Goal: Information Seeking & Learning: Learn about a topic

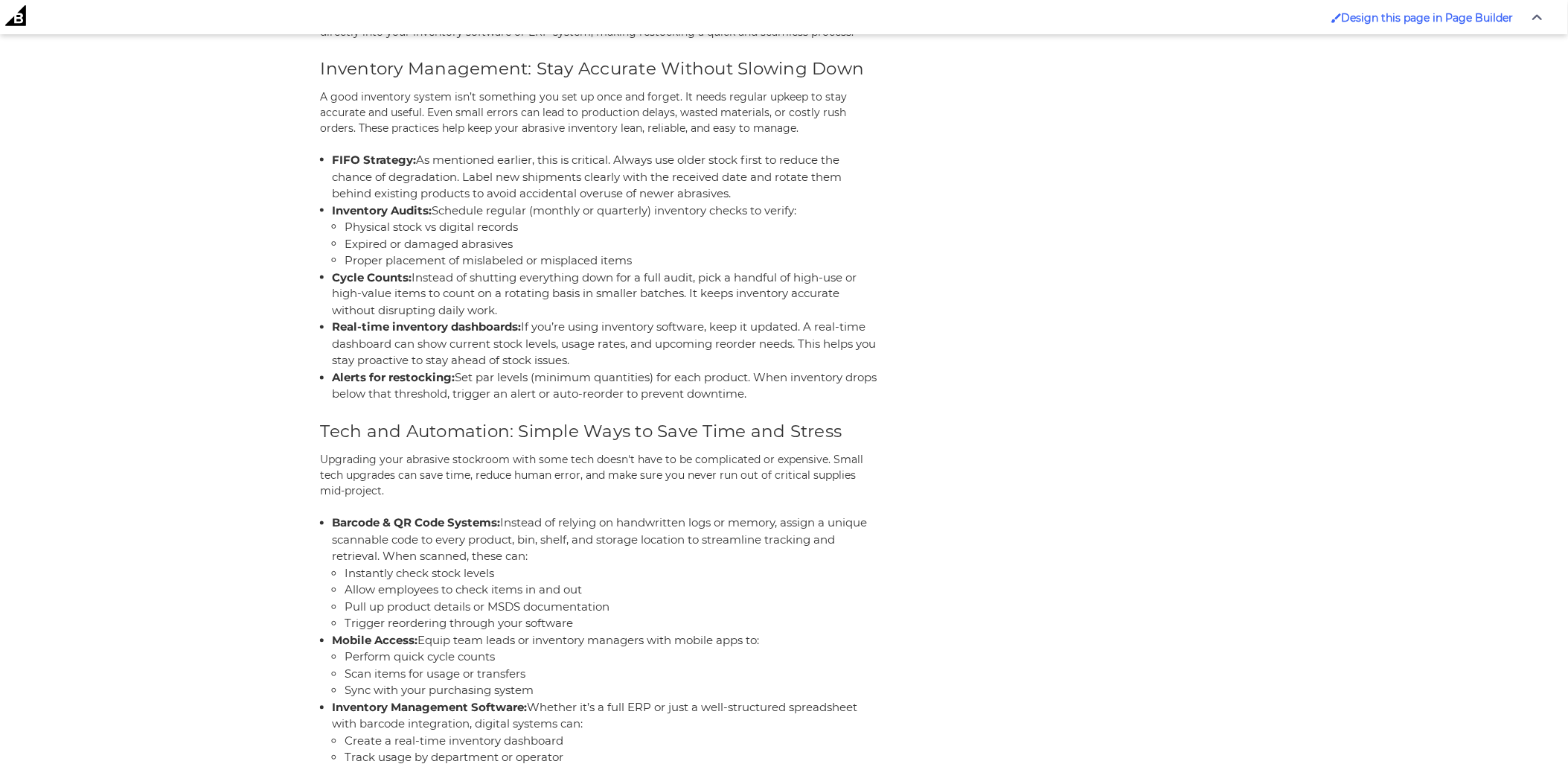
scroll to position [2399, 0]
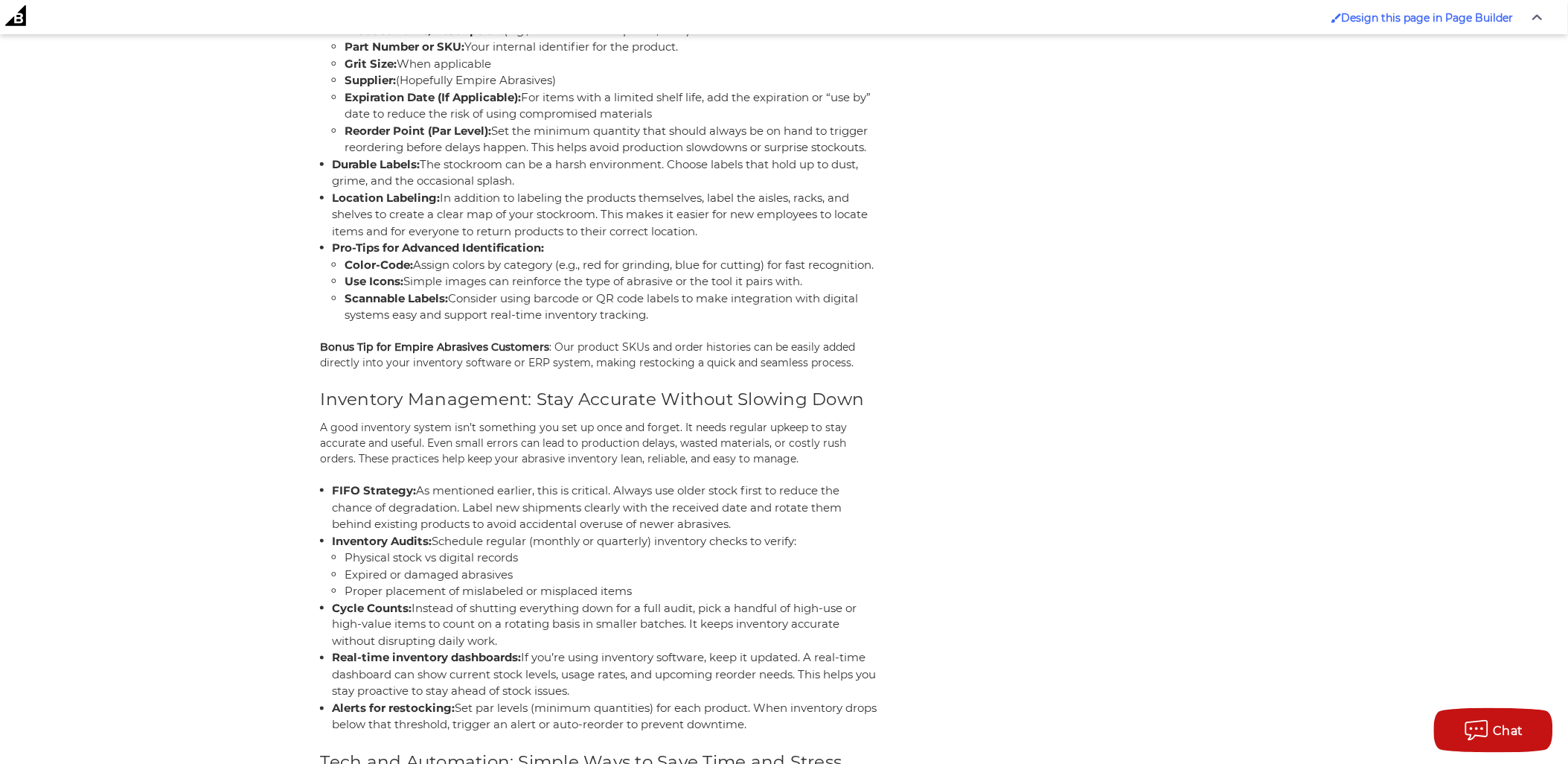
drag, startPoint x: 1243, startPoint y: 296, endPoint x: 1201, endPoint y: 218, distance: 88.6
click at [1243, 296] on aside "Related Products Shop Categories Sanding Belts Other Coated Abrasives Sanding D…" at bounding box center [1089, 173] width 316 height 4350
click at [899, 175] on article "Build a Better Abrasives Stockroom: Storage, Organization & Labeling Tips Jun 1…" at bounding box center [785, 123] width 927 height 4448
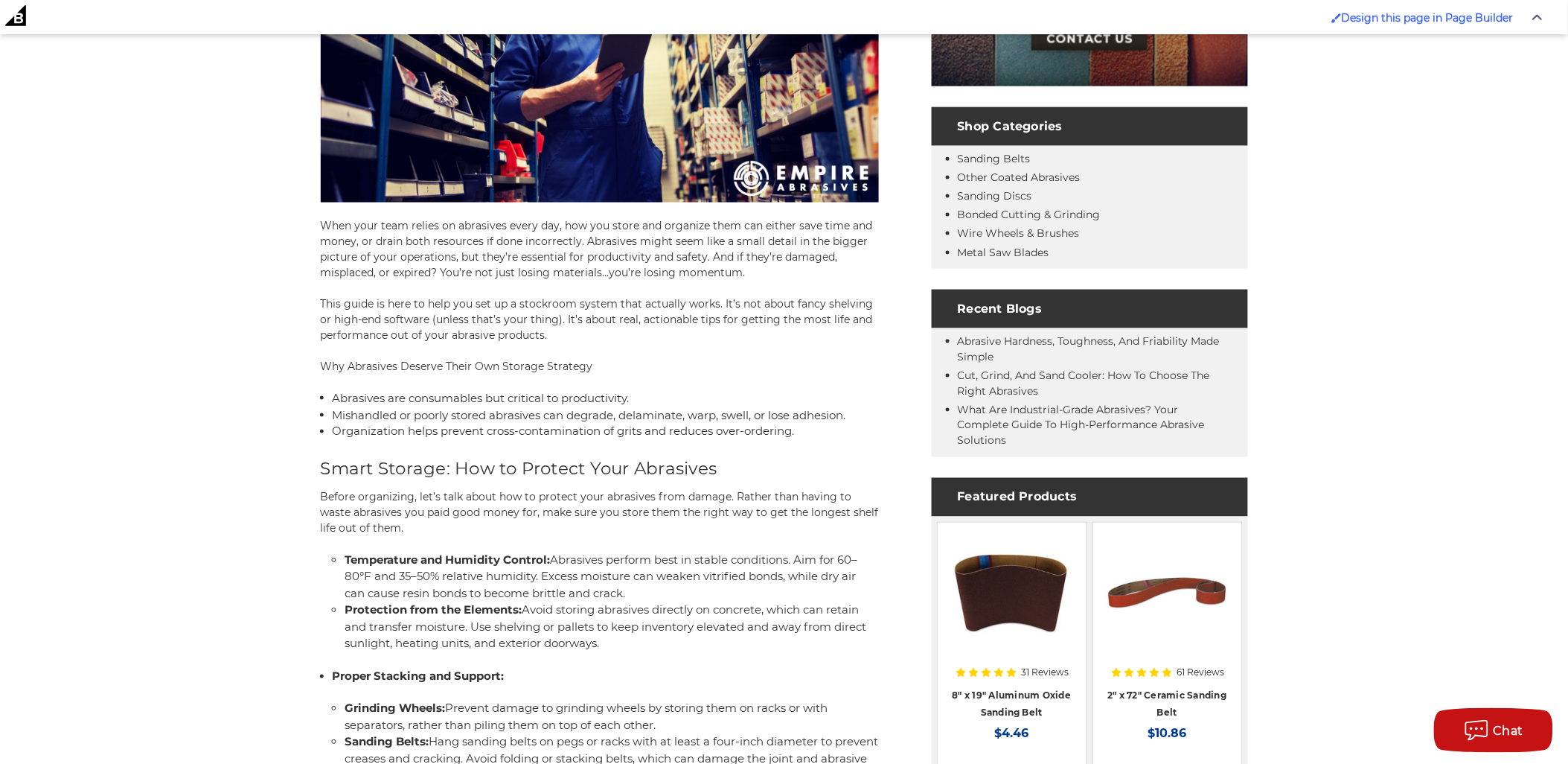
scroll to position [0, 0]
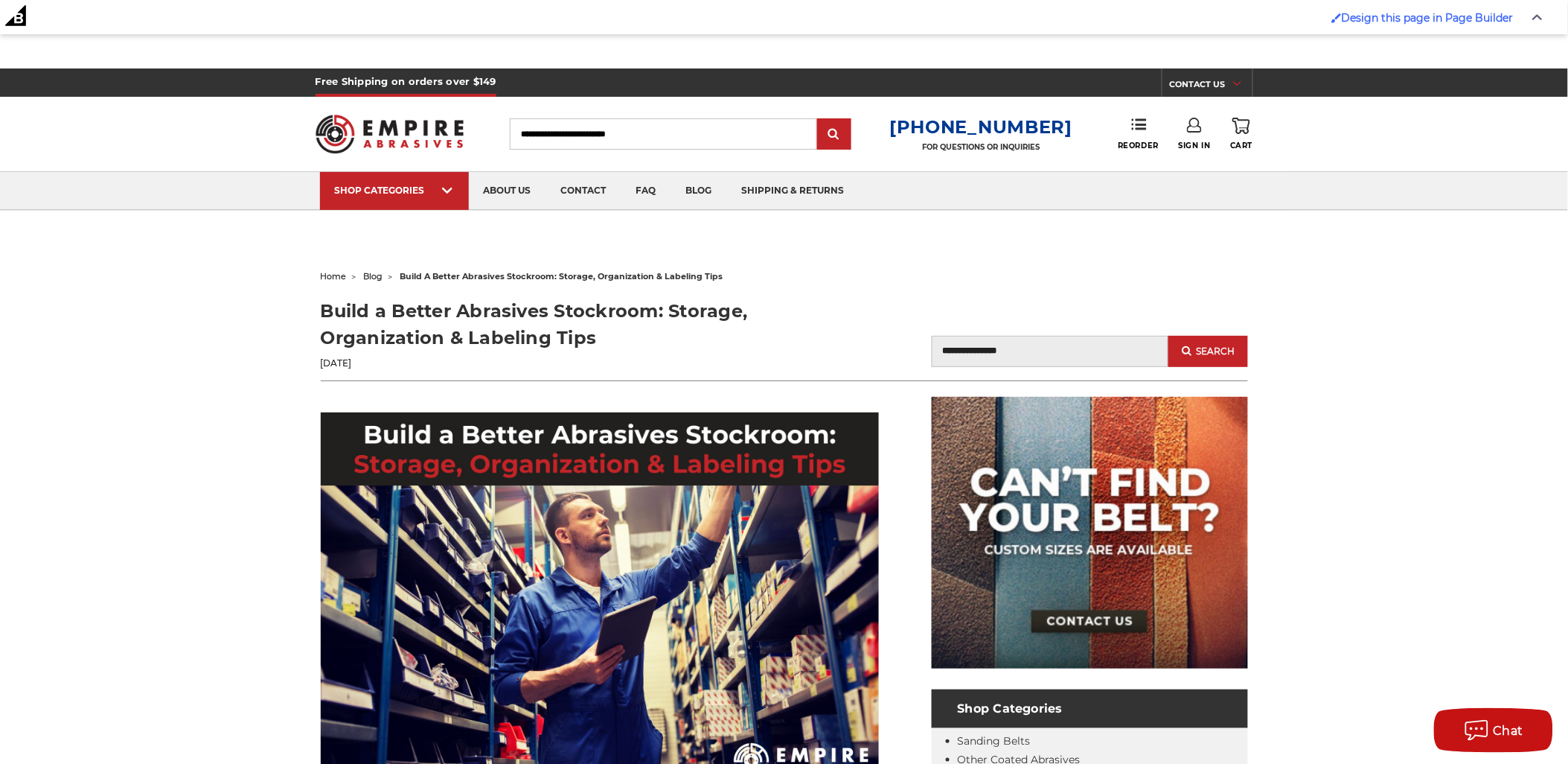
click at [351, 311] on h1 "Build a Better Abrasives Stockroom: Storage, Organization & Labeling Tips" at bounding box center [553, 325] width 464 height 54
drag, startPoint x: 351, startPoint y: 311, endPoint x: 592, endPoint y: 295, distance: 241.5
copy h1 "Build a Better Abrasives Stockroom"
click at [571, 335] on h1 "Build a Better Abrasives Stockroom: Storage, Organization & Labeling Tips" at bounding box center [553, 325] width 464 height 54
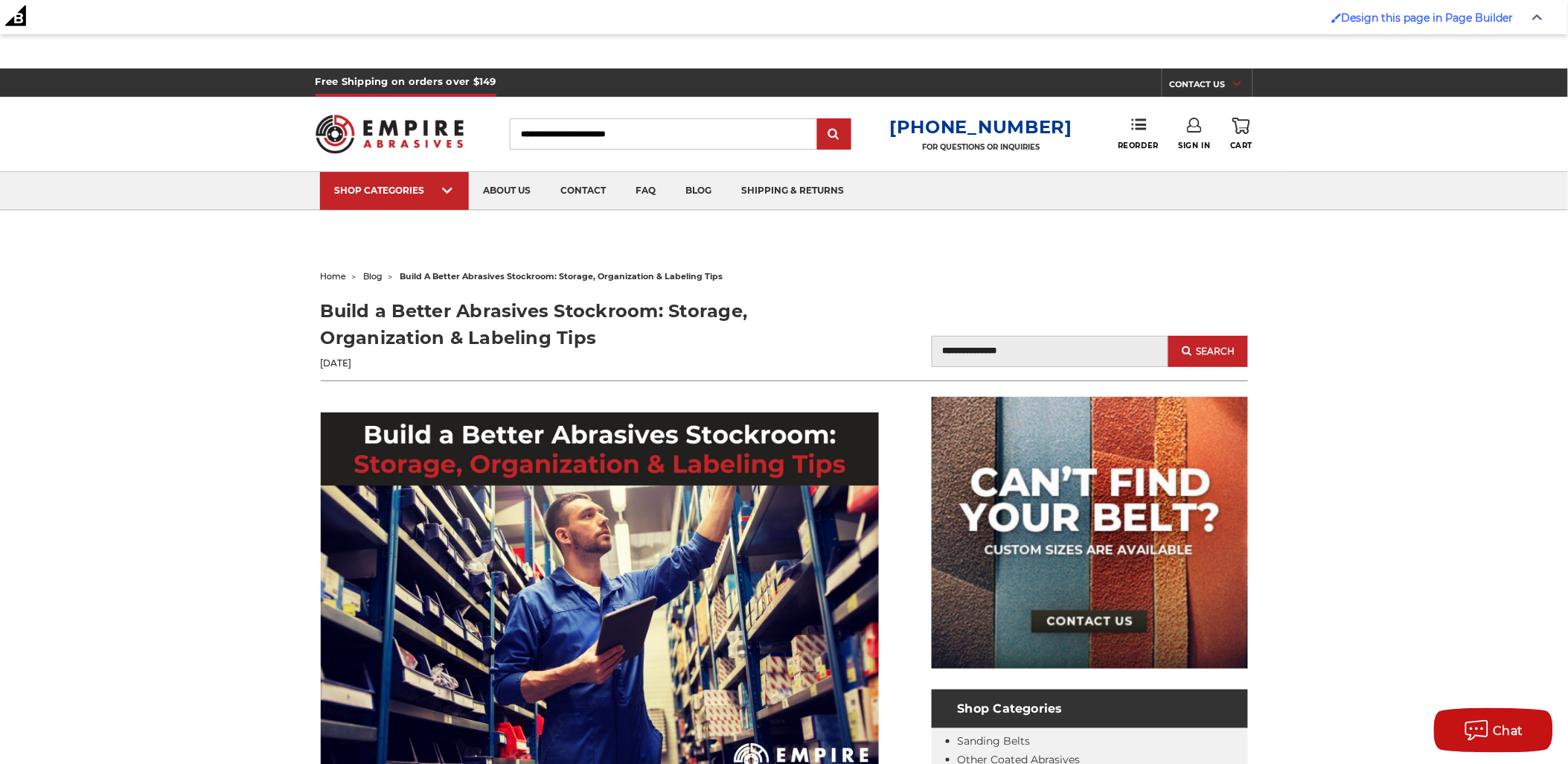
drag, startPoint x: 571, startPoint y: 335, endPoint x: 362, endPoint y: 315, distance: 210.0
click at [362, 315] on h1 "Build a Better Abrasives Stockroom: Storage, Organization & Labeling Tips" at bounding box center [553, 325] width 464 height 54
copy h1 "Build a Better Abrasives Stockroom: Storage, Organization & Labeling Tips"
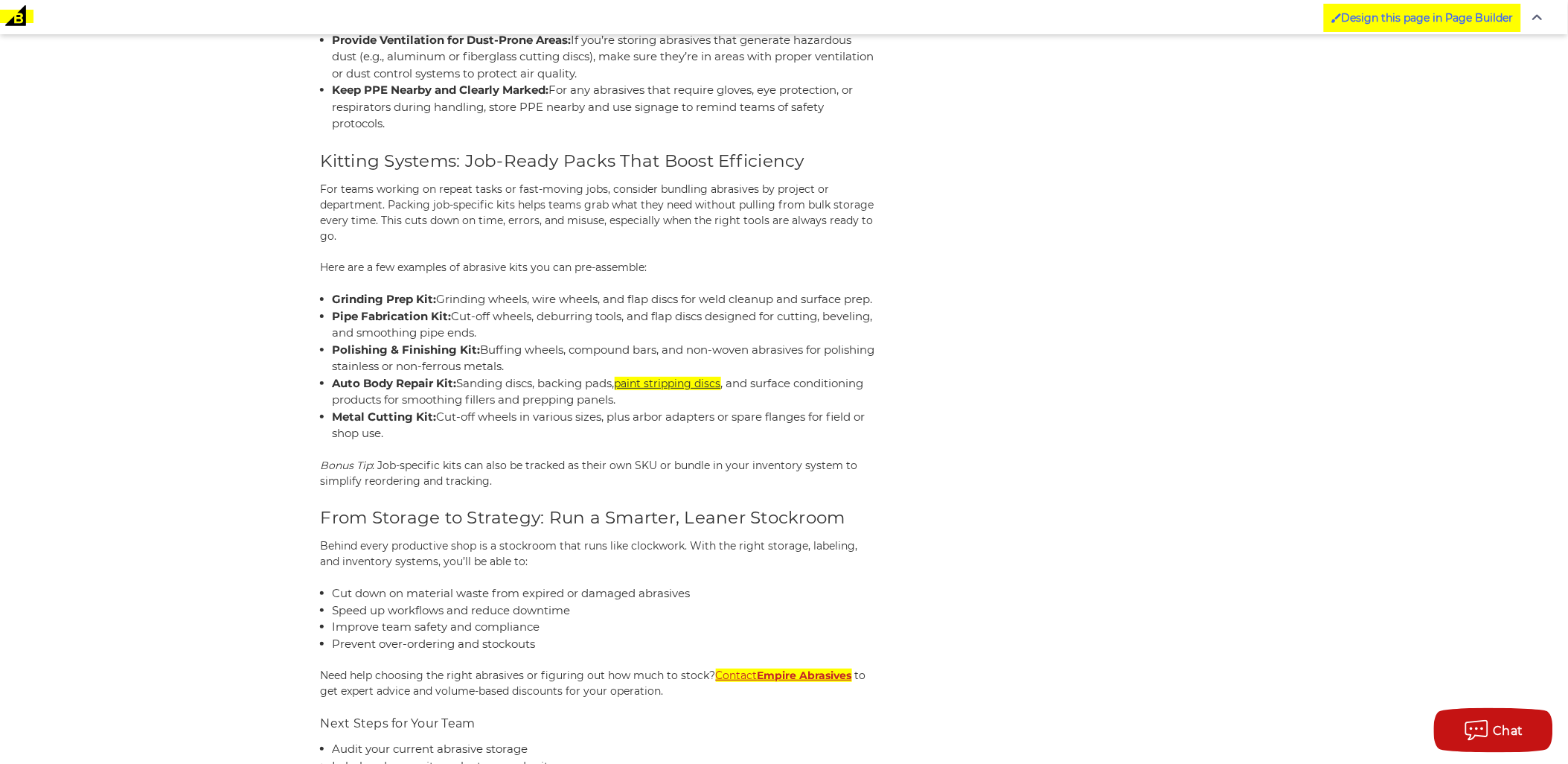
scroll to position [3891, 0]
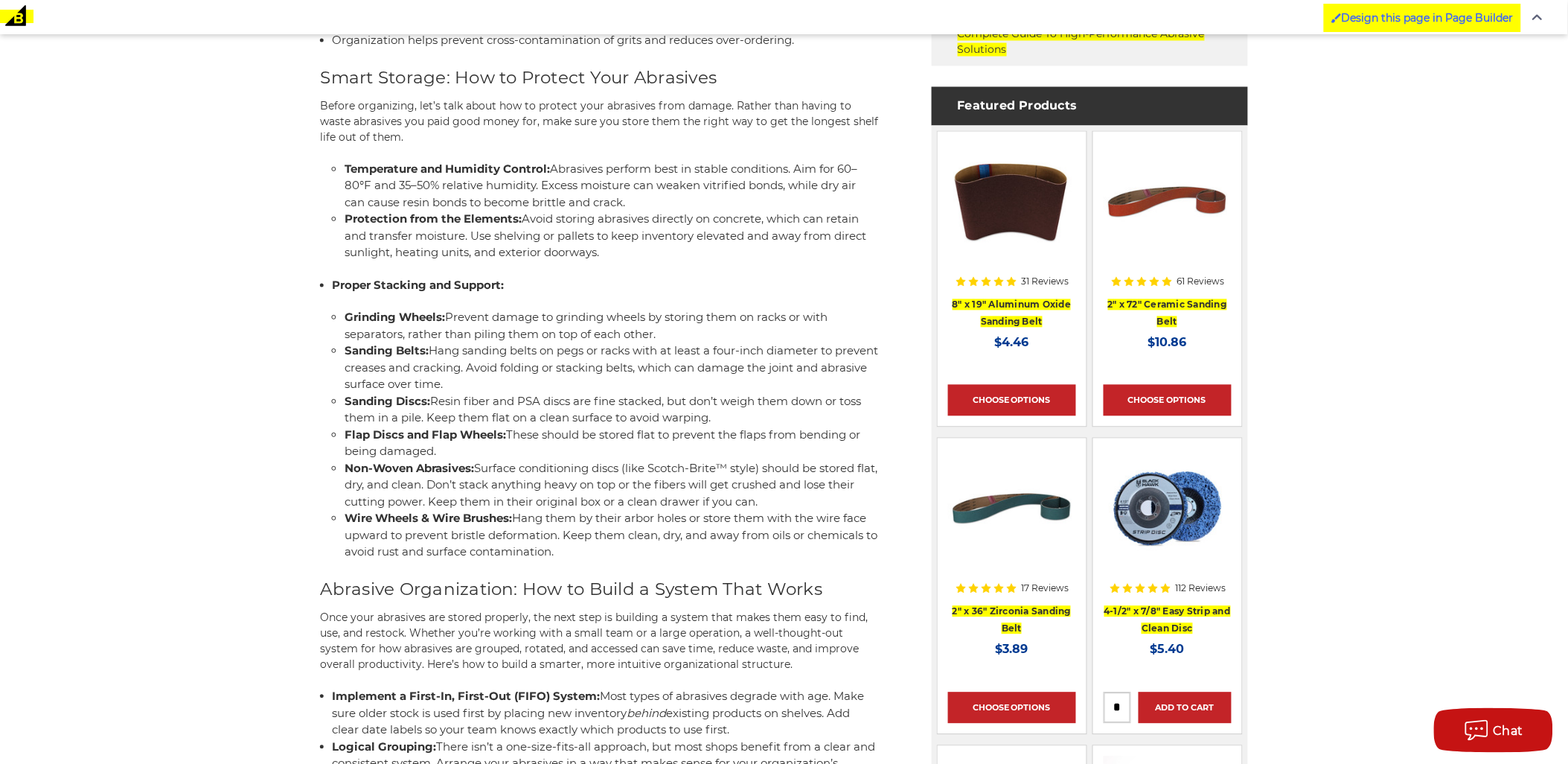
scroll to position [993, 0]
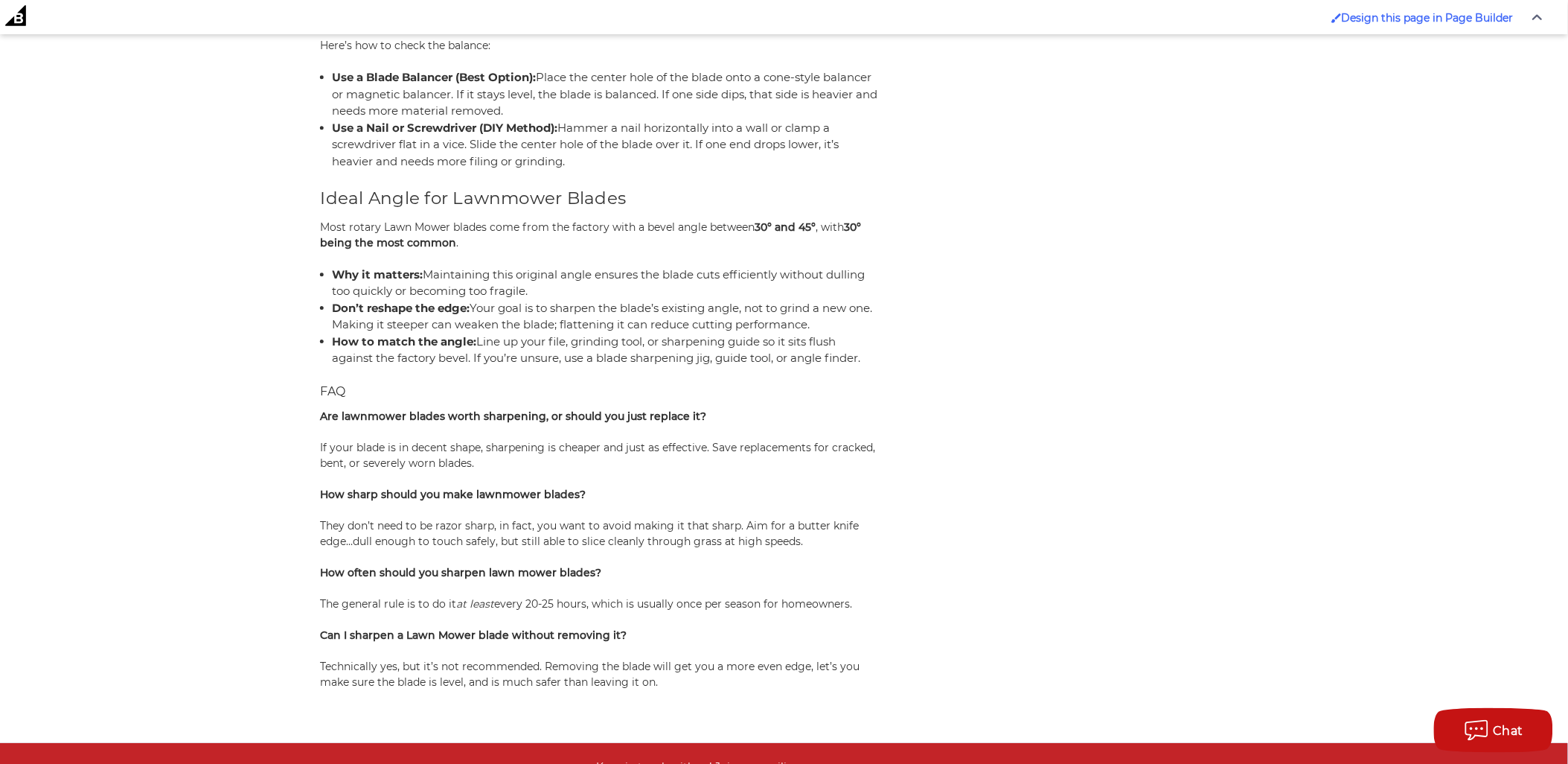
scroll to position [5495, 0]
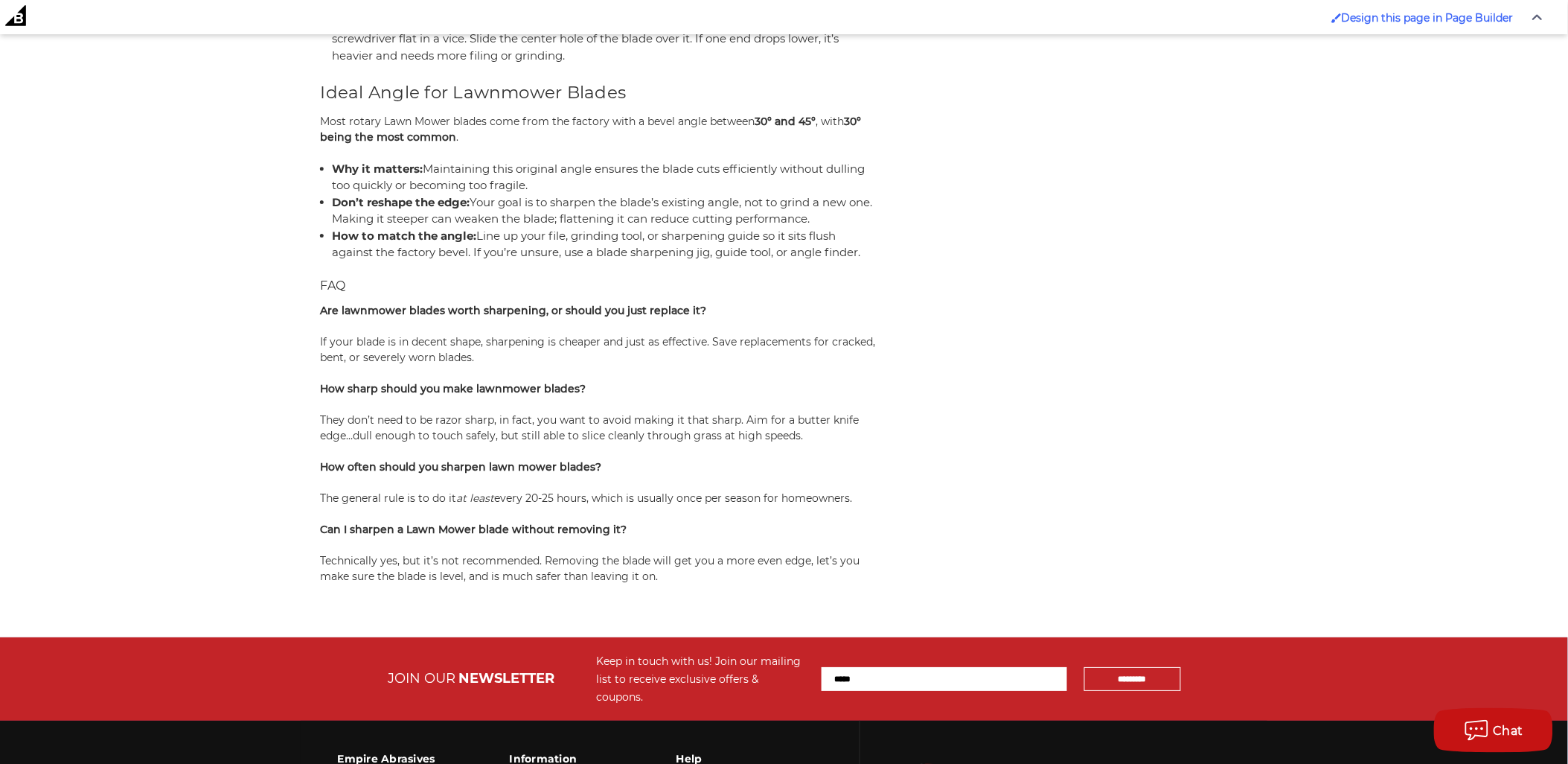
scroll to position [5577, 0]
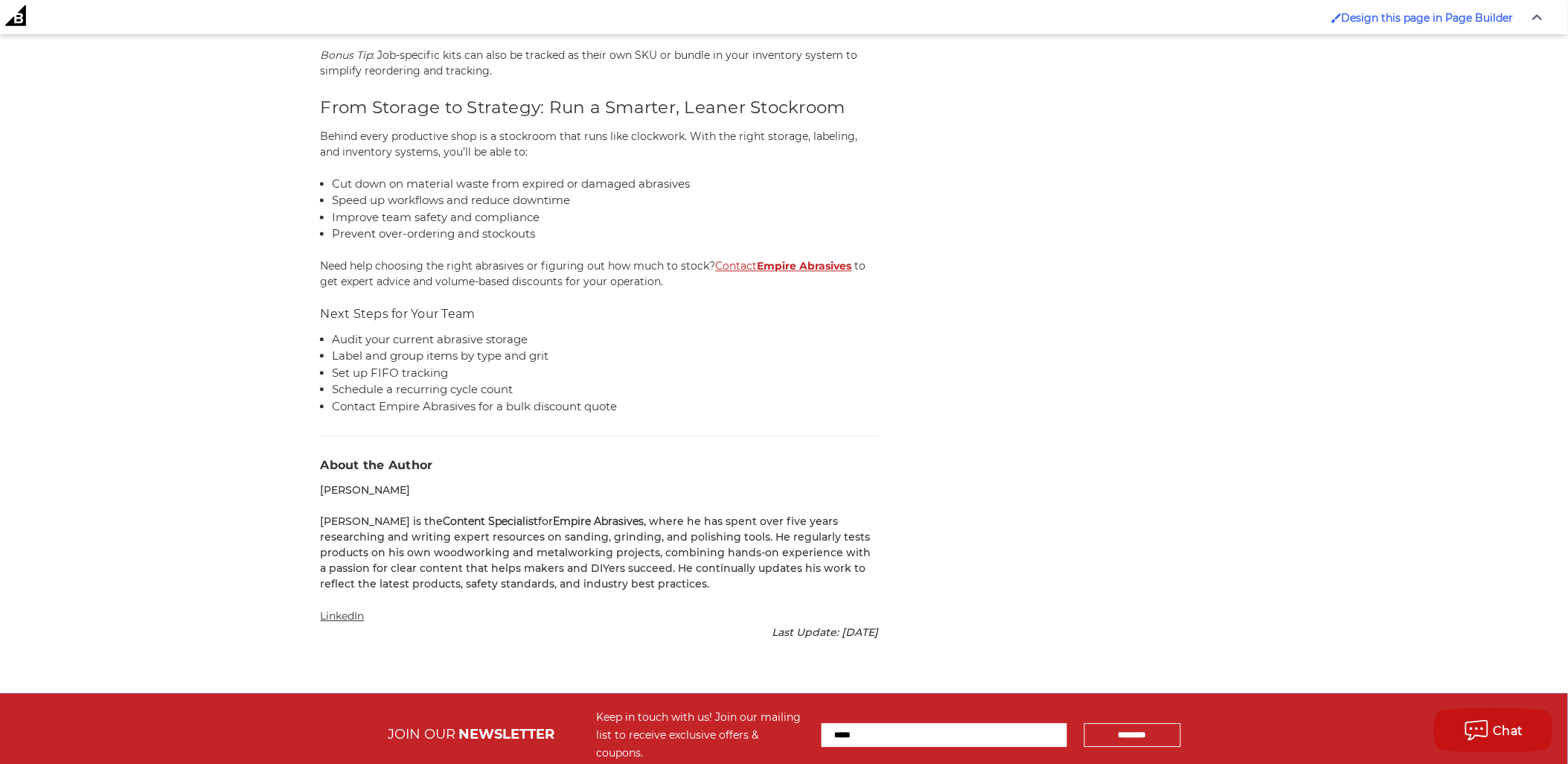
scroll to position [5011, 0]
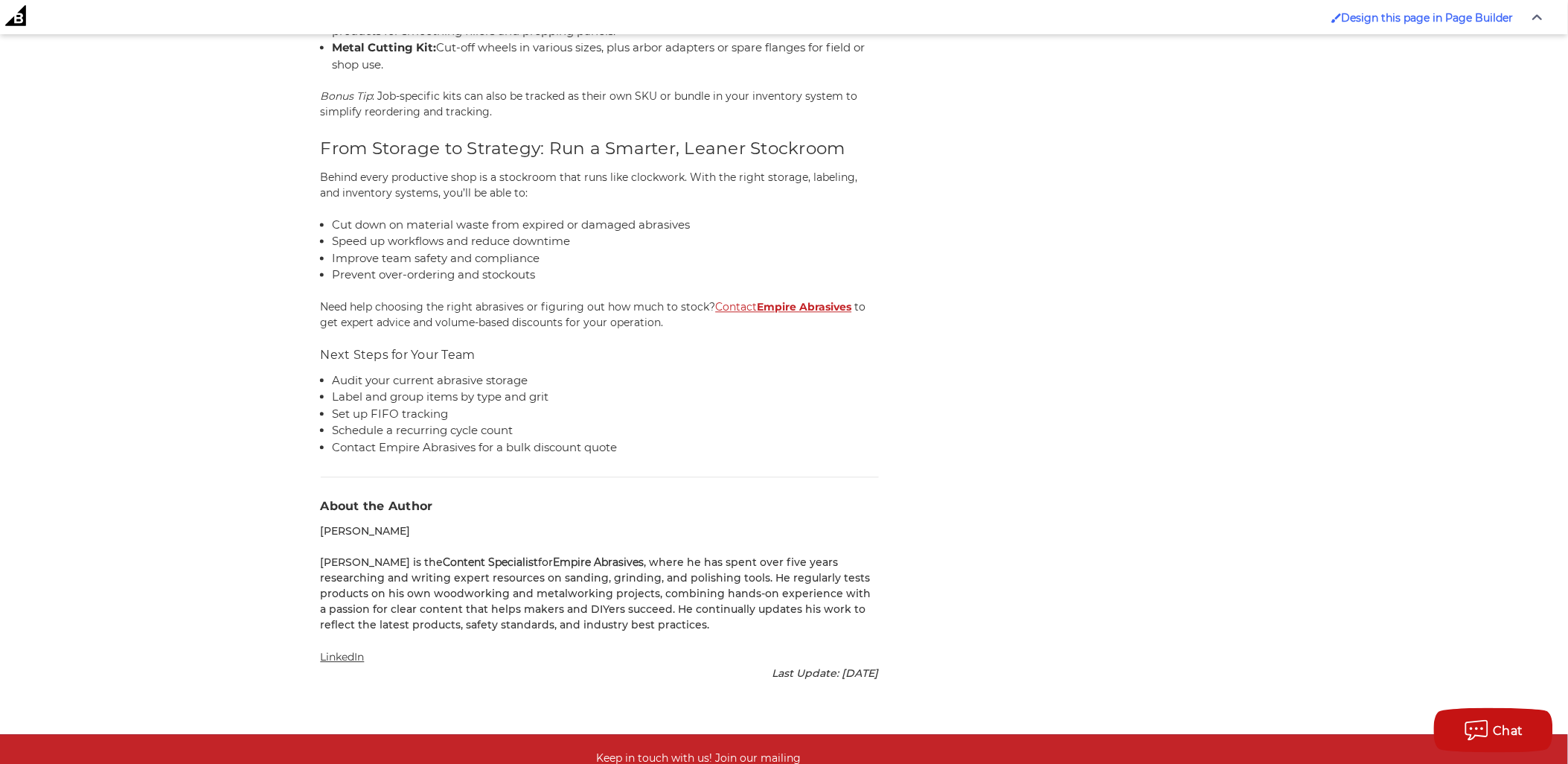
click at [368, 540] on p "[PERSON_NAME]" at bounding box center [600, 532] width 558 height 16
drag, startPoint x: 368, startPoint y: 569, endPoint x: 316, endPoint y: 569, distance: 52.0
copy p "[PERSON_NAME]"
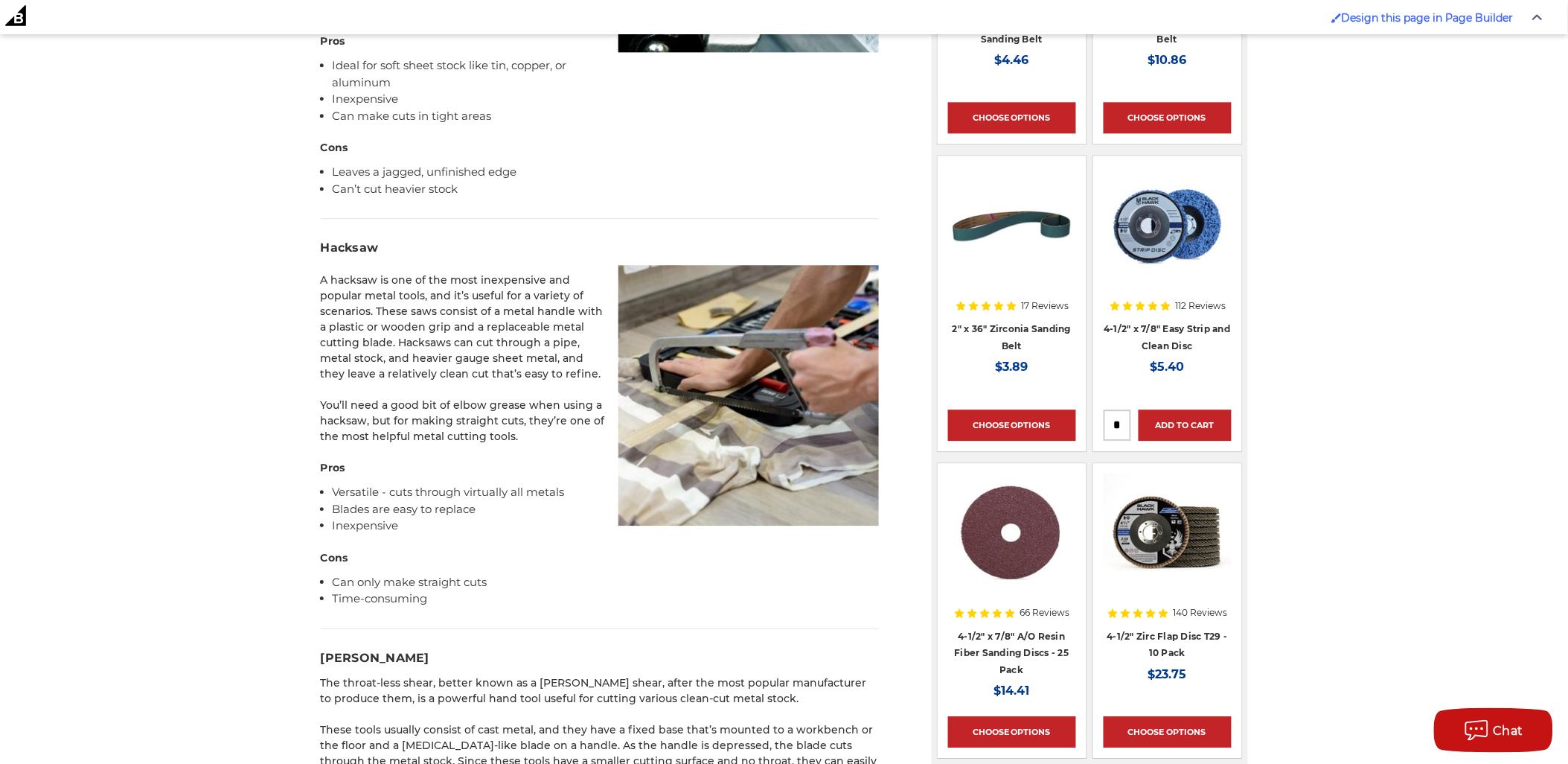
scroll to position [286, 0]
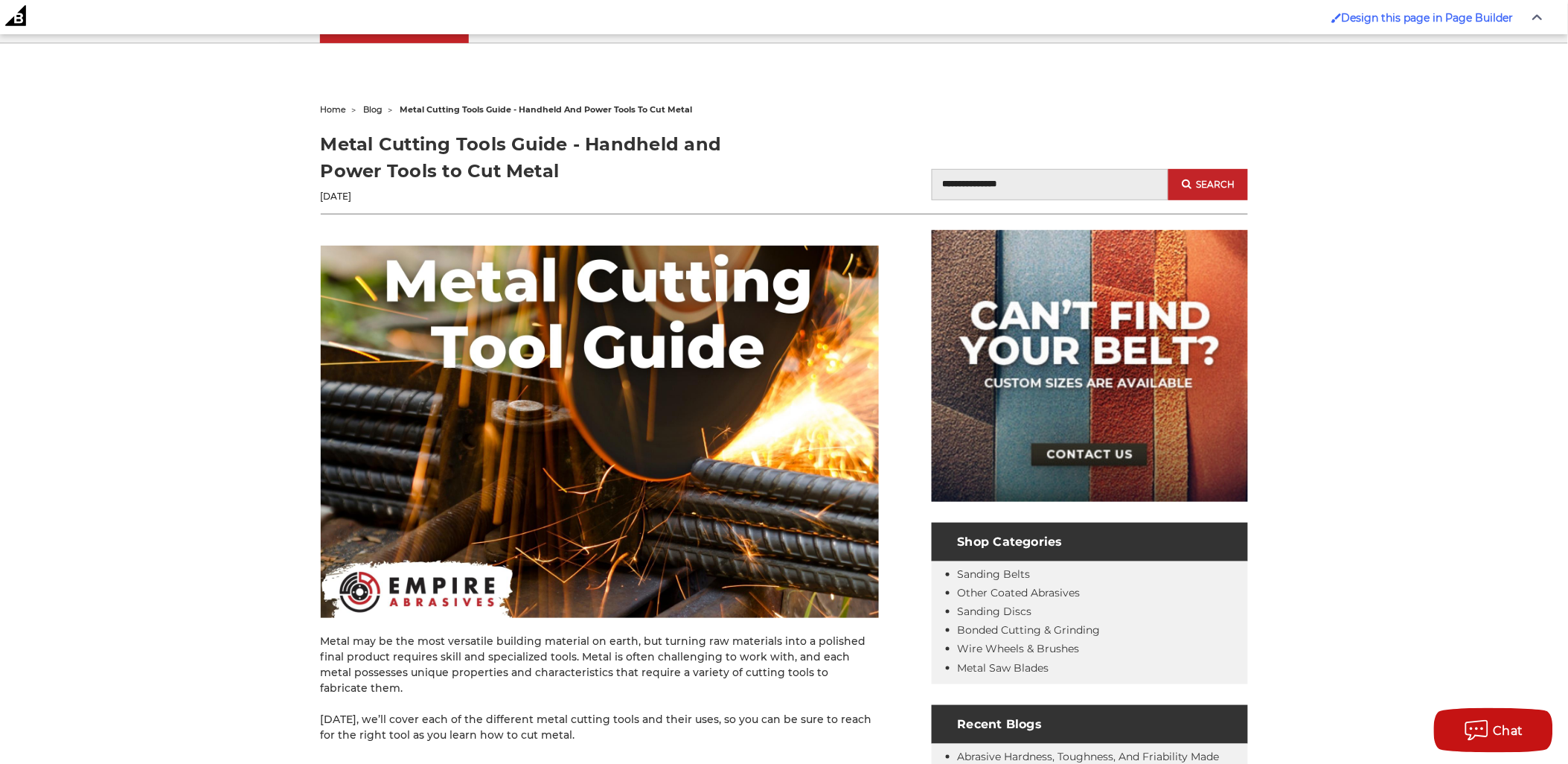
scroll to position [38, 0]
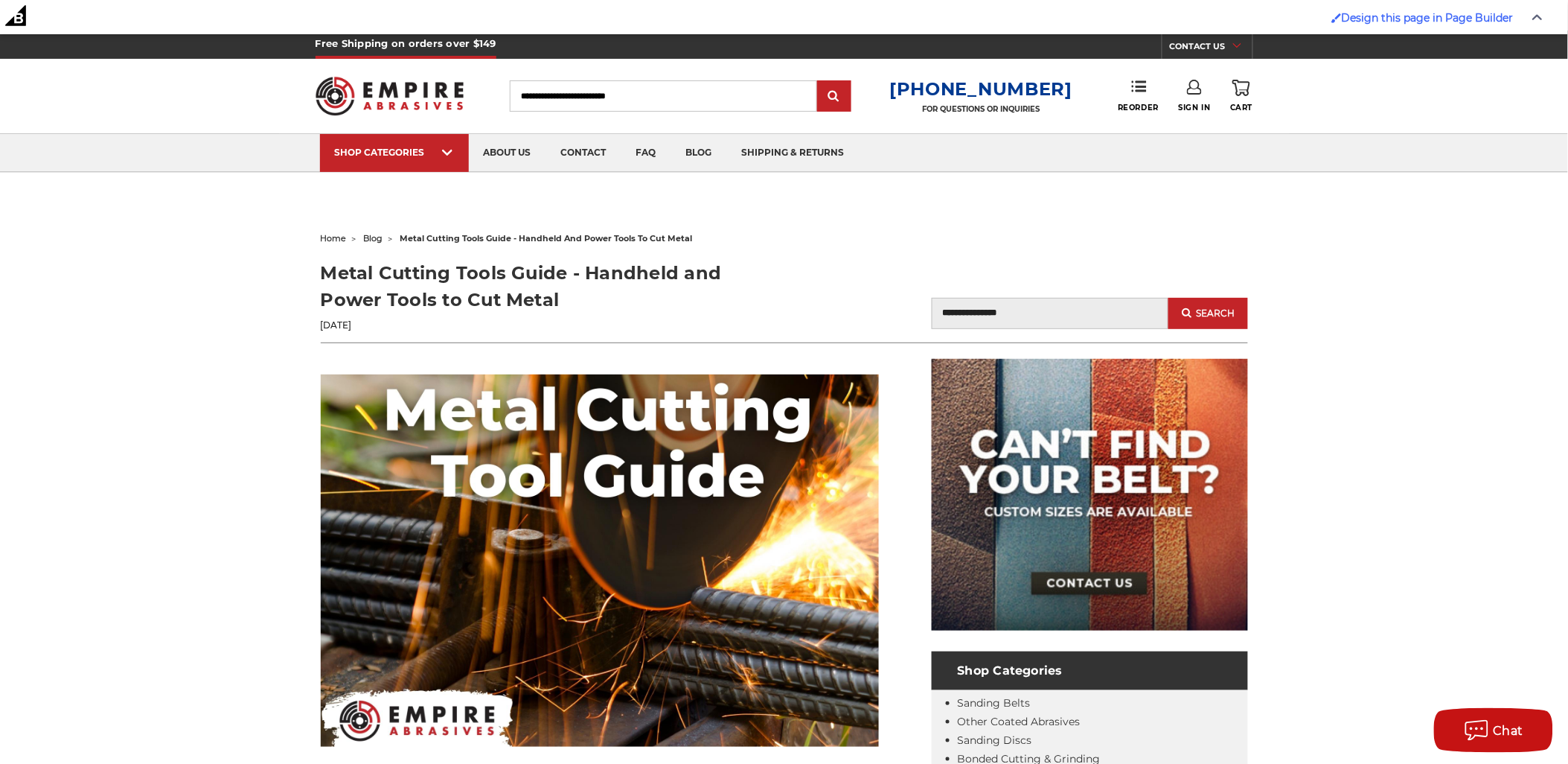
click at [890, 277] on header "Metal Cutting Tools Guide - Handheld and Power Tools to Cut Metal Sep 1st 2021 …" at bounding box center [785, 301] width 927 height 83
click at [334, 274] on h1 "Metal Cutting Tools Guide - Handheld and Power Tools to Cut Metal" at bounding box center [553, 287] width 464 height 54
drag, startPoint x: 334, startPoint y: 274, endPoint x: 518, endPoint y: 274, distance: 184.0
click at [518, 274] on h1 "Metal Cutting Tools Guide - Handheld and Power Tools to Cut Metal" at bounding box center [553, 287] width 464 height 54
copy h1 "Metal Cutting Tools Guide"
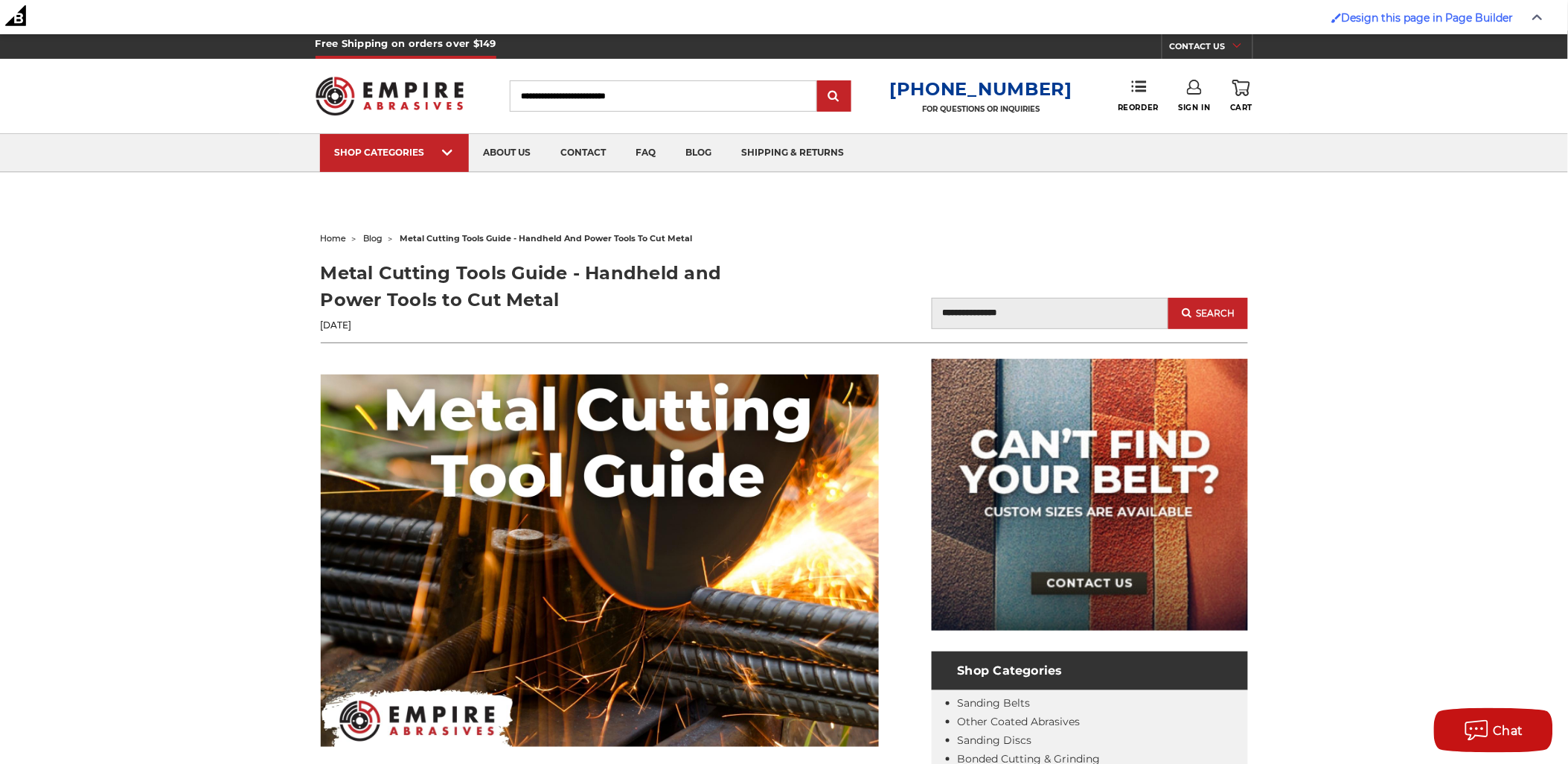
click at [512, 296] on h1 "Metal Cutting Tools Guide - Handheld and Power Tools to Cut Metal" at bounding box center [553, 287] width 464 height 54
drag, startPoint x: 512, startPoint y: 296, endPoint x: 368, endPoint y: 279, distance: 145.0
click at [368, 279] on h1 "Metal Cutting Tools Guide - Handheld and Power Tools to Cut Metal" at bounding box center [553, 287] width 464 height 54
copy h1 "Metal Cutting Tools Guide - Handheld and Power Tools to Cut Metal"
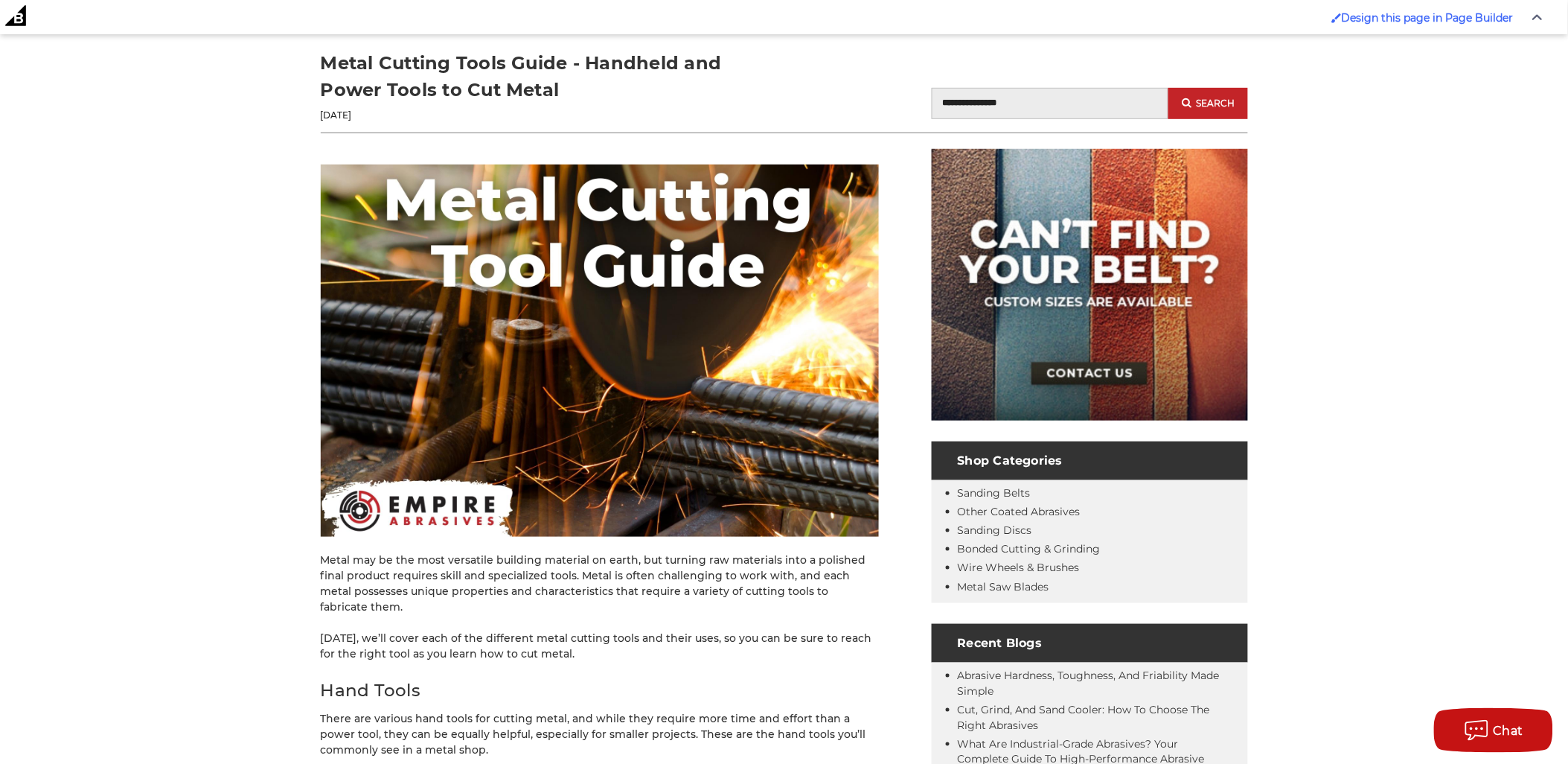
scroll to position [413, 0]
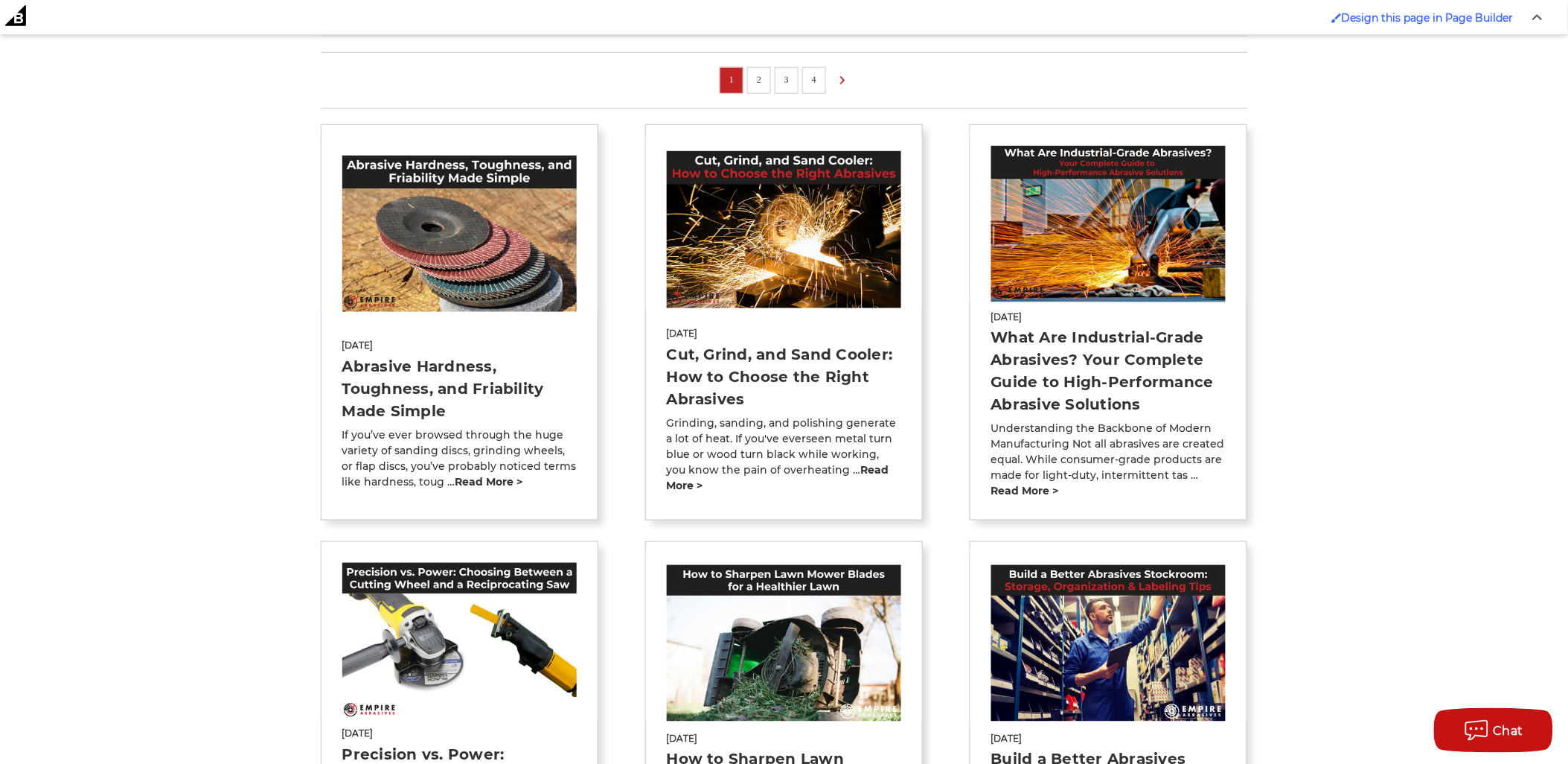
scroll to position [413, 0]
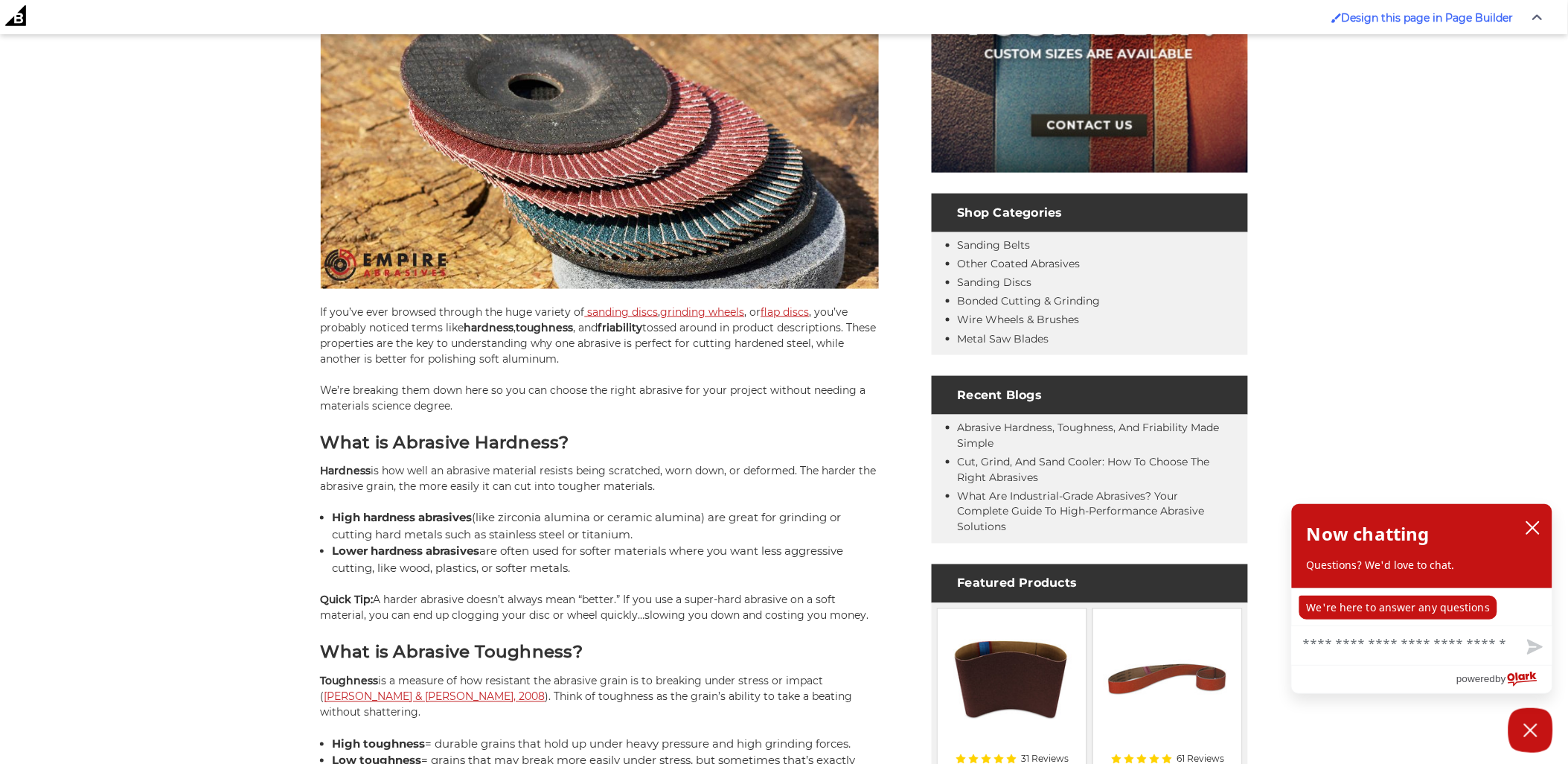
scroll to position [1158, 0]
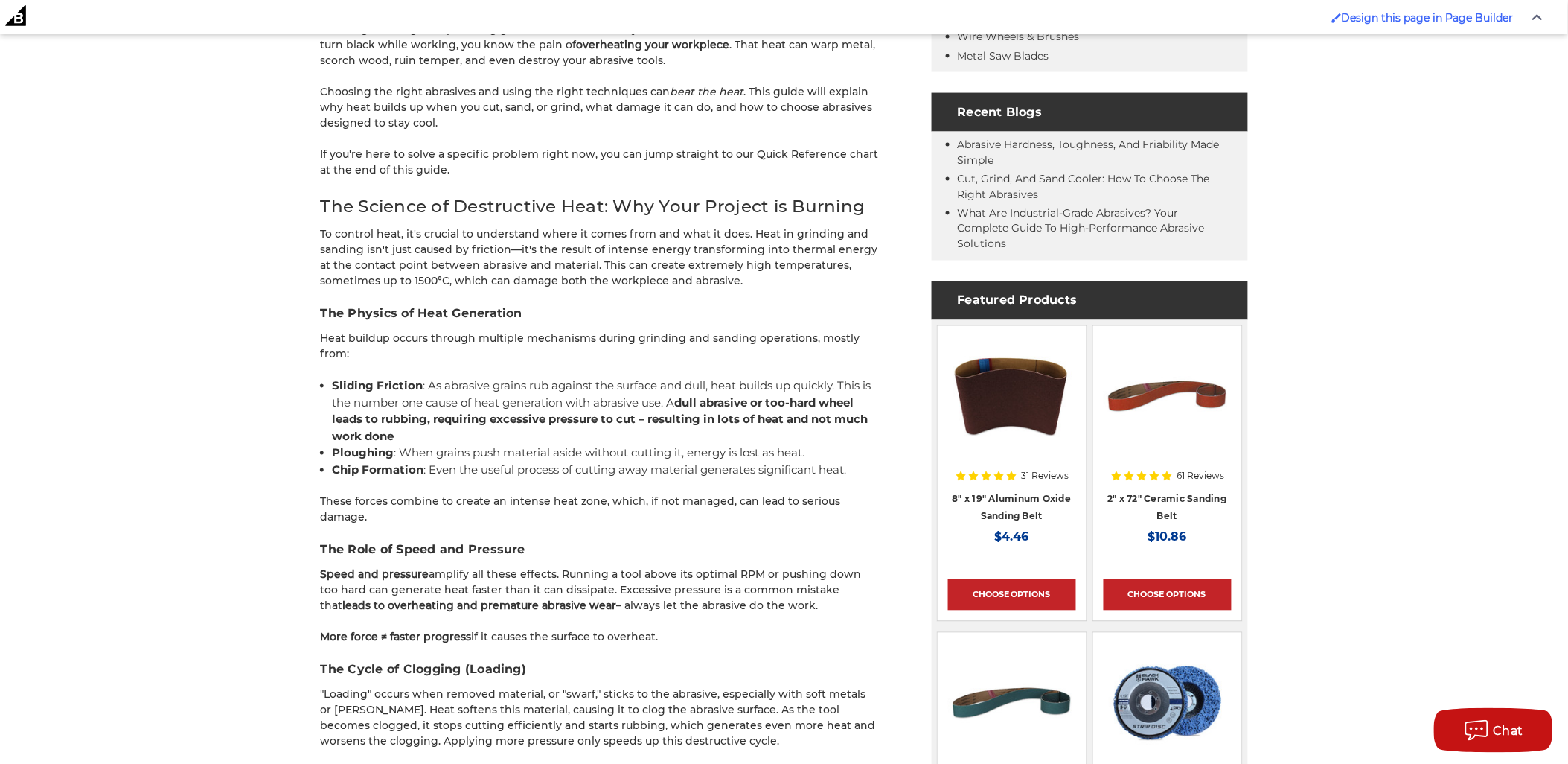
scroll to position [1240, 0]
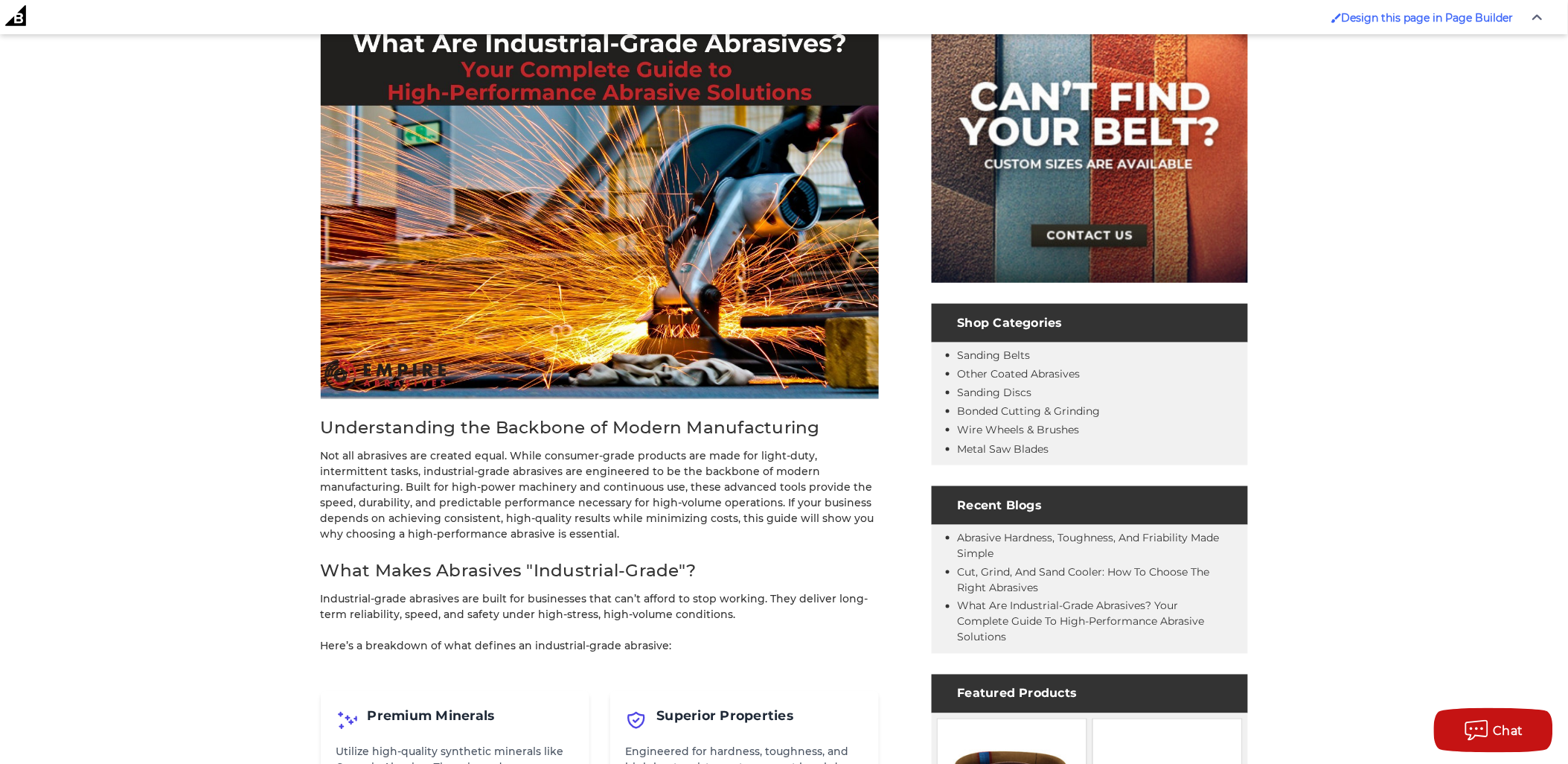
scroll to position [661, 0]
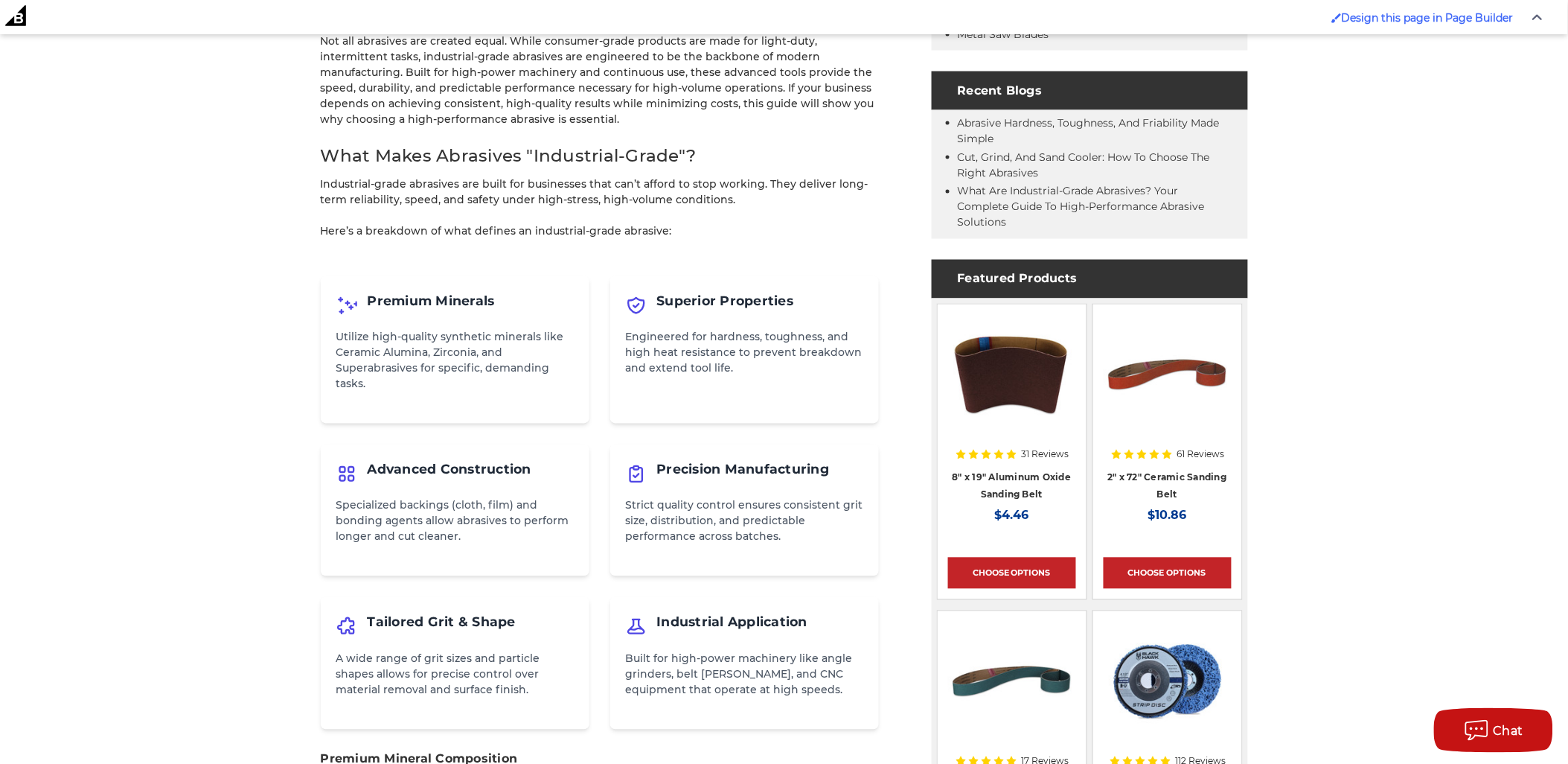
click at [704, 511] on p "Strict quality control ensures consistent grit size, distribution, and predicta…" at bounding box center [744, 522] width 238 height 47
click at [709, 608] on div "Industrial Application Built for high-power machinery like angle grinders, belt…" at bounding box center [744, 663] width 269 height 132
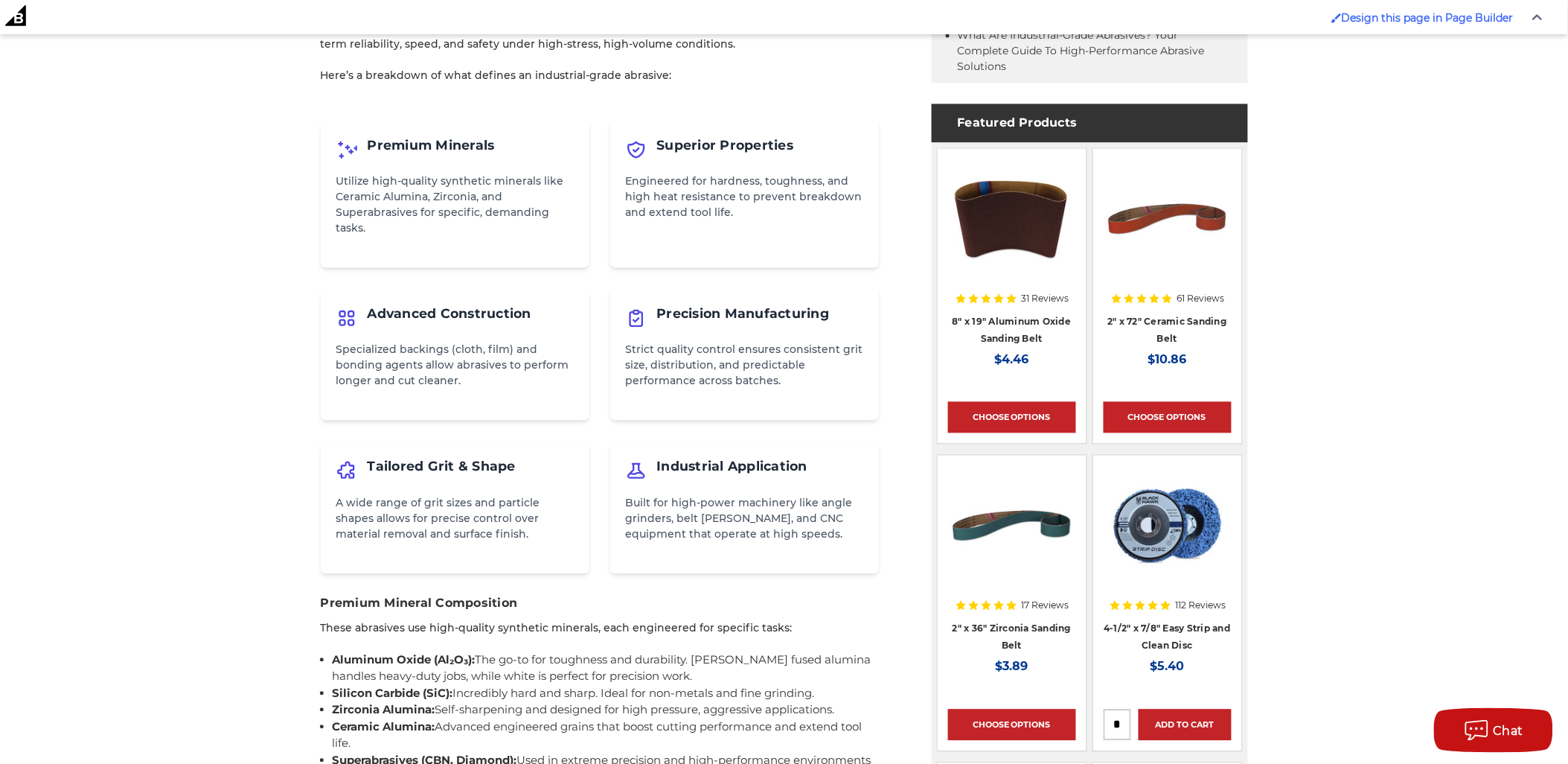
scroll to position [1240, 0]
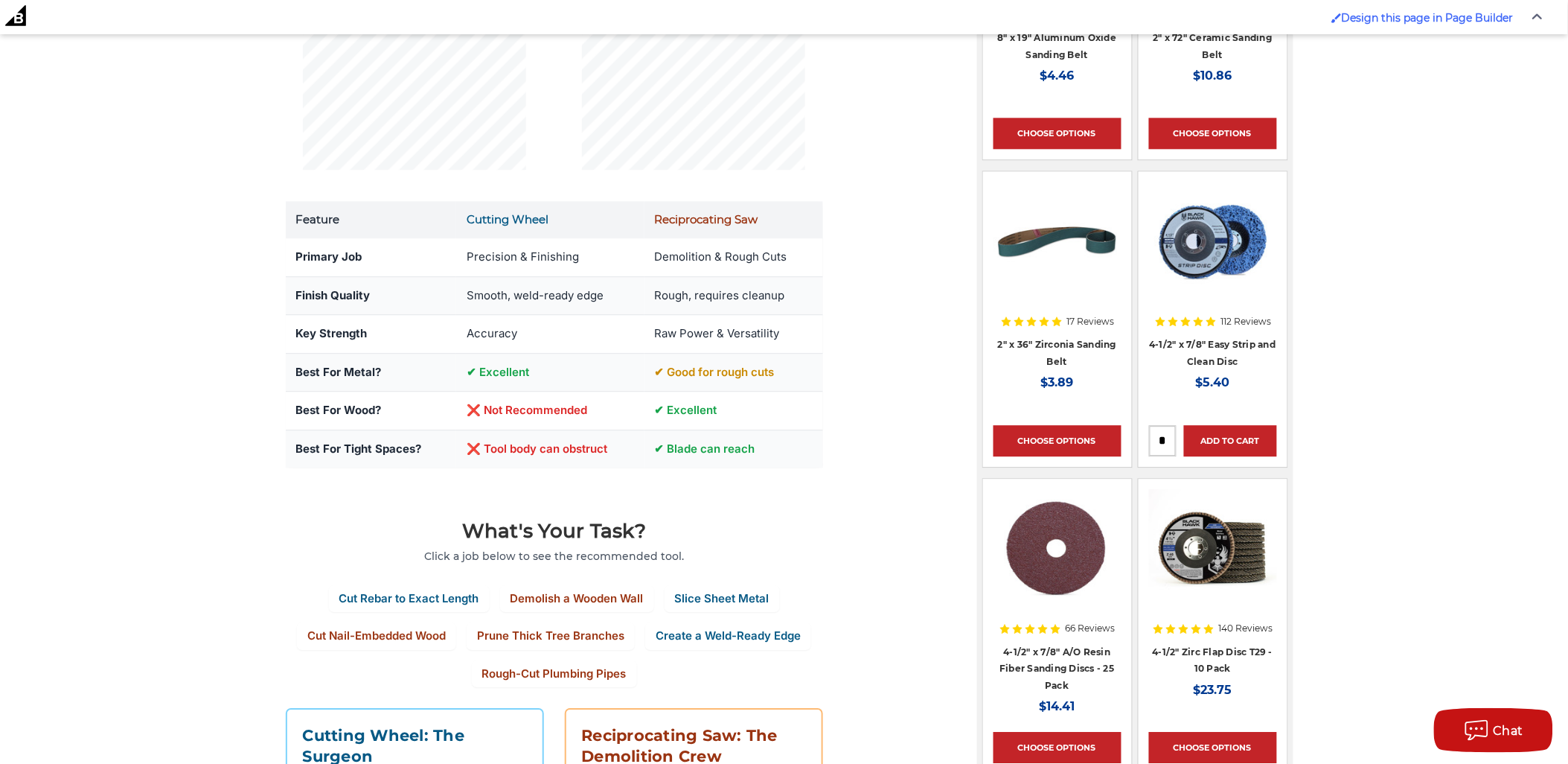
scroll to position [1406, 0]
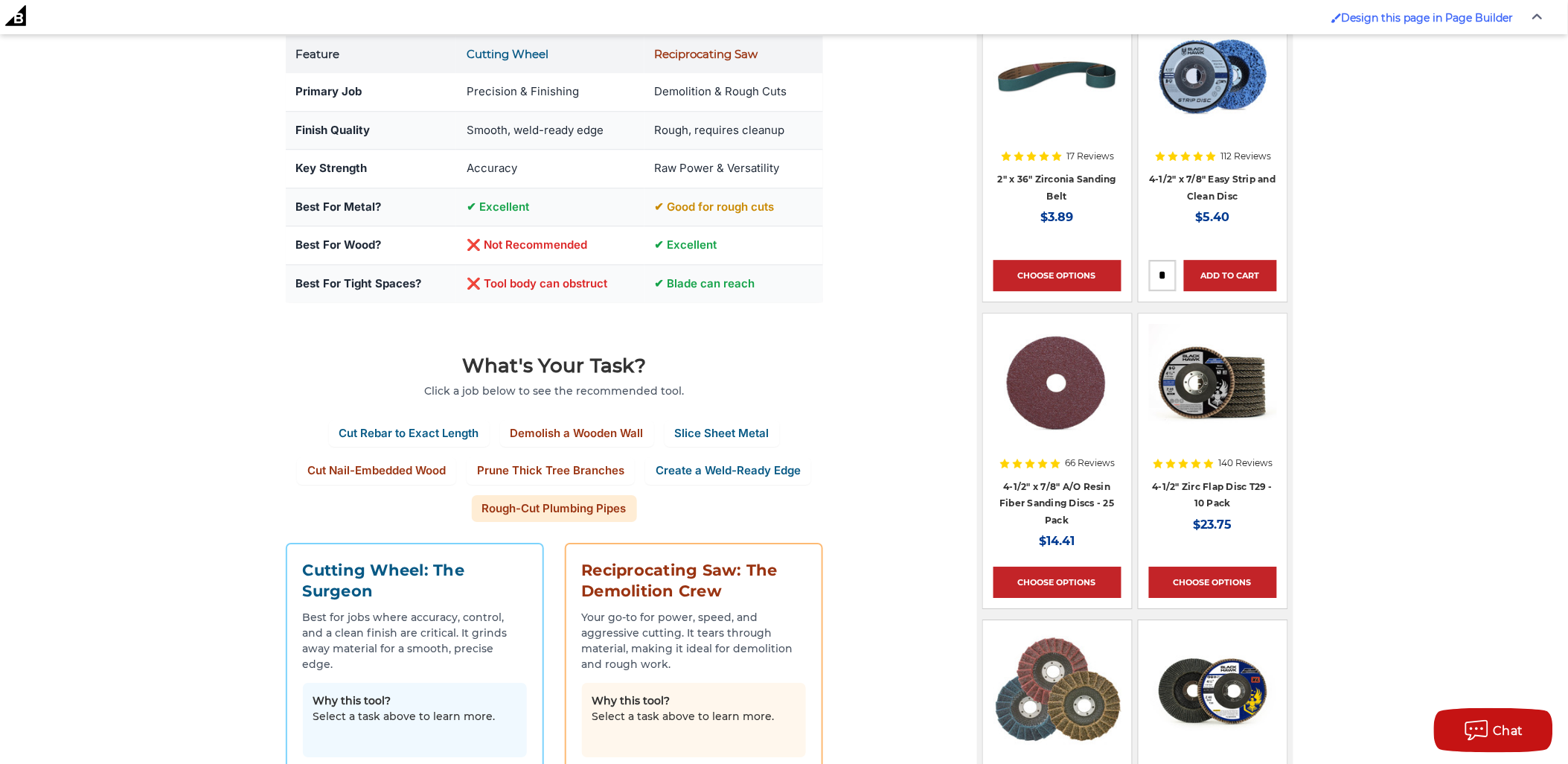
click at [550, 512] on button "Rough-Cut Plumbing Pipes" at bounding box center [555, 508] width 165 height 28
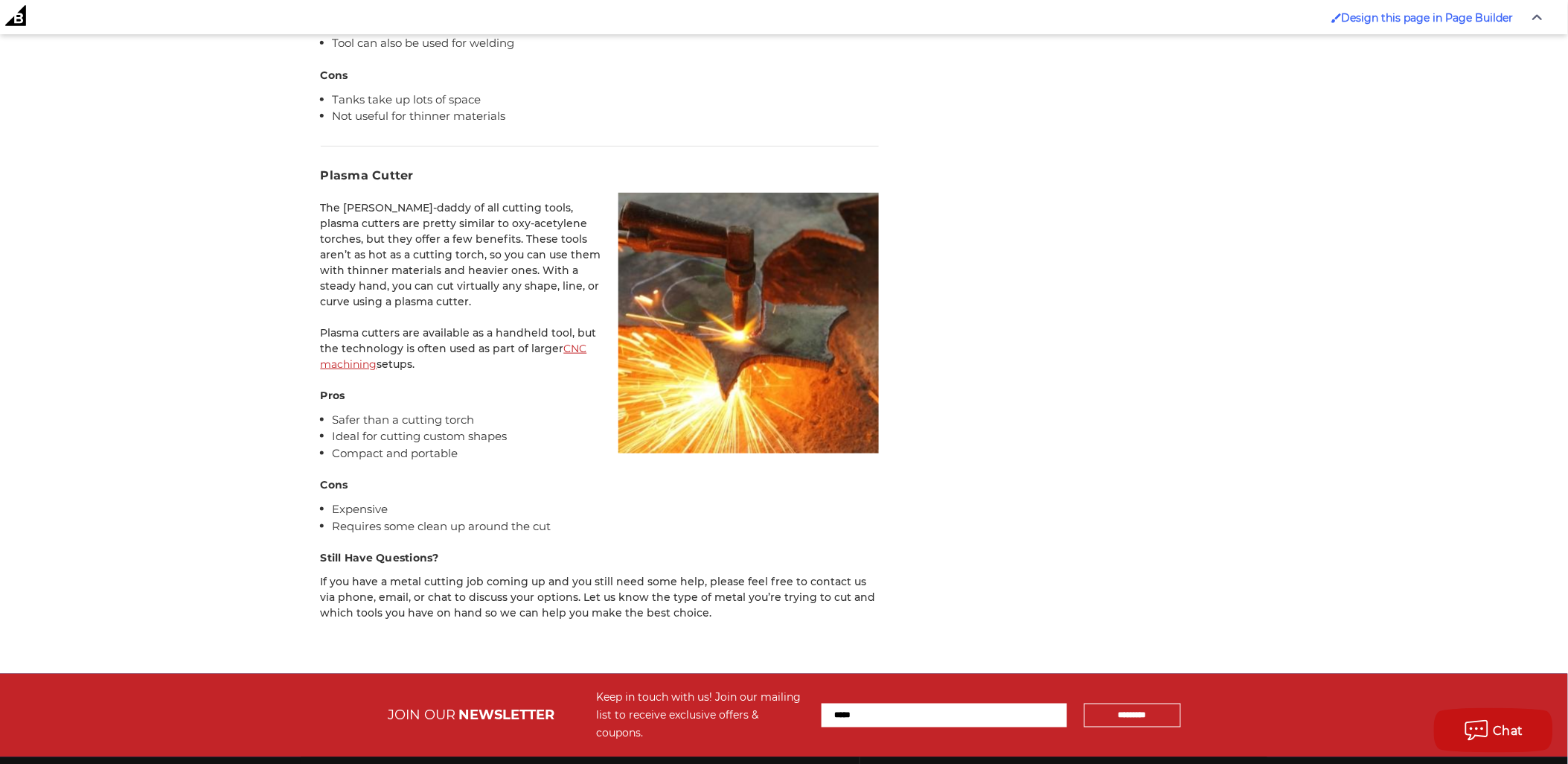
scroll to position [6335, 0]
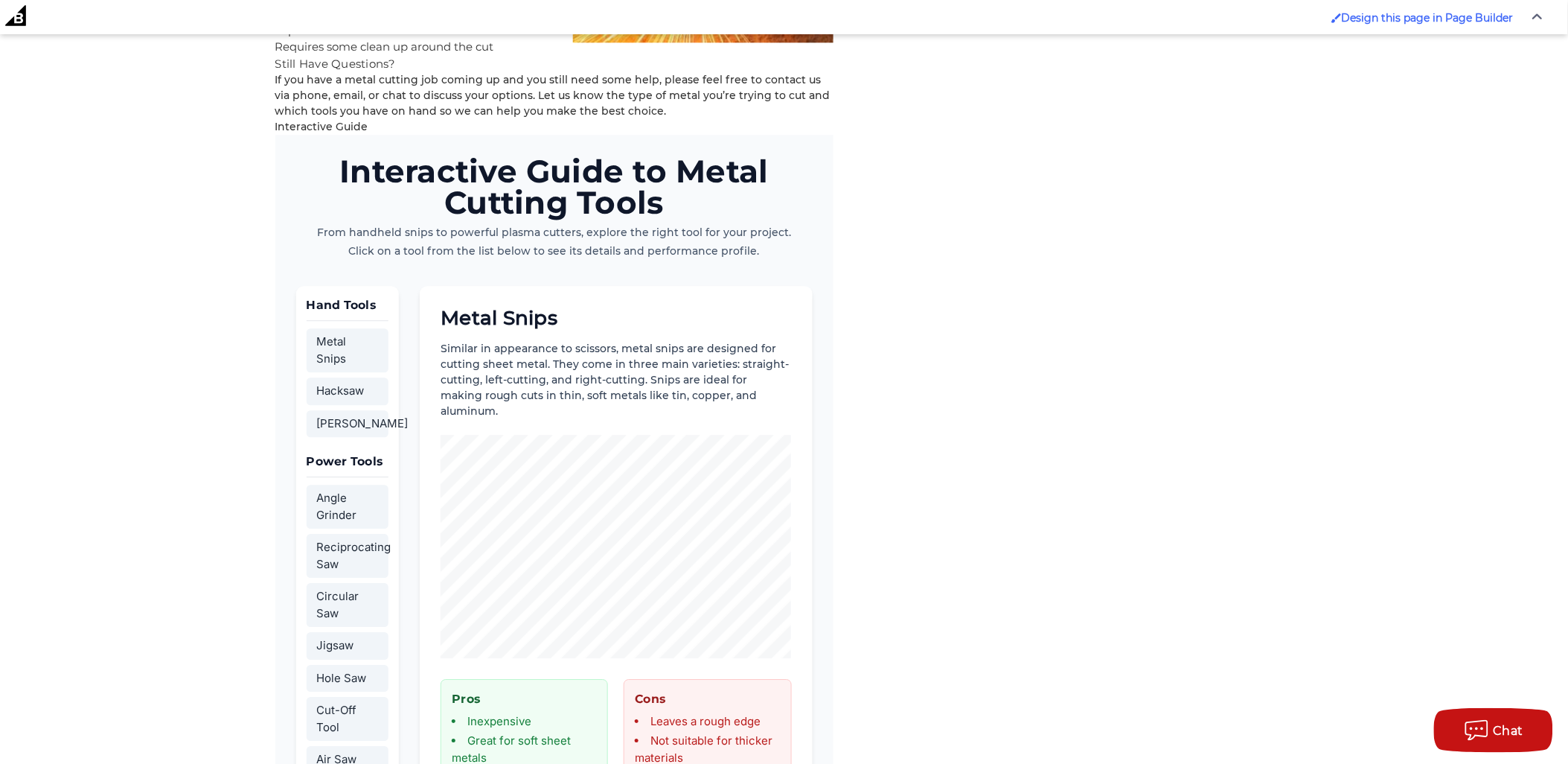
scroll to position [5317, 0]
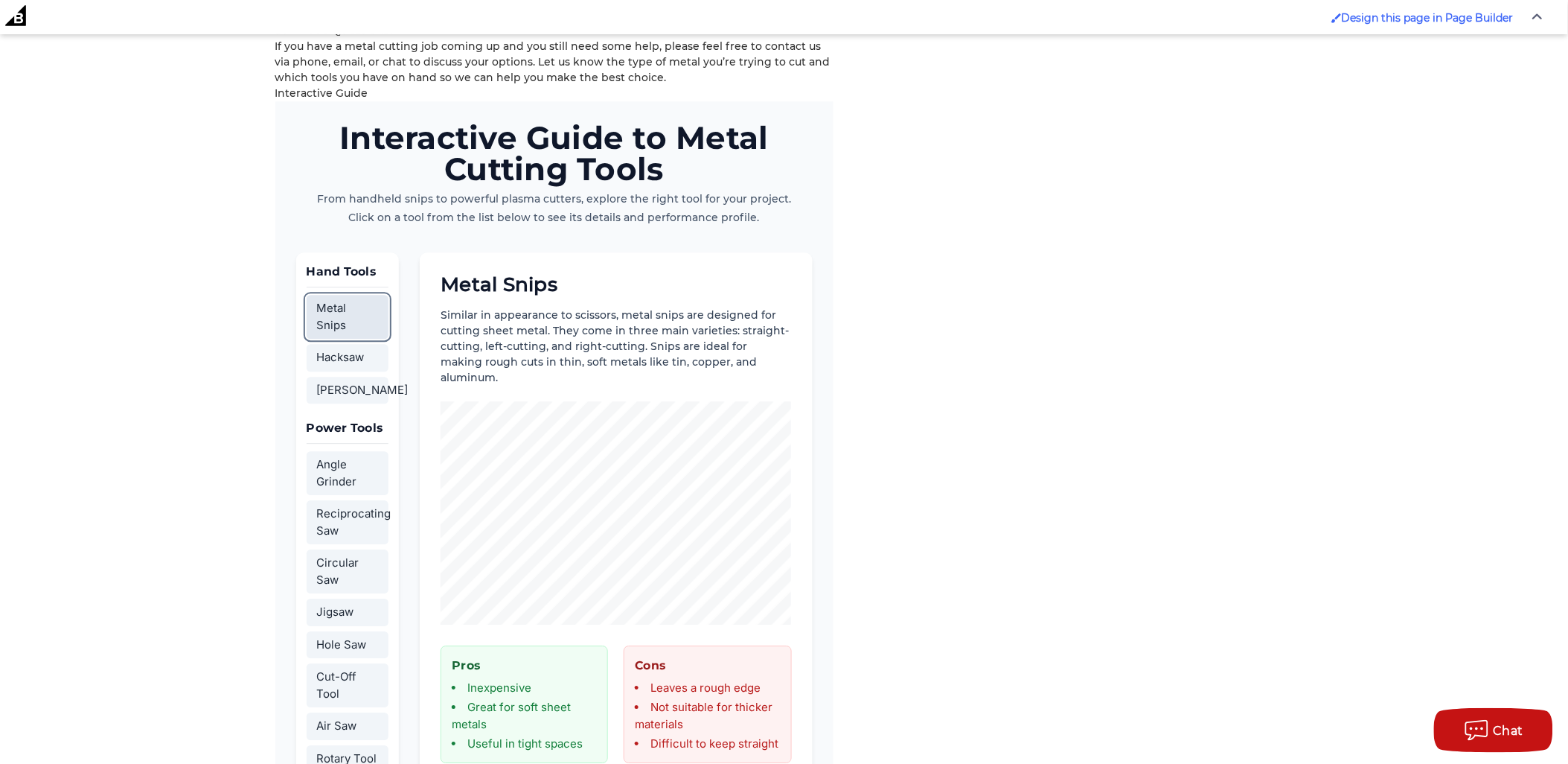
click at [359, 295] on button "Metal Snips" at bounding box center [348, 317] width 83 height 44
click at [357, 344] on button "Hacksaw" at bounding box center [348, 358] width 83 height 28
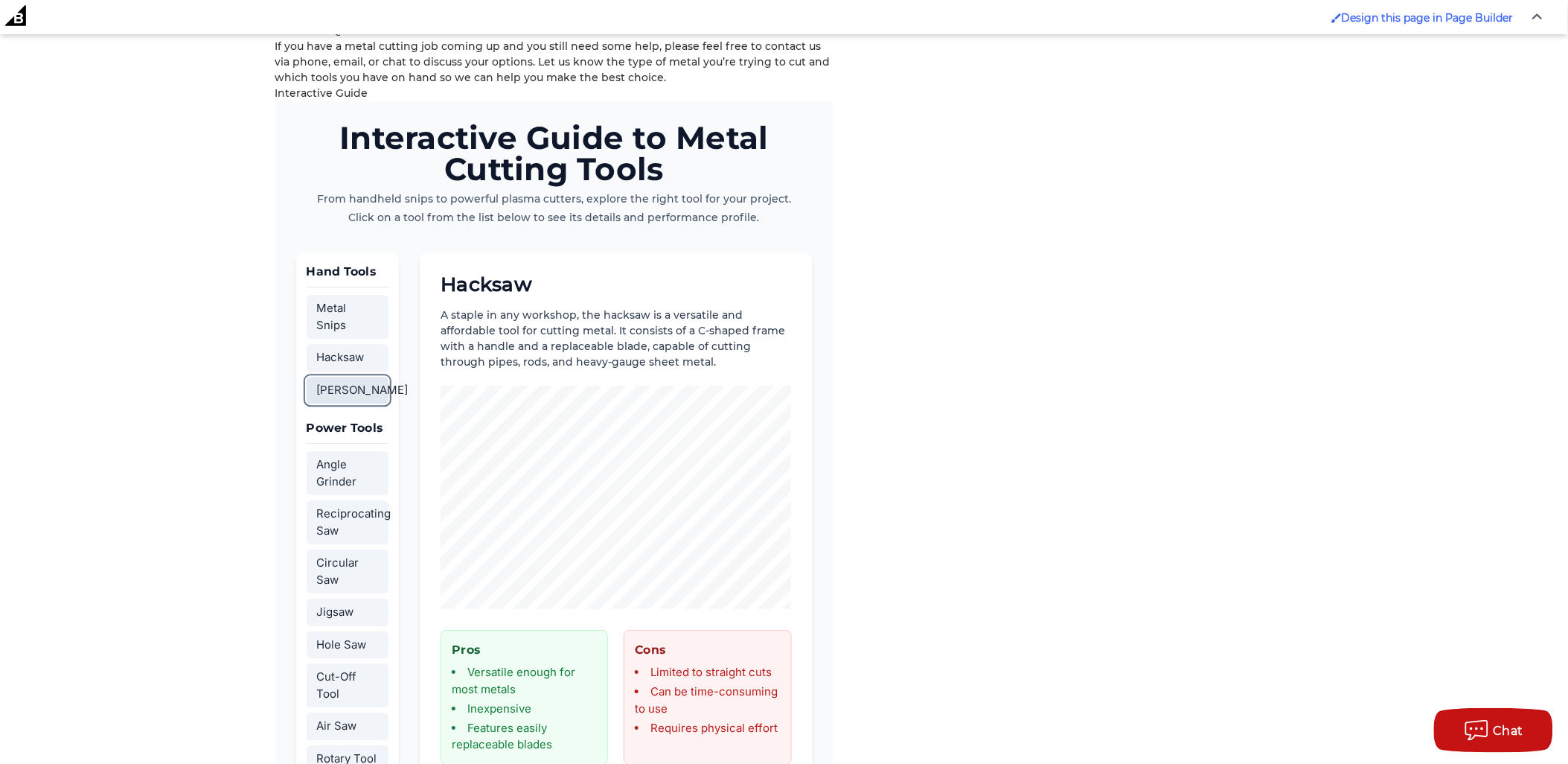
click at [358, 377] on button "[PERSON_NAME]" at bounding box center [348, 390] width 83 height 28
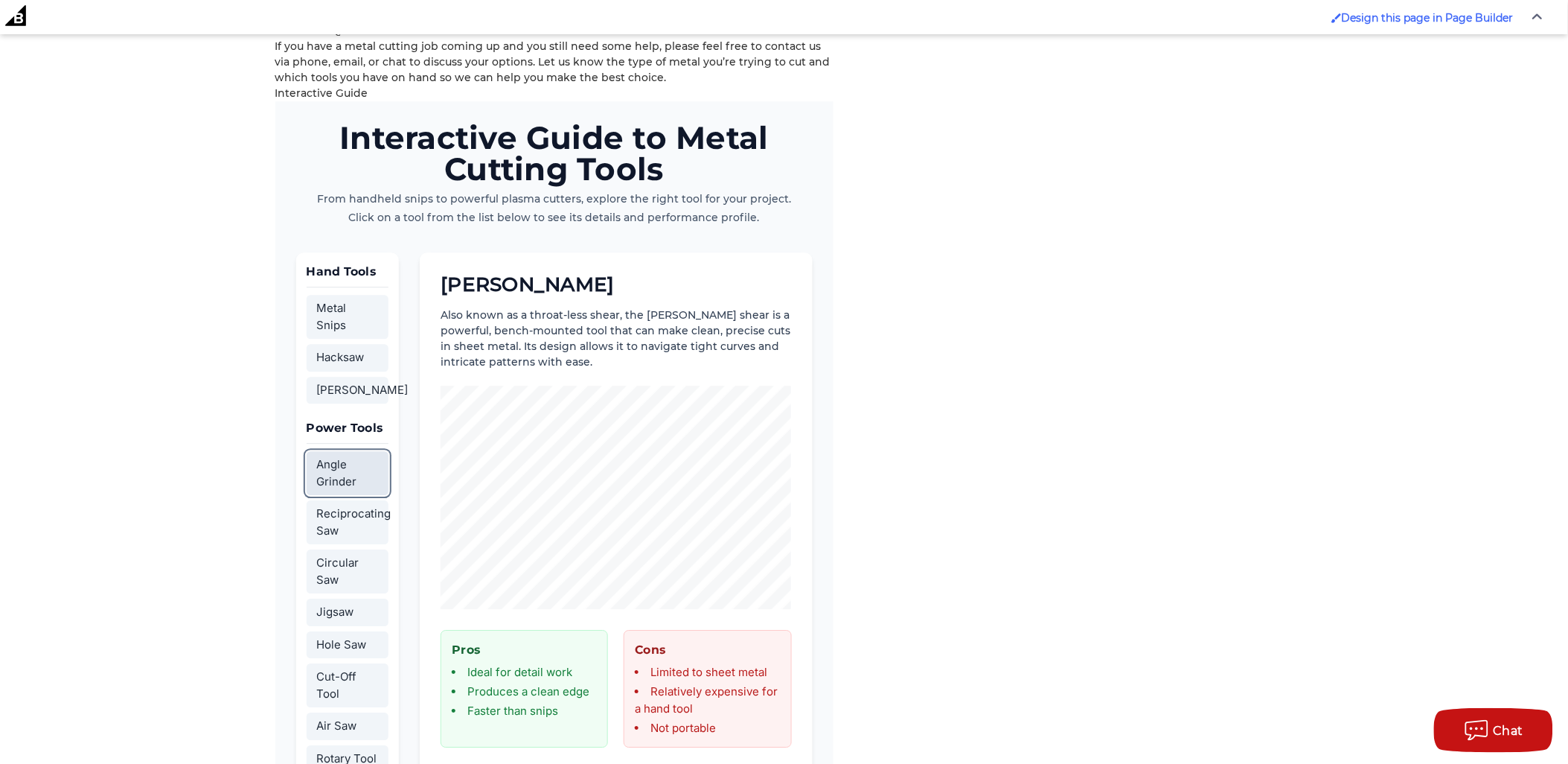
click at [363, 451] on button "Angle Grinder" at bounding box center [348, 473] width 83 height 44
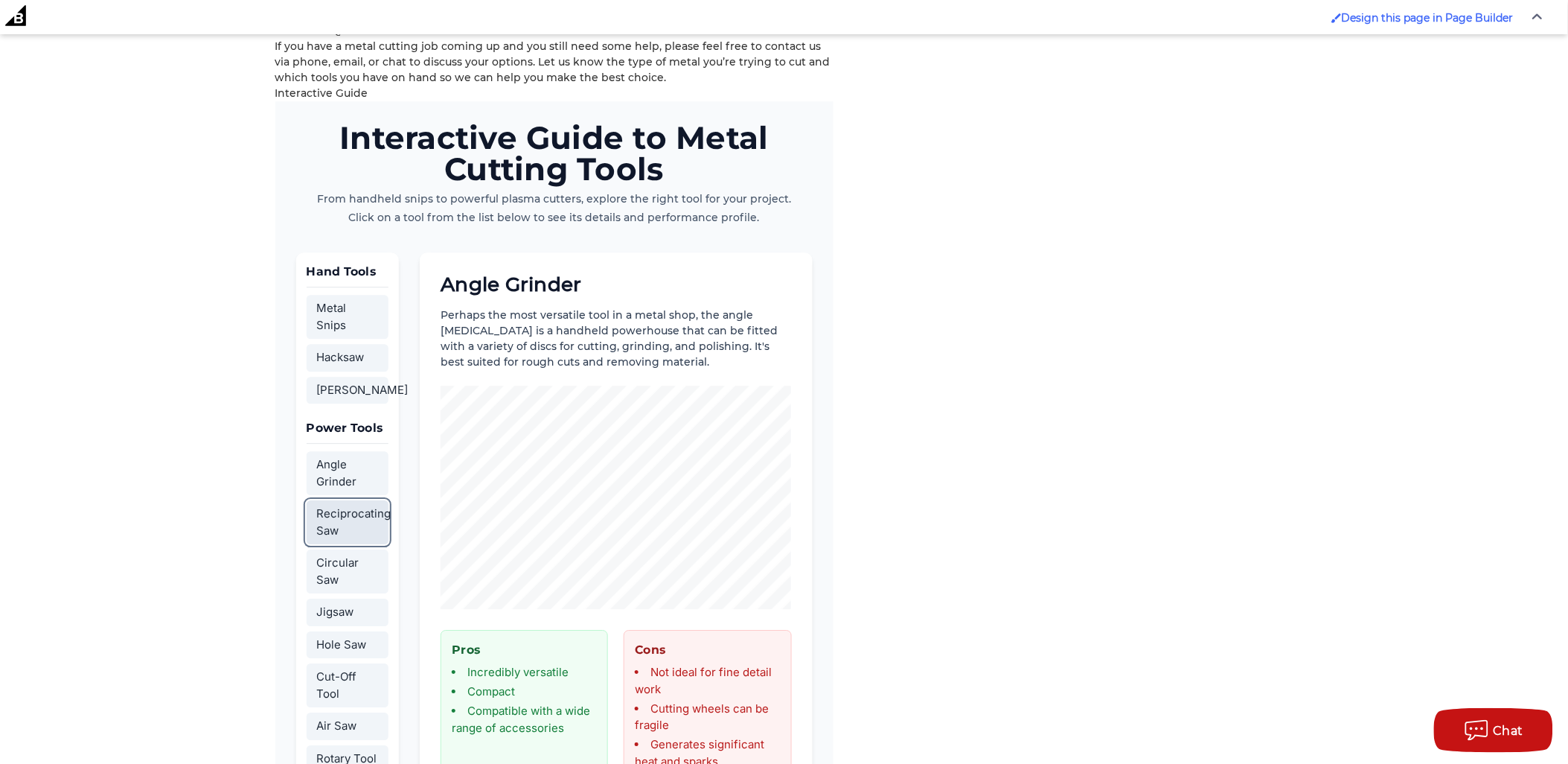
click at [361, 500] on button "Reciprocating Saw" at bounding box center [348, 522] width 83 height 44
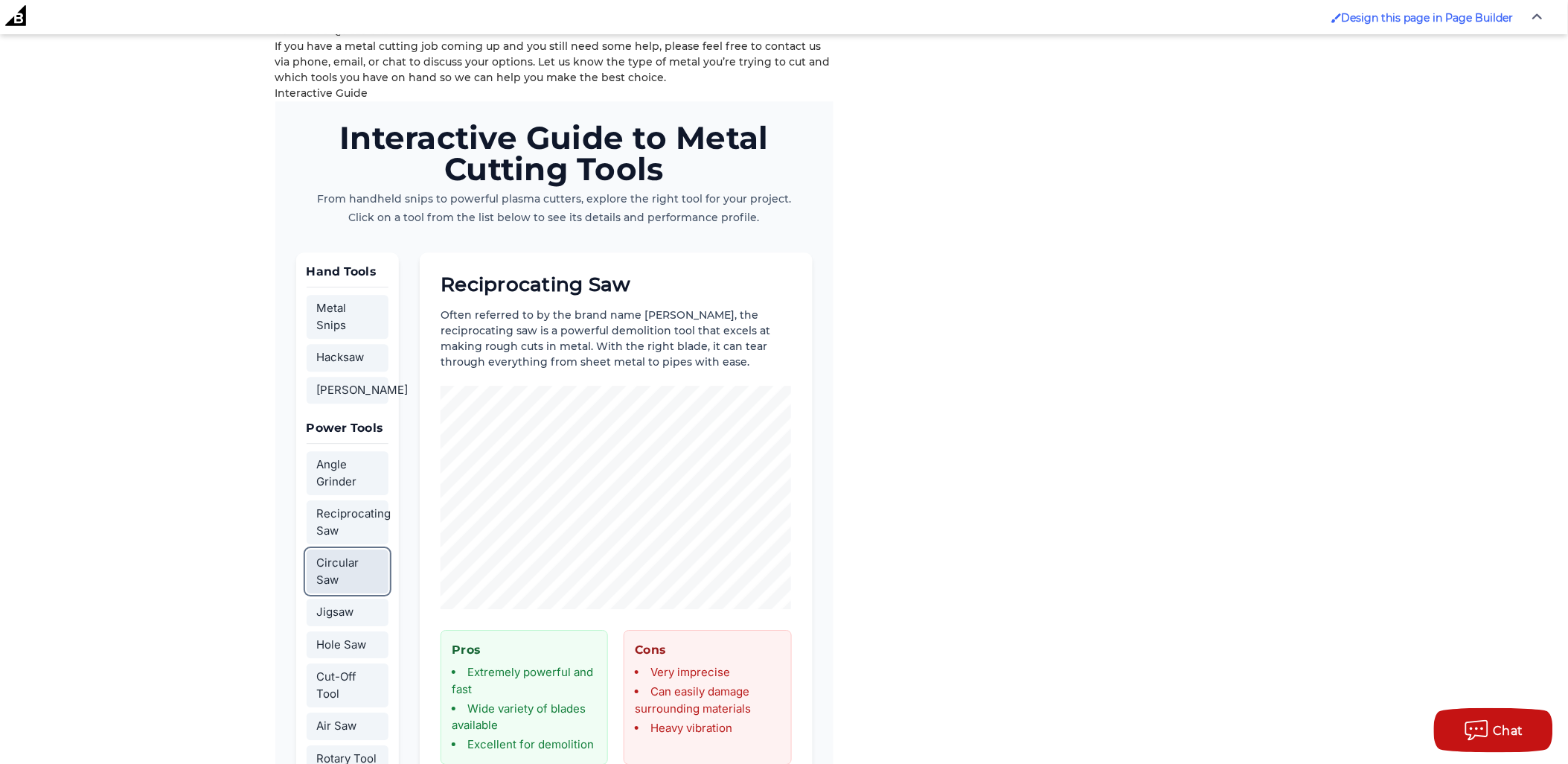
click at [353, 550] on button "Circular Saw" at bounding box center [348, 572] width 83 height 44
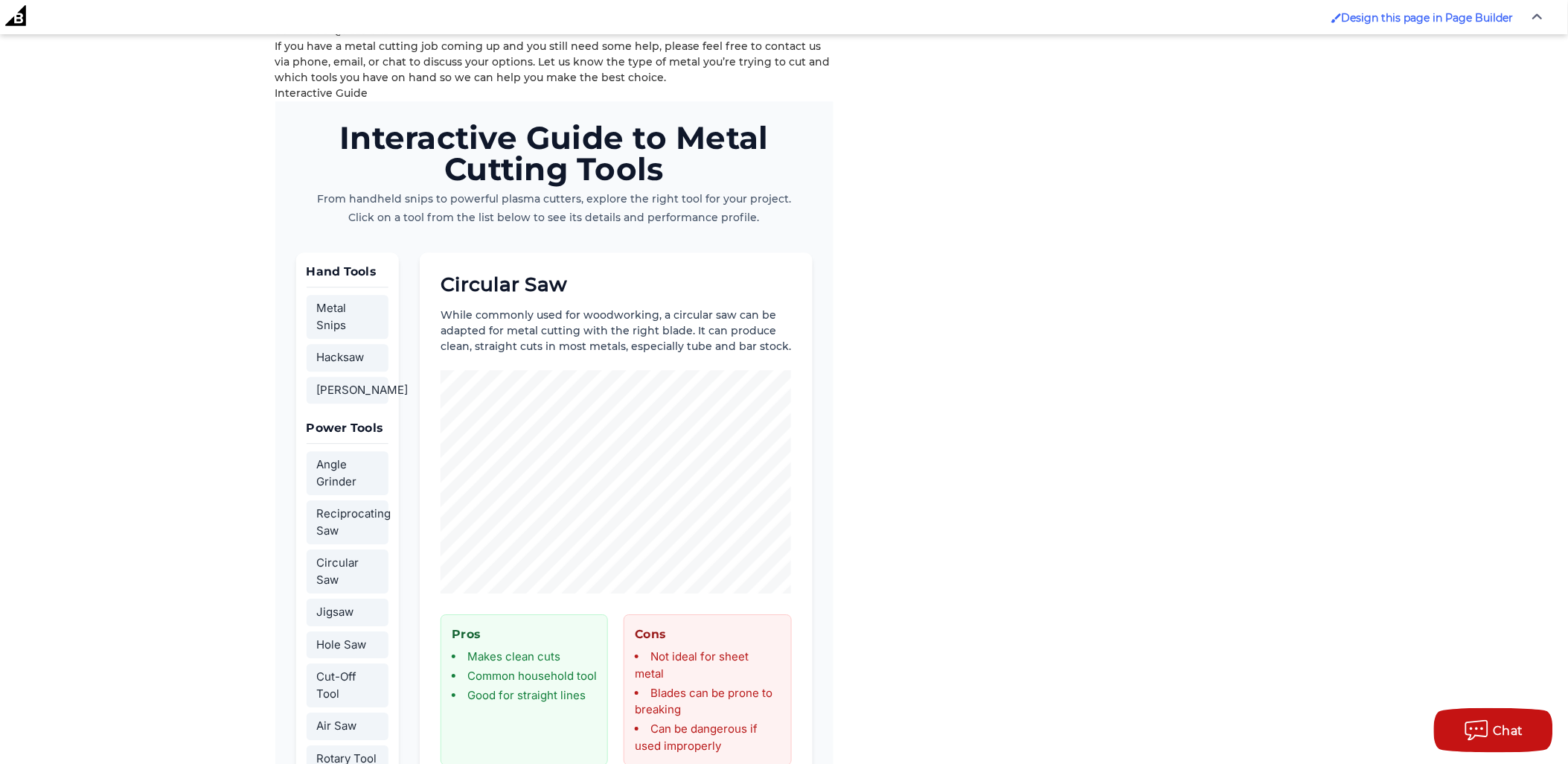
drag, startPoint x: 1001, startPoint y: 332, endPoint x: 991, endPoint y: 280, distance: 53.0
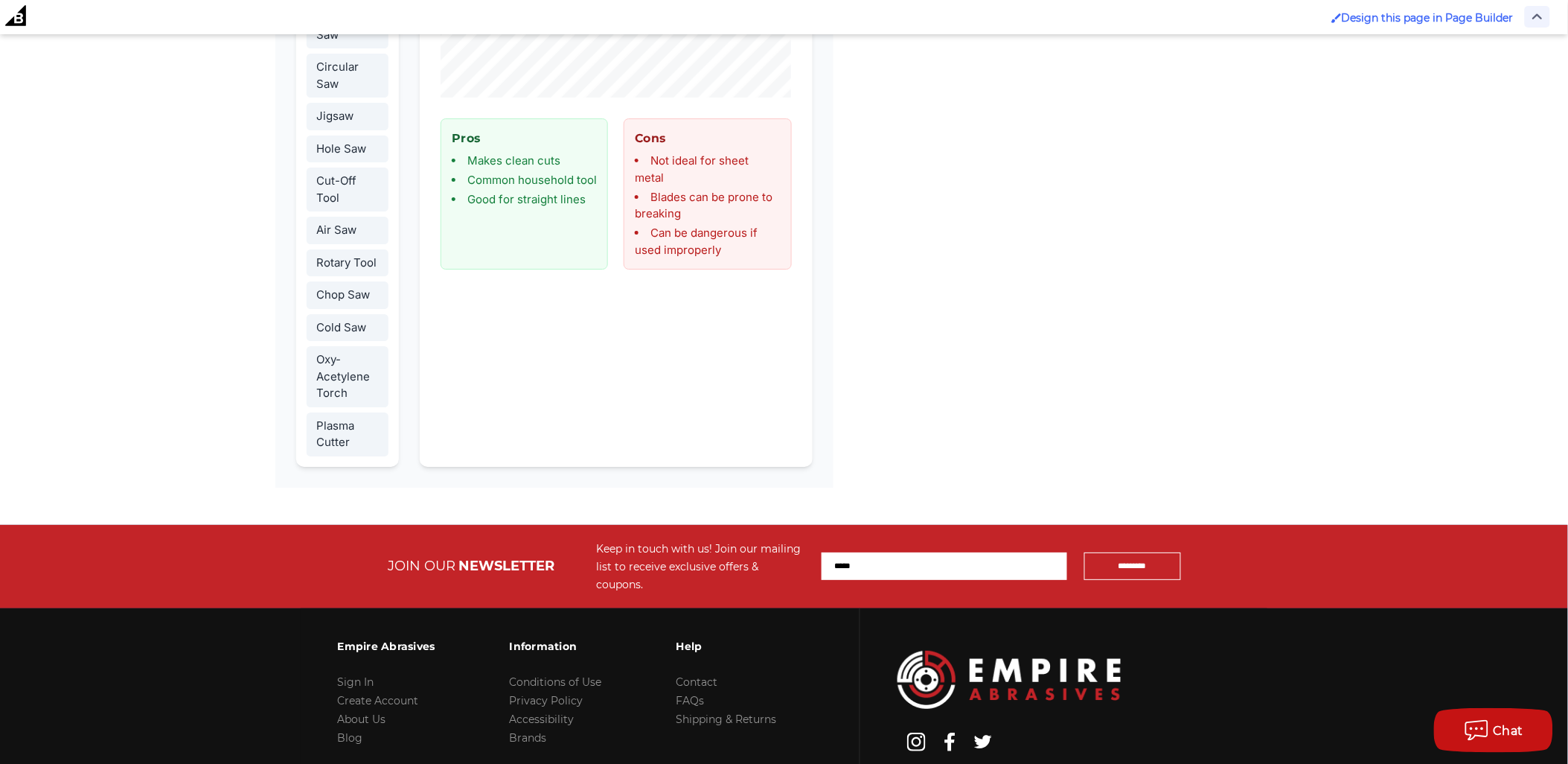
scroll to position [0, 0]
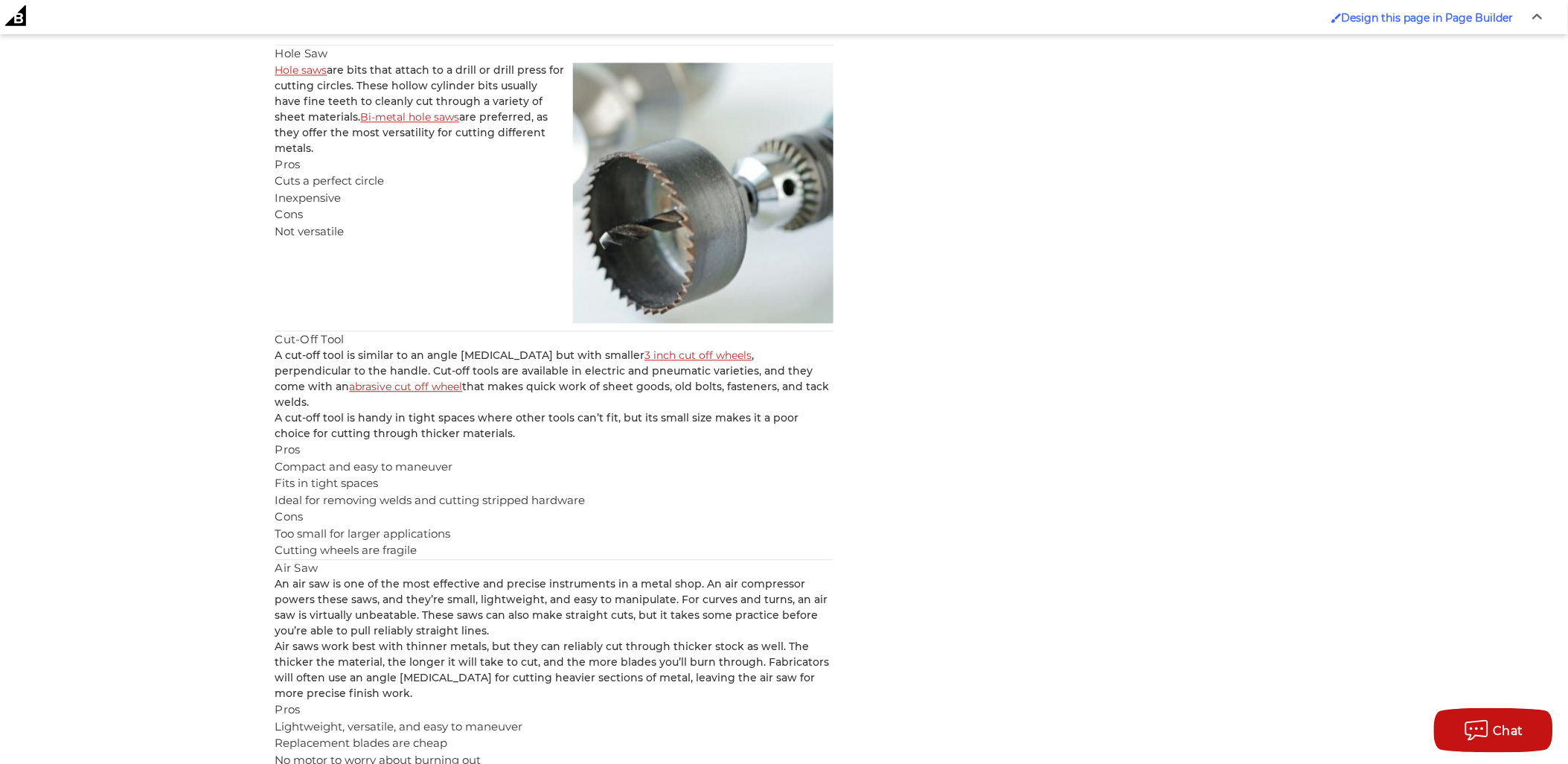
scroll to position [3162, 0]
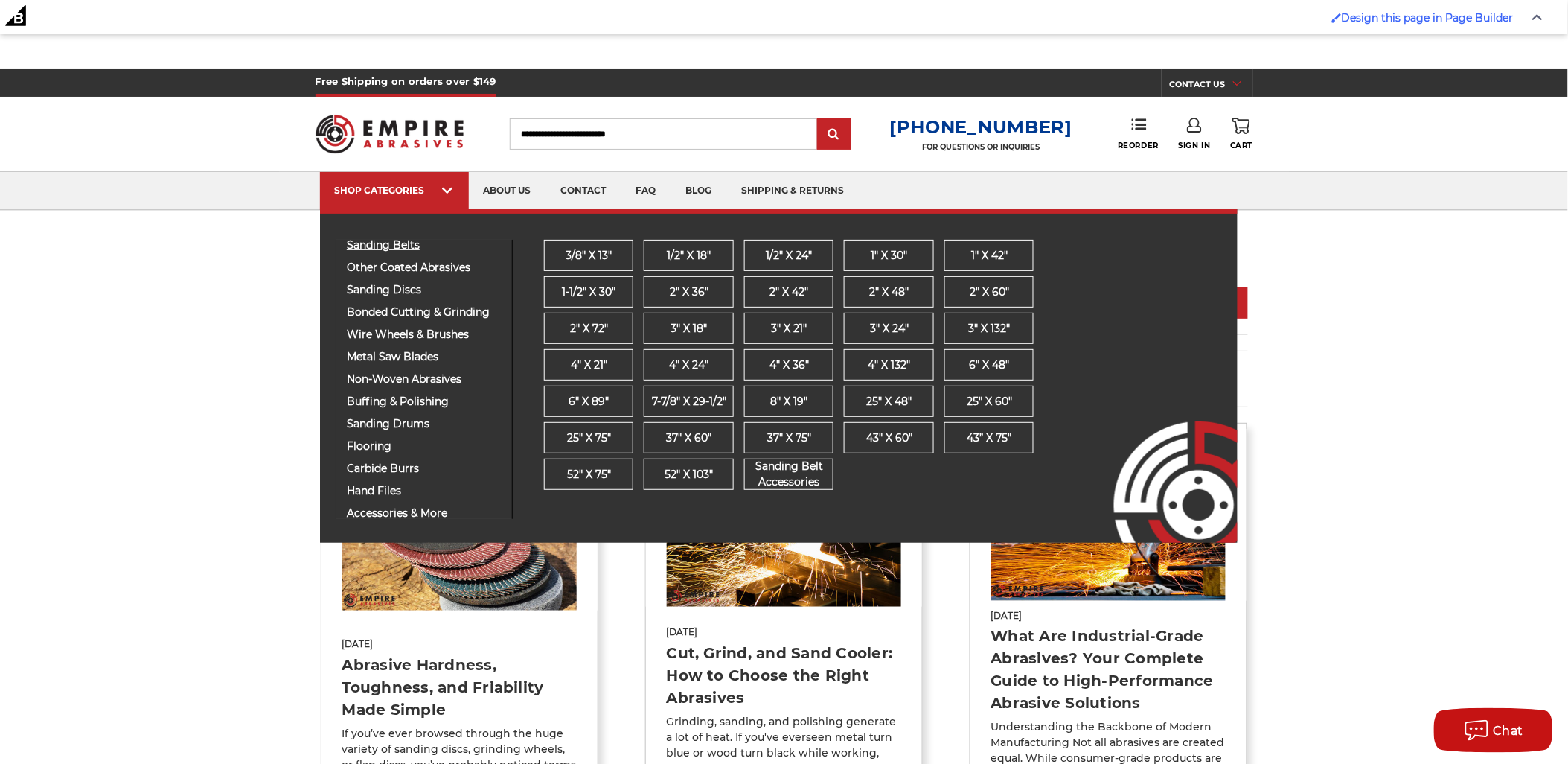
click at [436, 245] on span "sanding belts" at bounding box center [423, 245] width 154 height 11
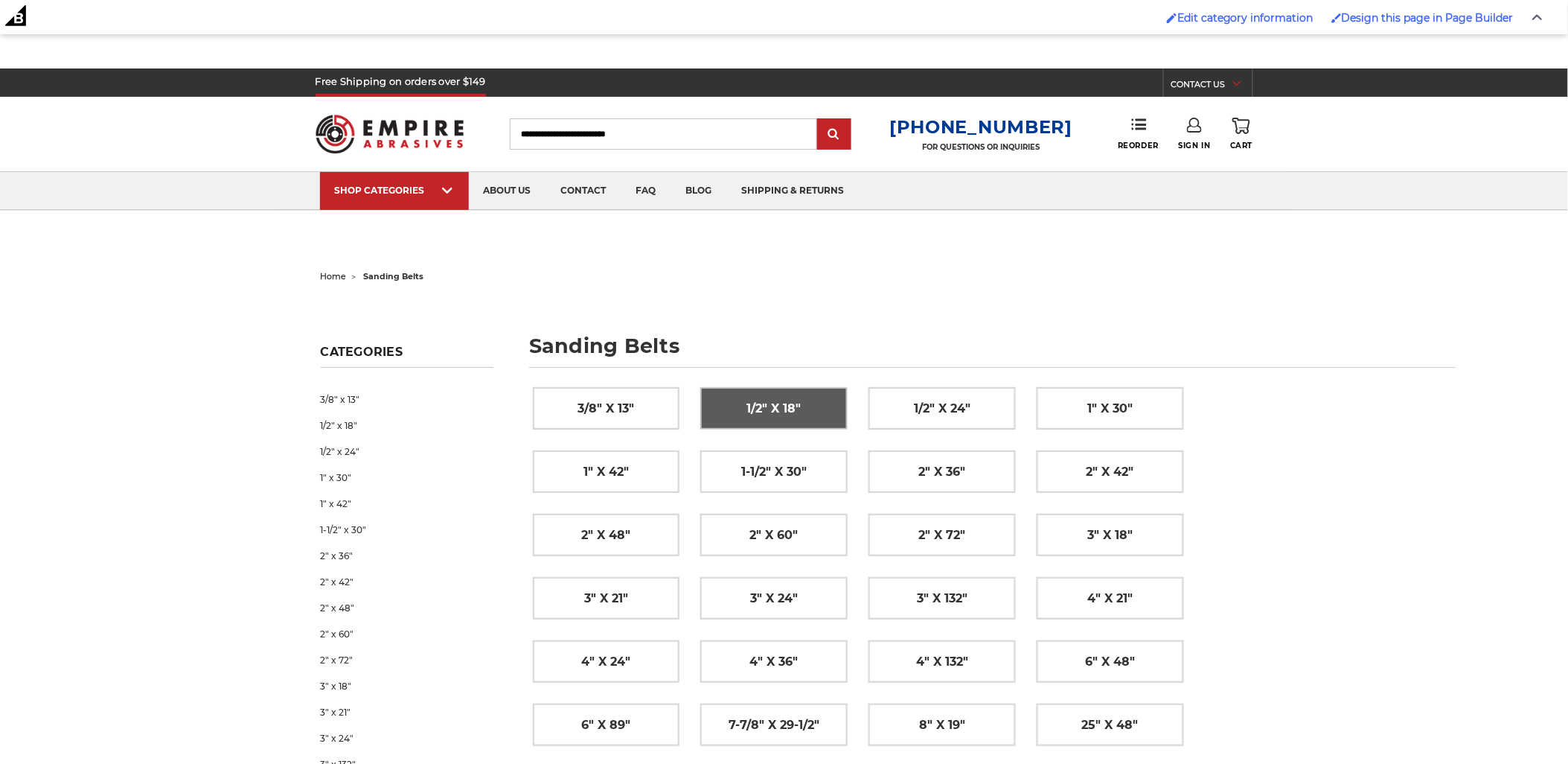
scroll to position [2068, 0]
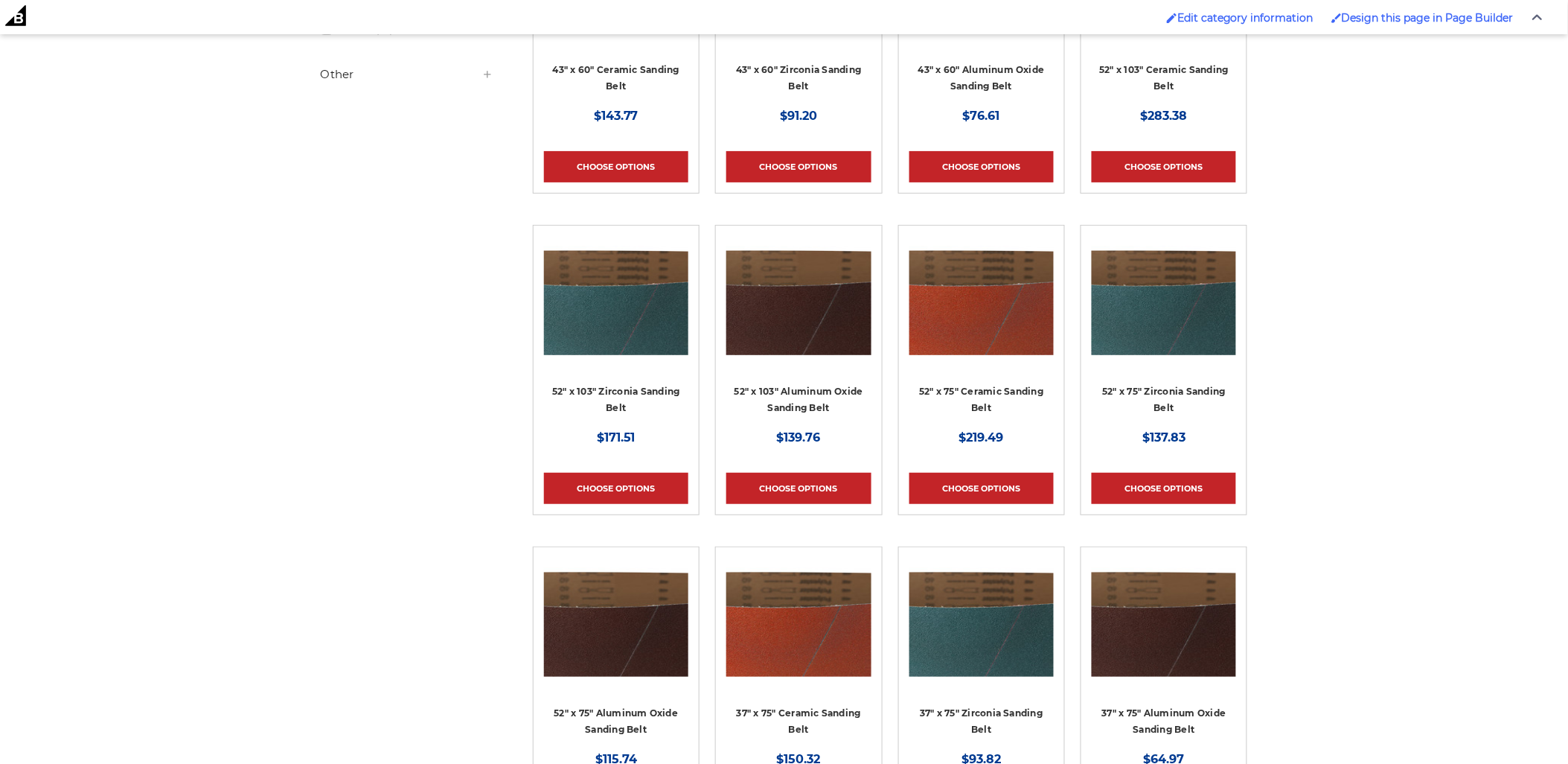
click at [798, 340] on img at bounding box center [798, 295] width 144 height 119
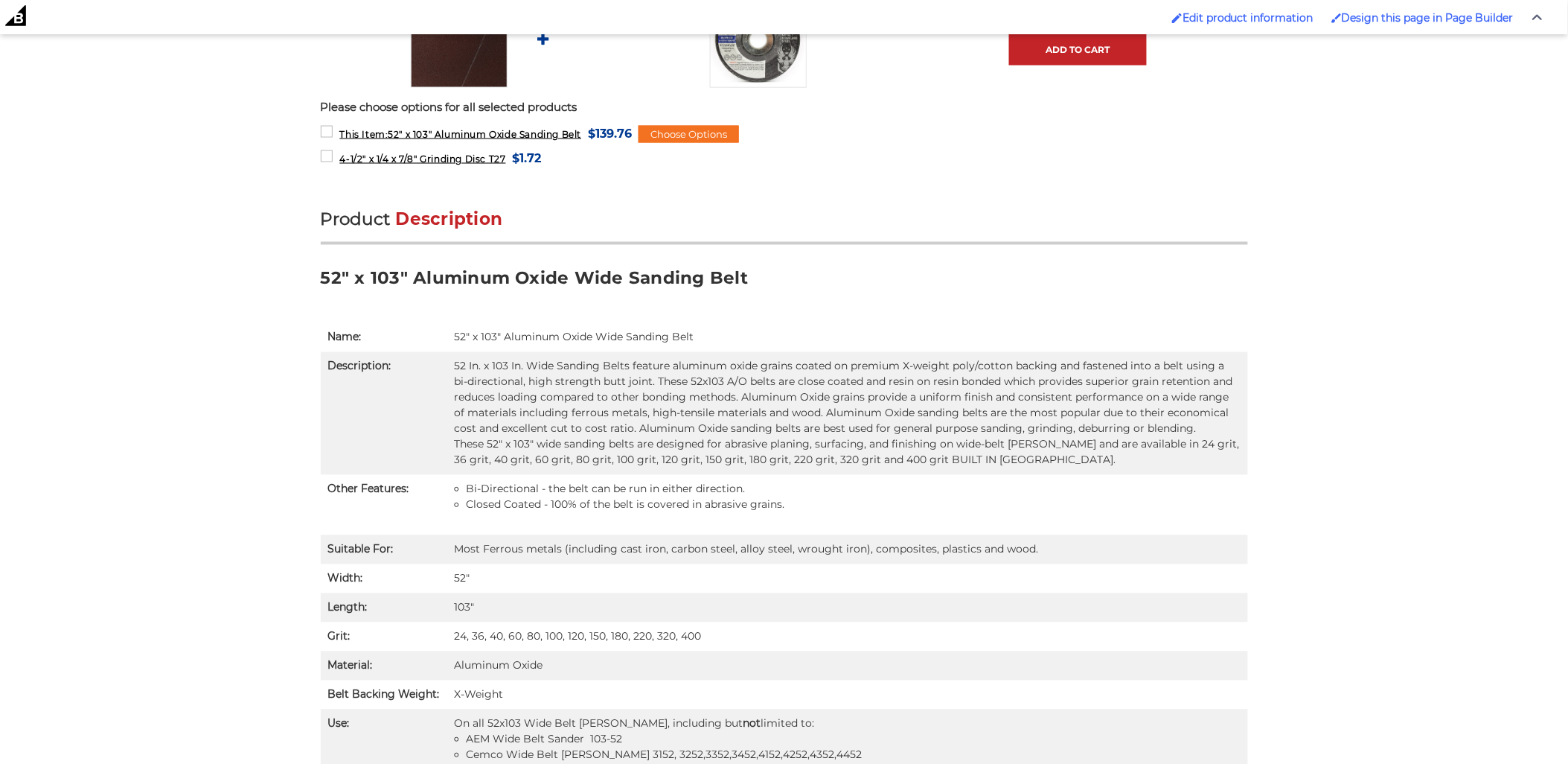
scroll to position [910, 0]
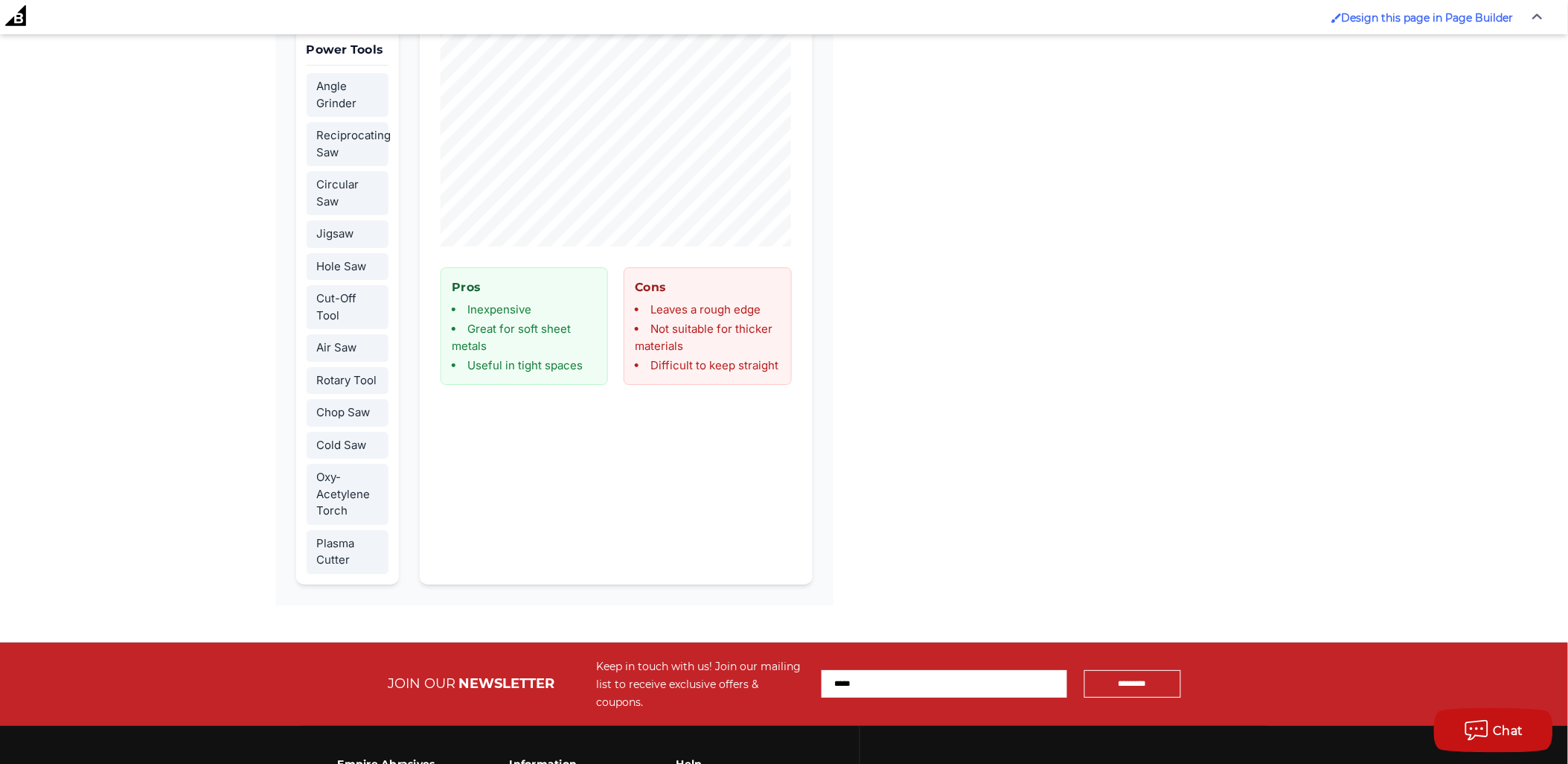
scroll to position [5813, 0]
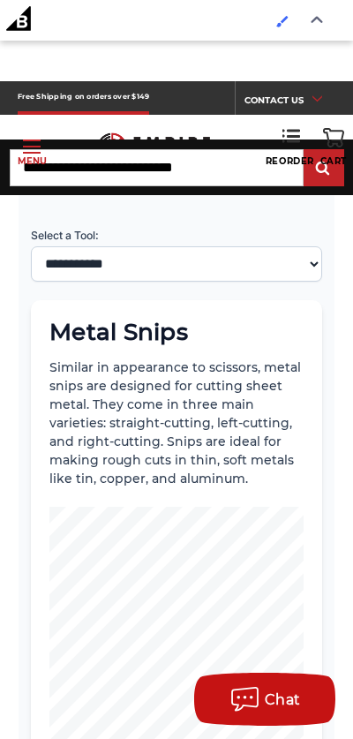
scroll to position [10185, 0]
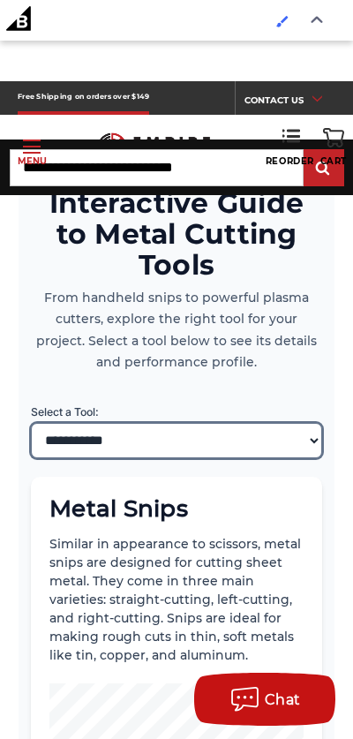
click at [225, 423] on select "**********" at bounding box center [176, 440] width 291 height 35
select select "*******"
click at [31, 423] on select "**********" at bounding box center [176, 440] width 291 height 35
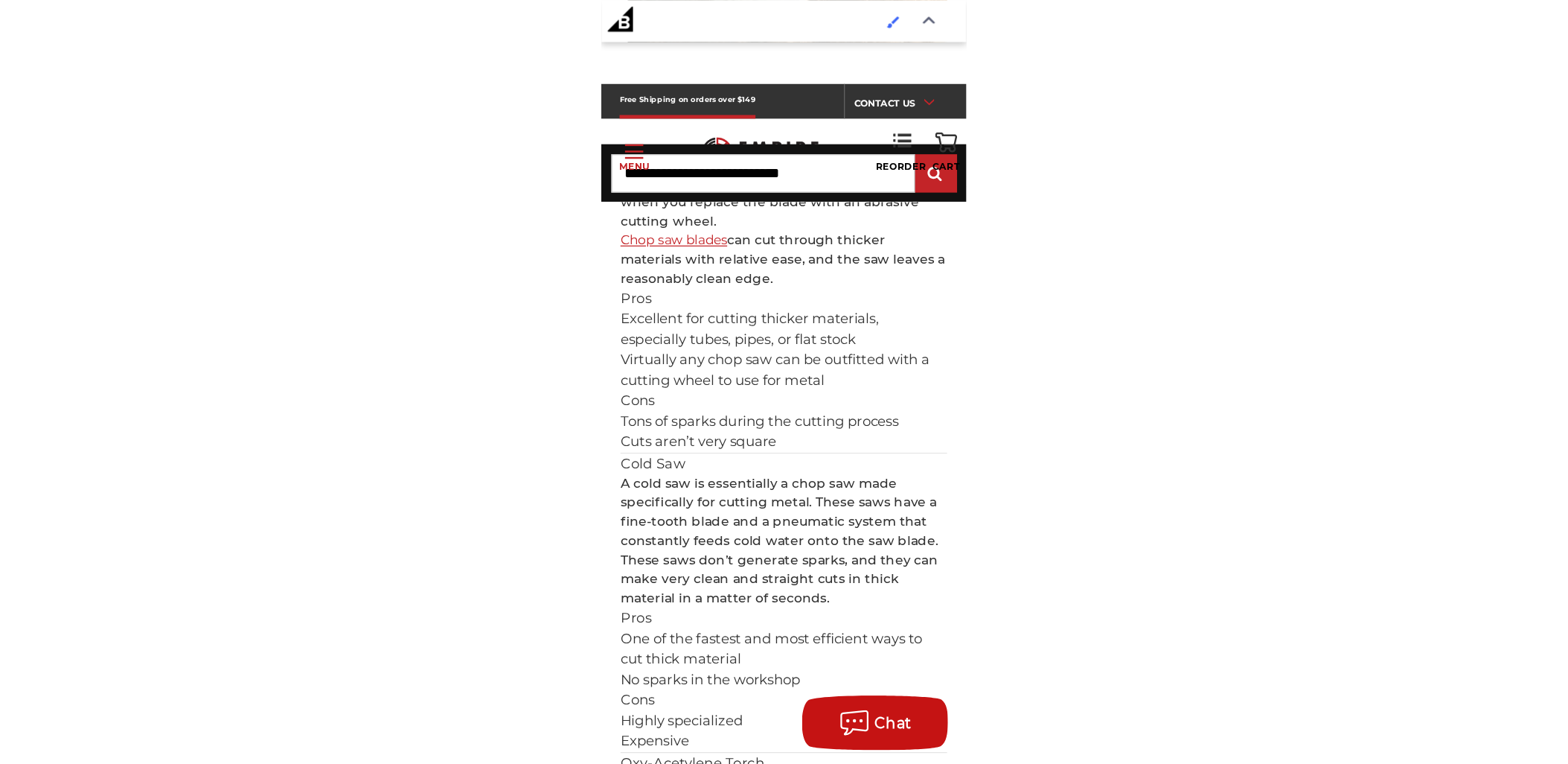
scroll to position [0, 0]
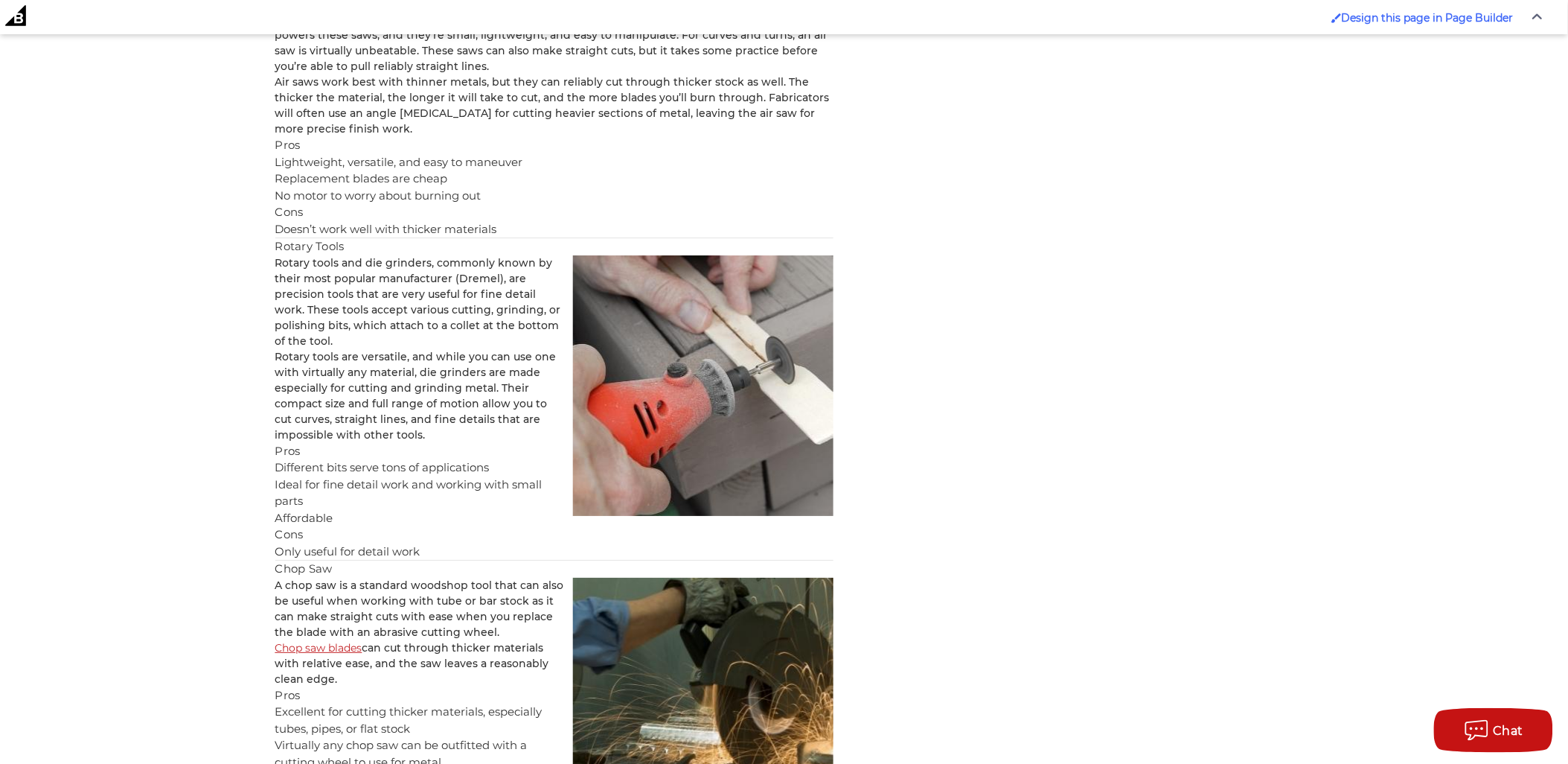
scroll to position [3663, 0]
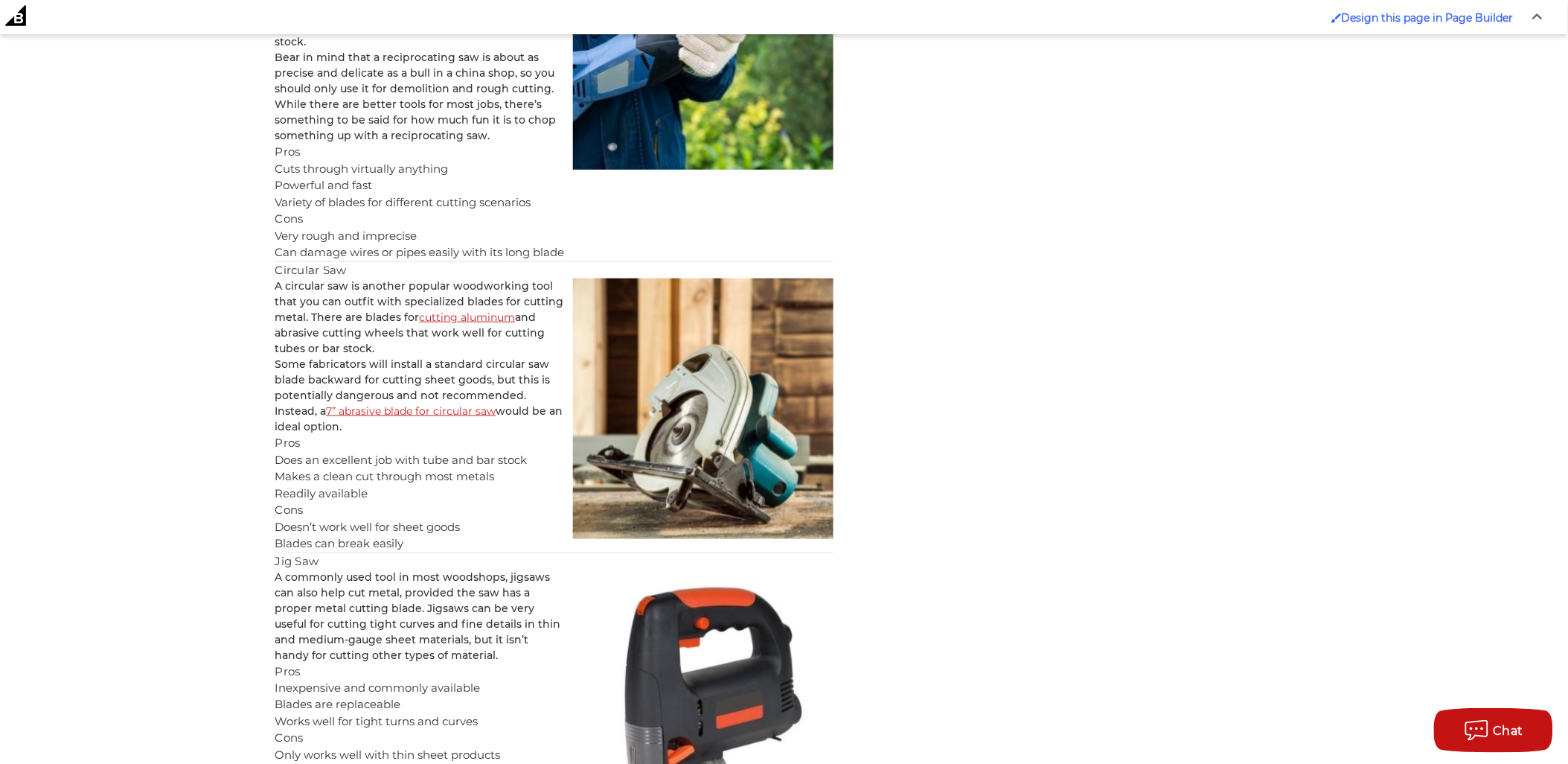
scroll to position [2339, 0]
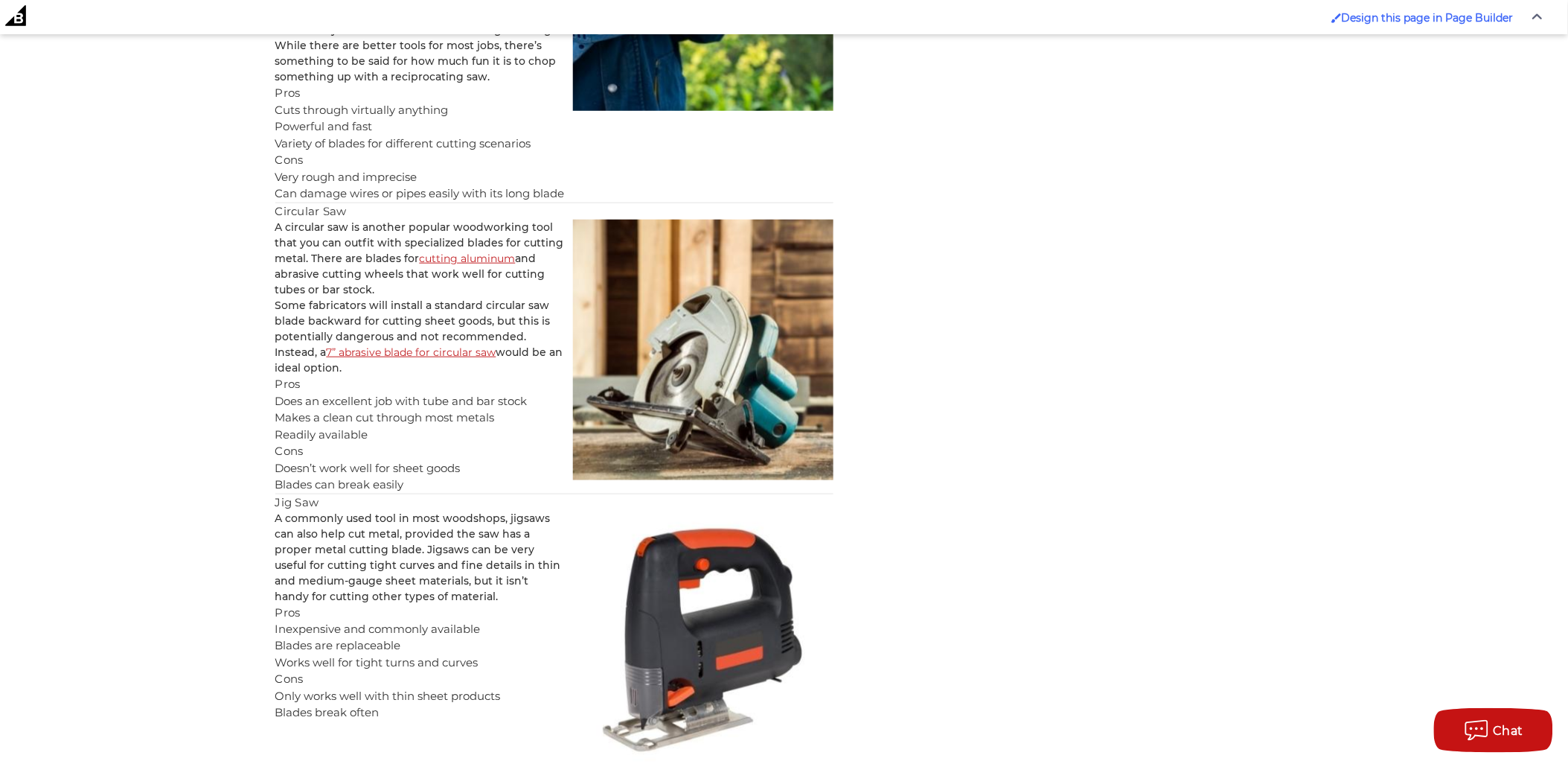
scroll to position [2422, 0]
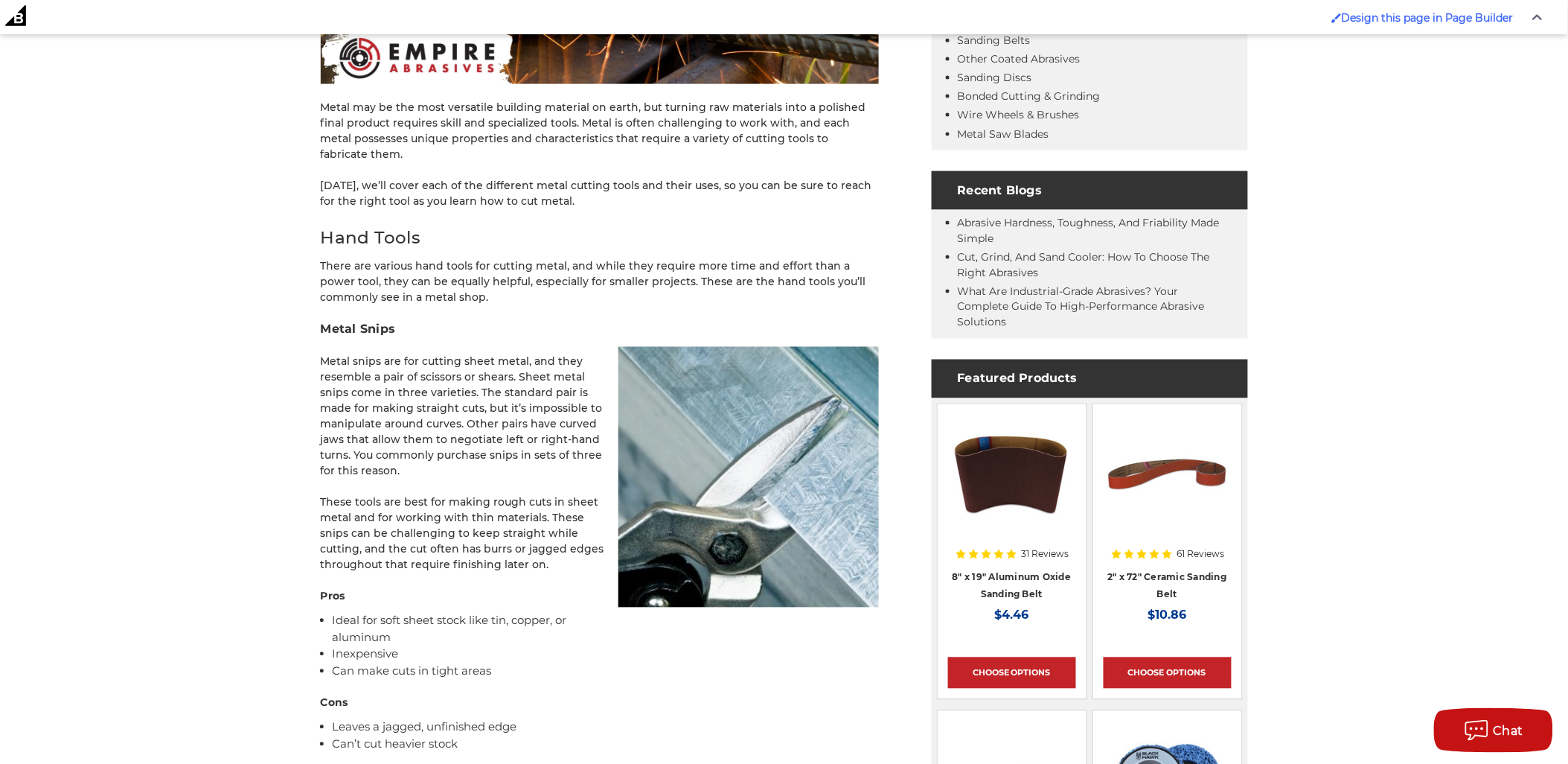
scroll to position [478, 0]
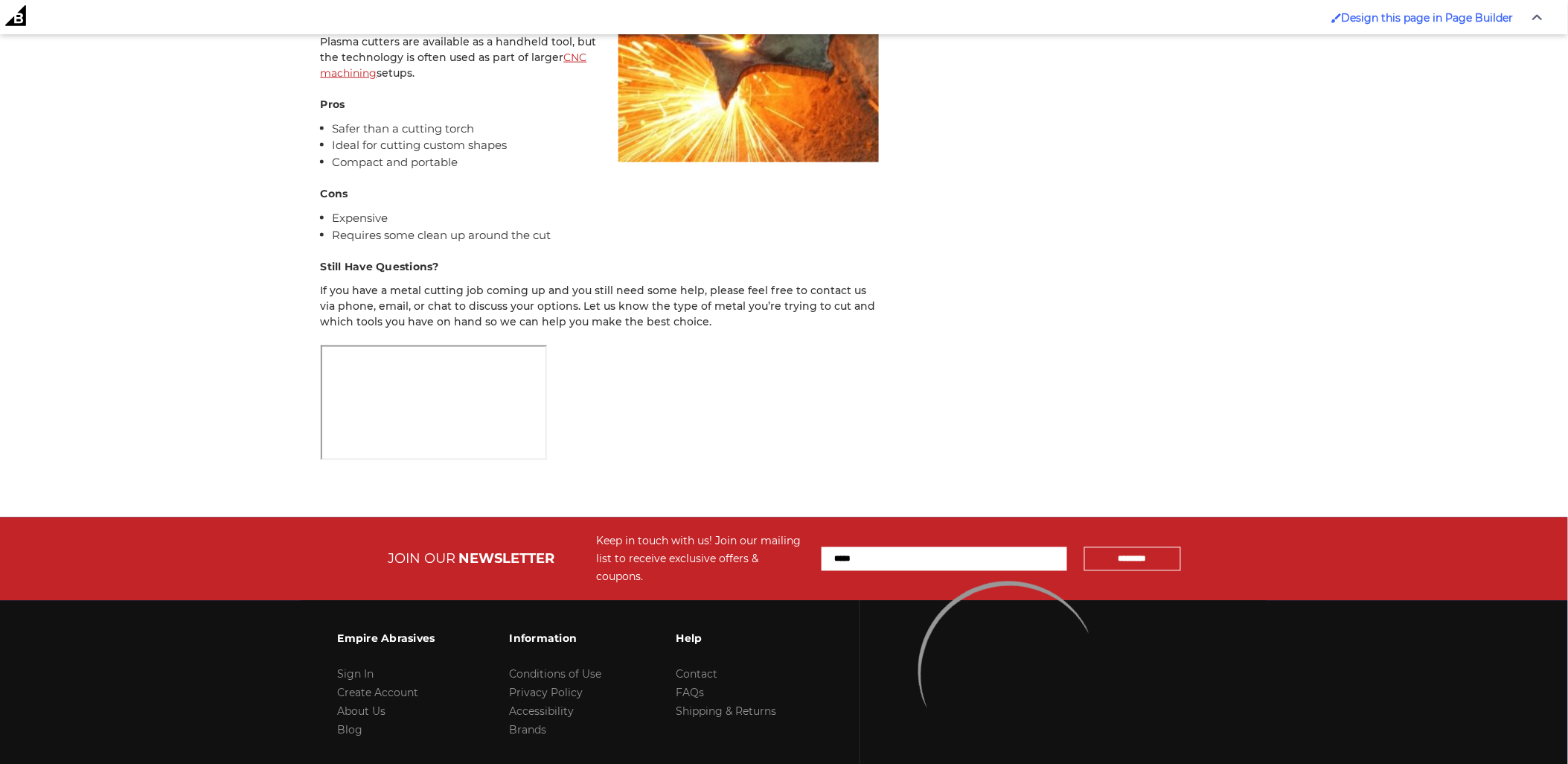
scroll to position [6707, 0]
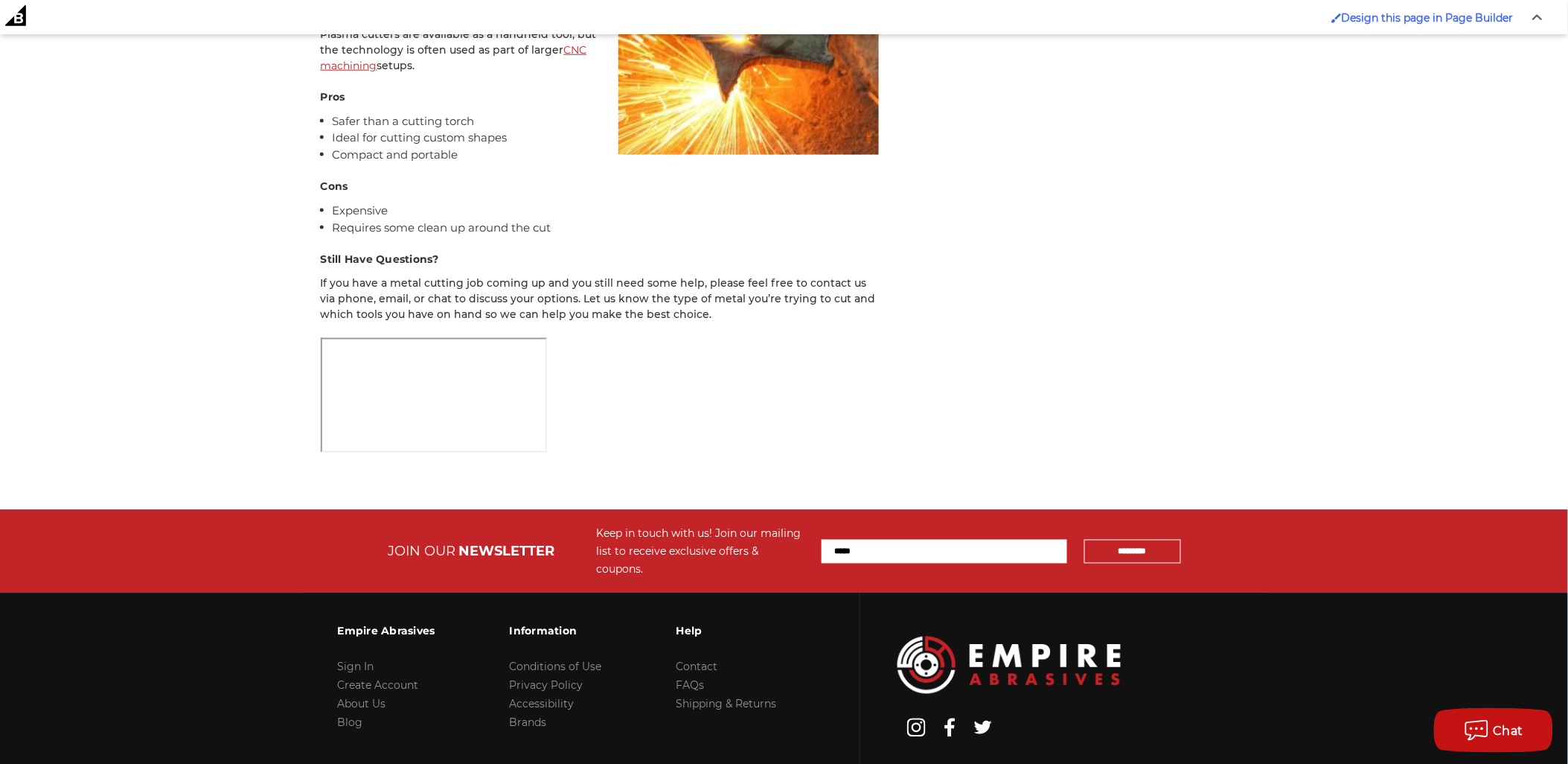
click at [562, 338] on p at bounding box center [600, 397] width 558 height 119
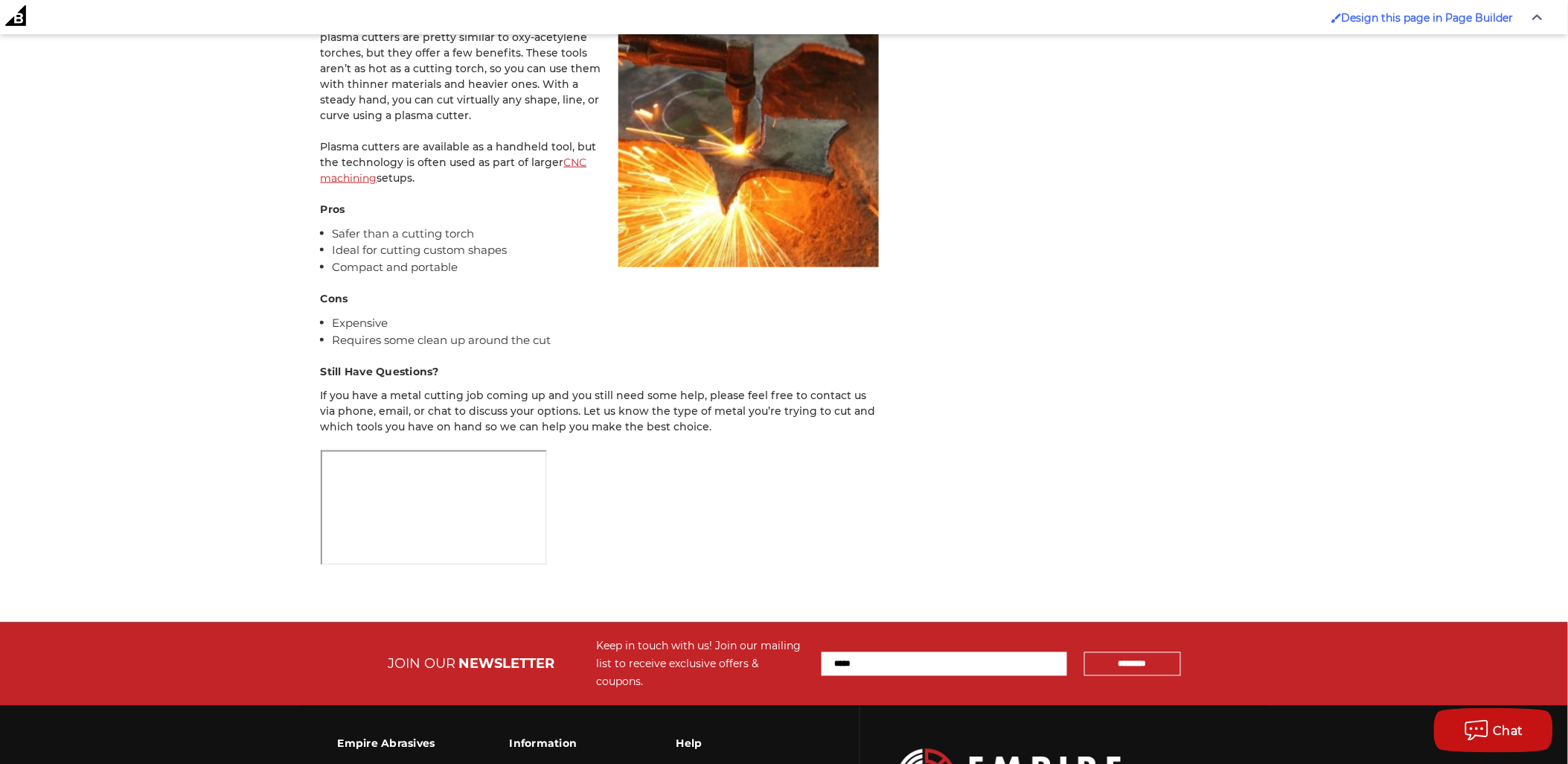
scroll to position [6459, 0]
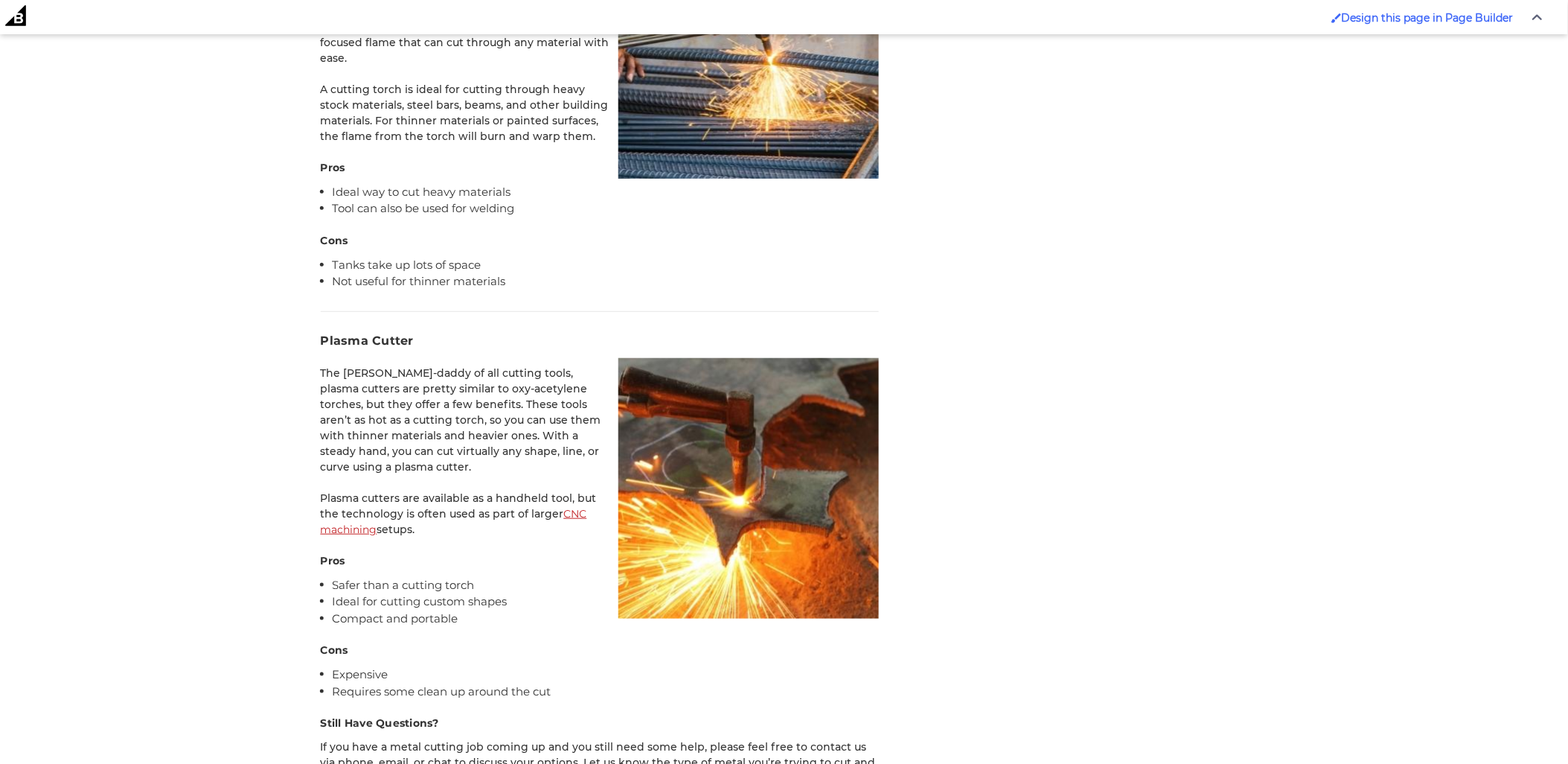
scroll to position [6242, 0]
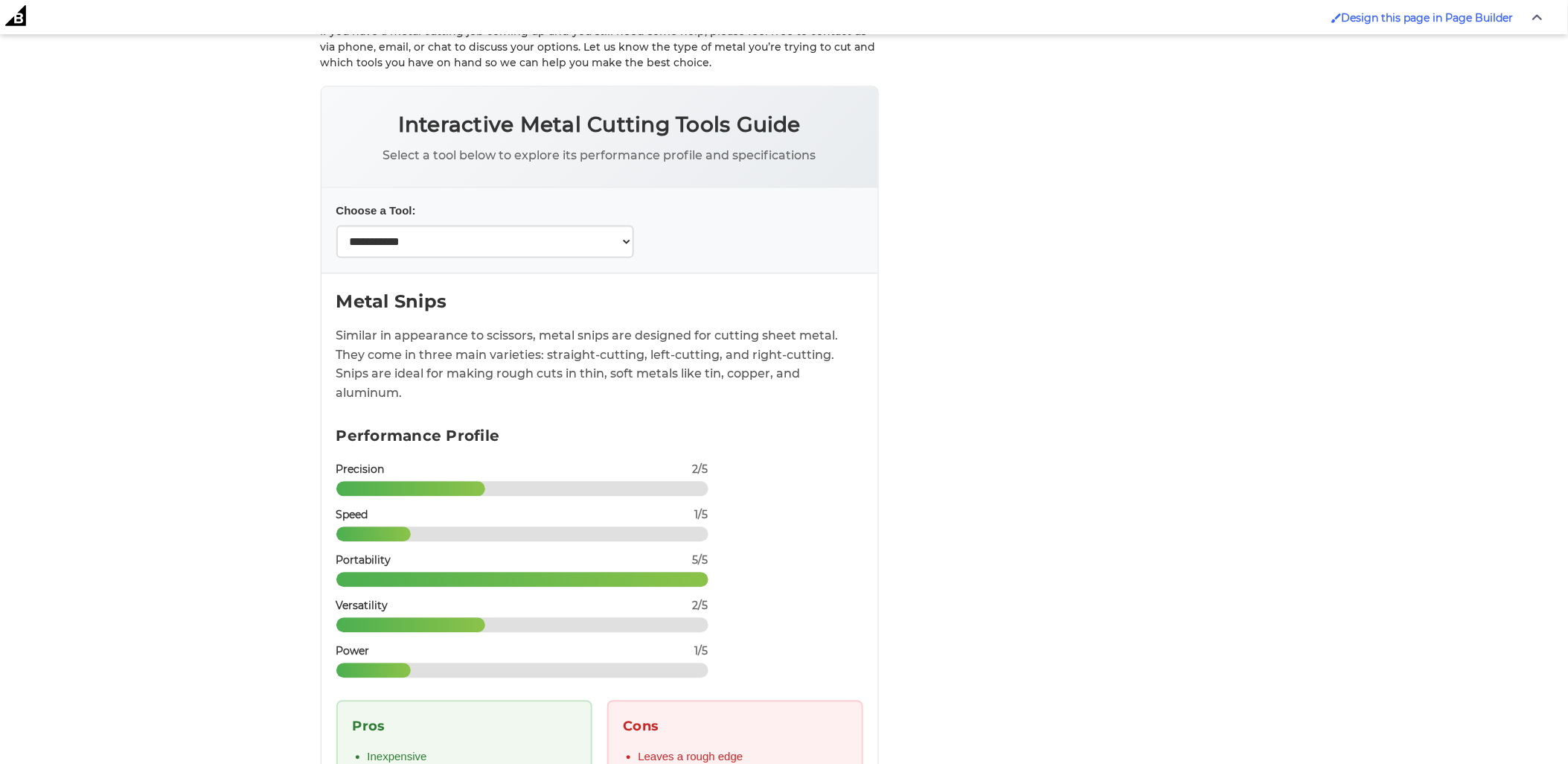
scroll to position [6954, 0]
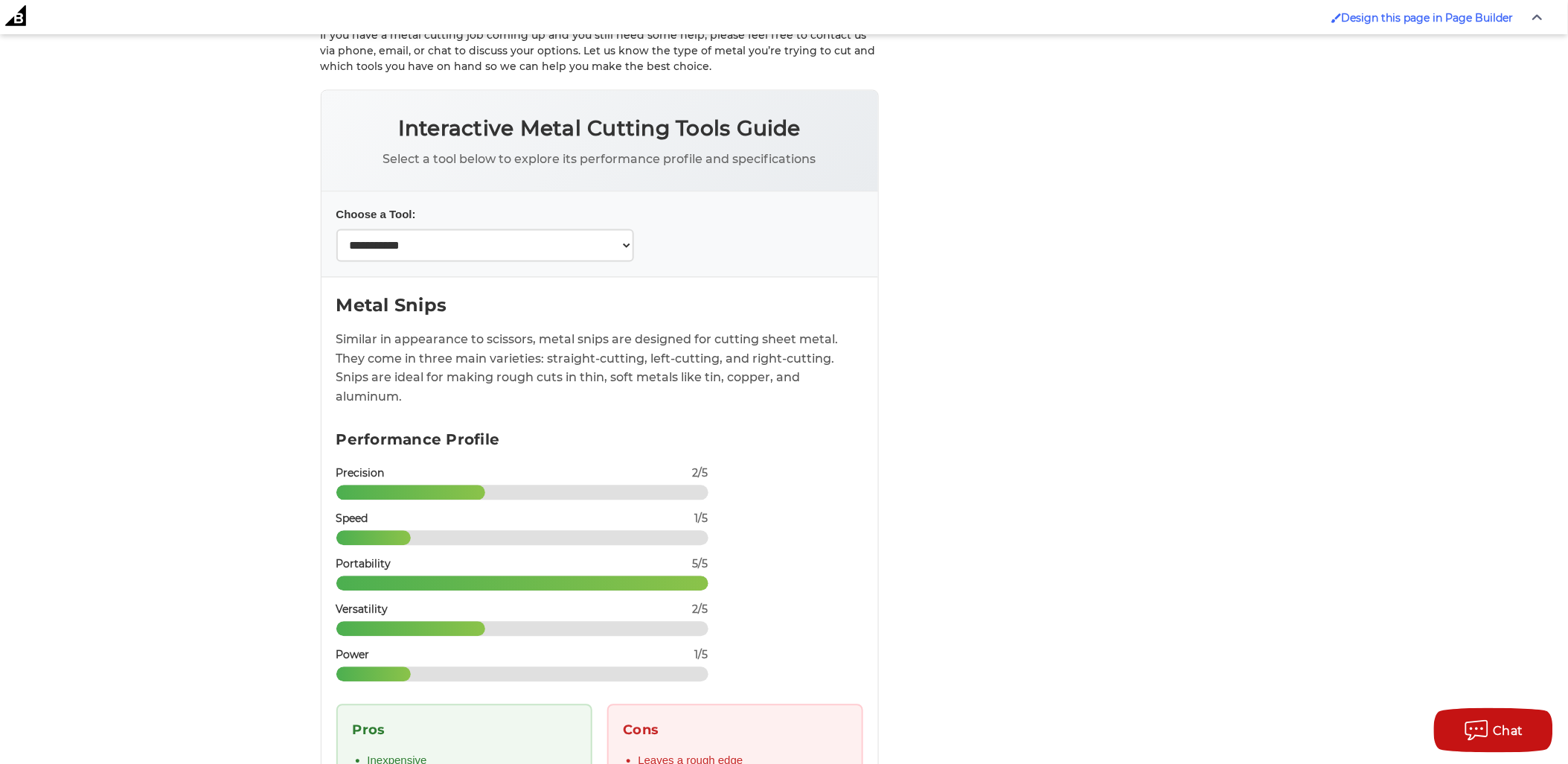
click at [492, 229] on select "**********" at bounding box center [485, 245] width 298 height 33
click at [336, 229] on select "**********" at bounding box center [485, 245] width 298 height 33
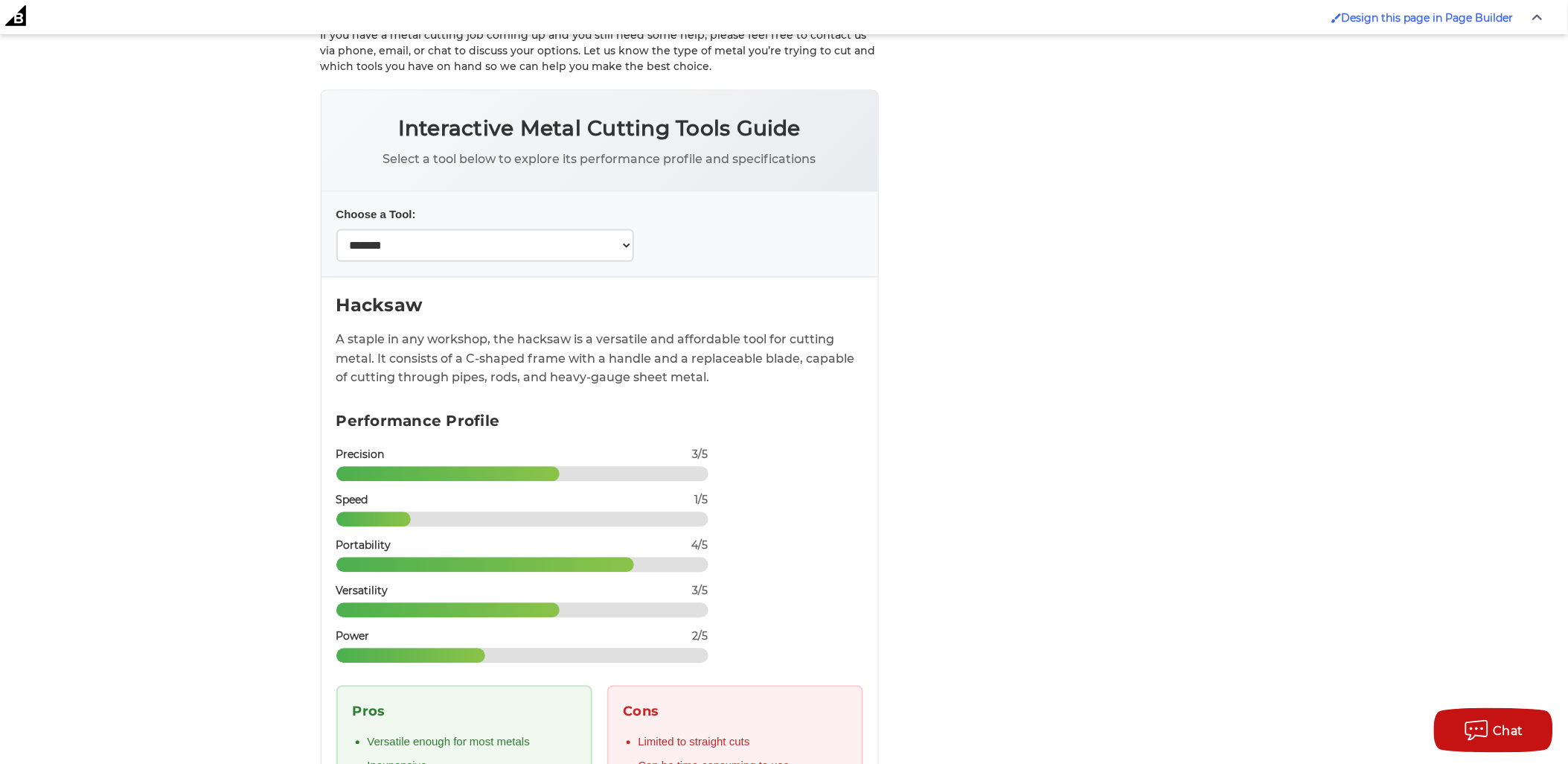
click at [566, 229] on select "**********" at bounding box center [485, 245] width 298 height 33
click at [336, 229] on select "**********" at bounding box center [485, 245] width 298 height 33
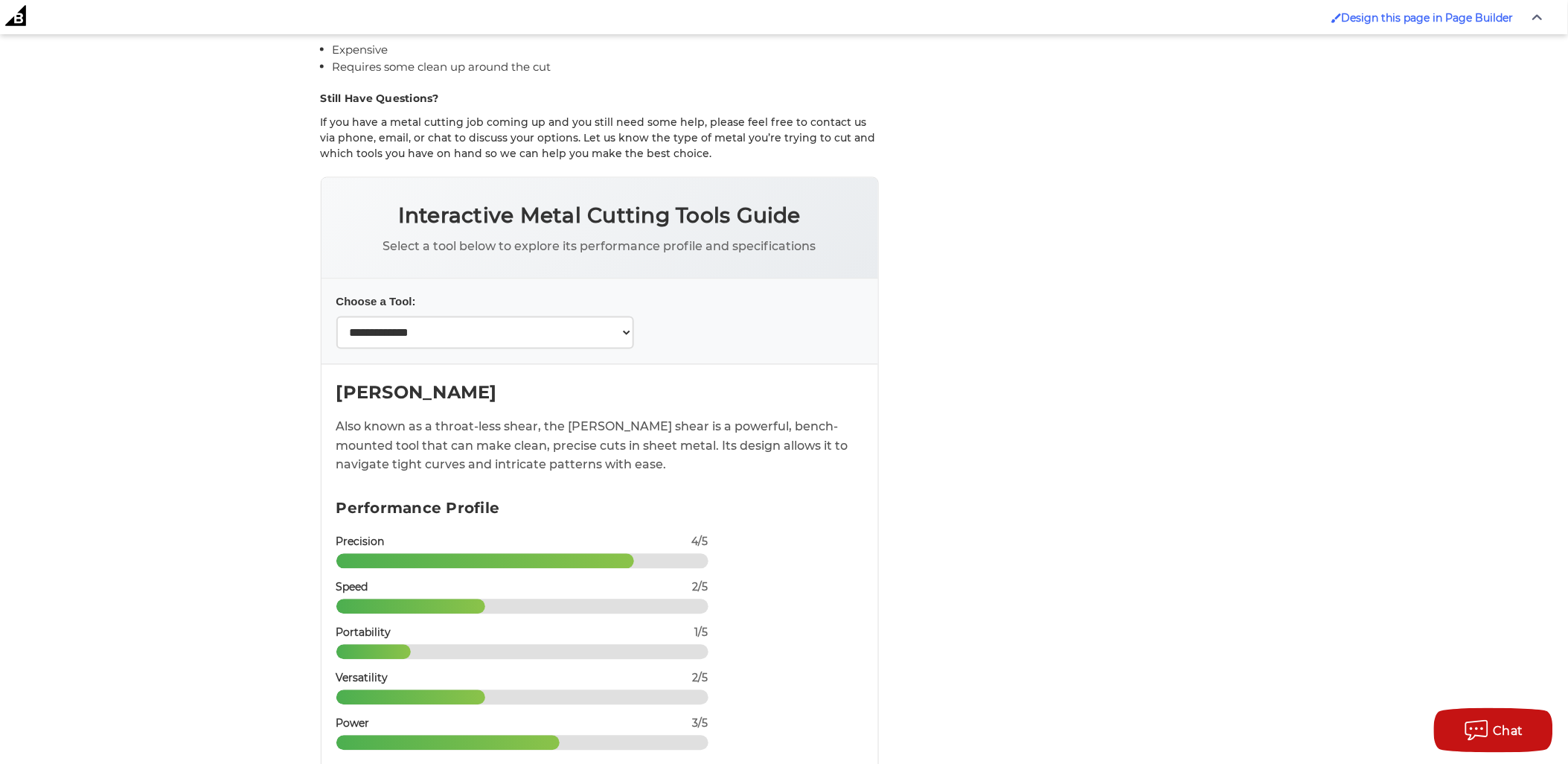
scroll to position [6872, 0]
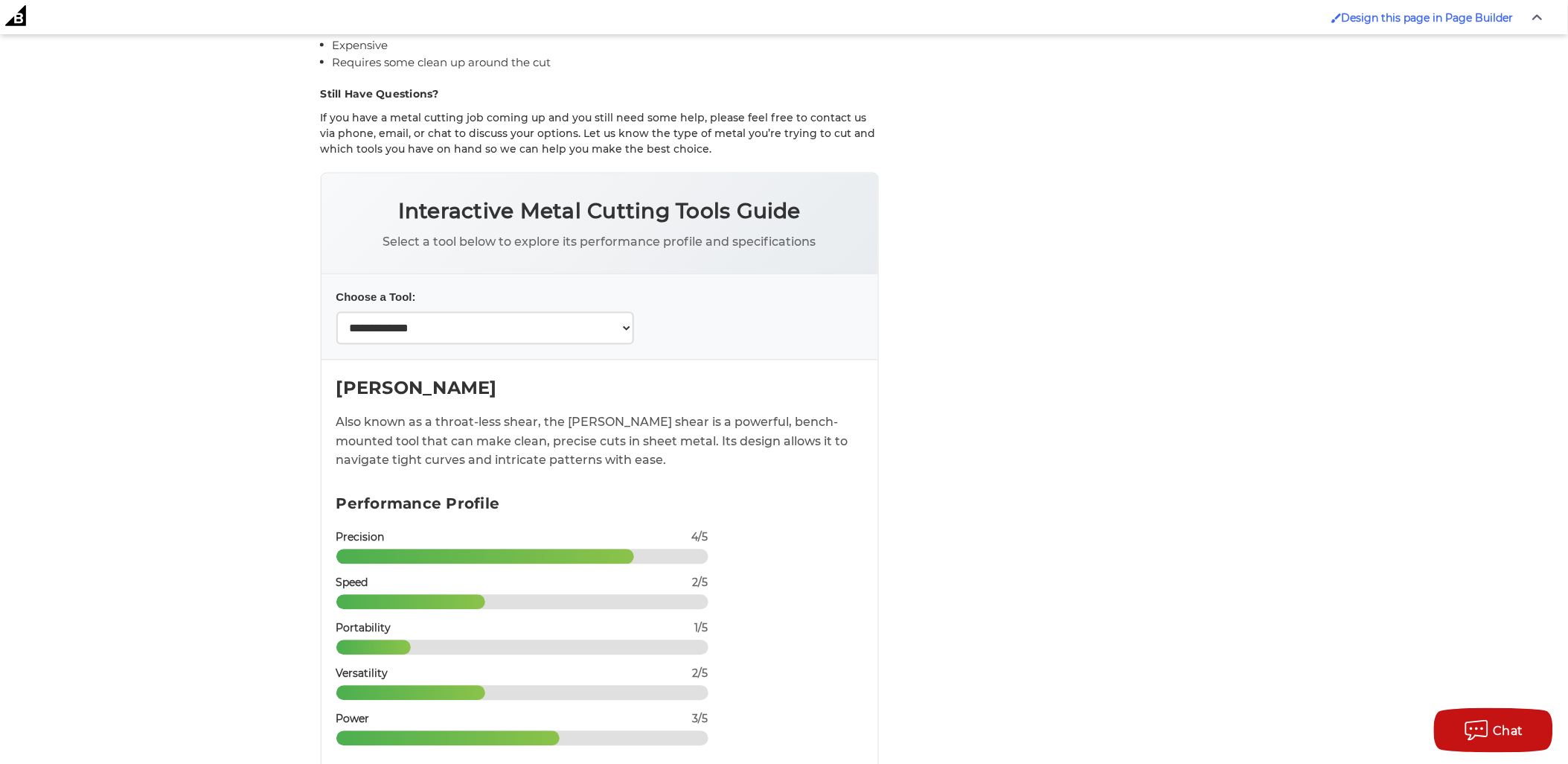
click at [524, 312] on select "**********" at bounding box center [485, 328] width 298 height 33
click at [336, 312] on select "**********" at bounding box center [485, 328] width 298 height 33
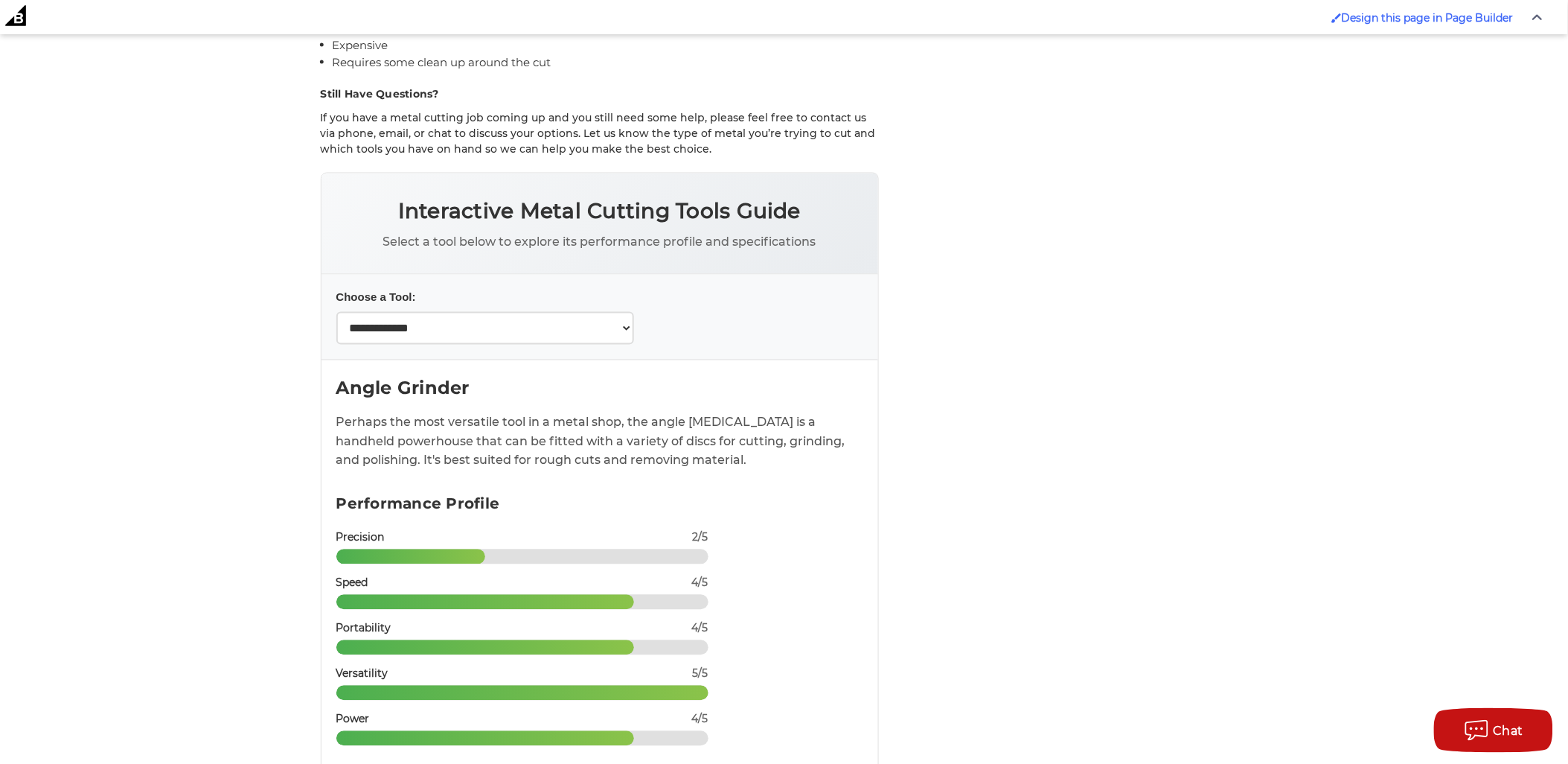
click at [530, 312] on select "**********" at bounding box center [485, 328] width 298 height 33
click at [336, 312] on select "**********" at bounding box center [485, 328] width 298 height 33
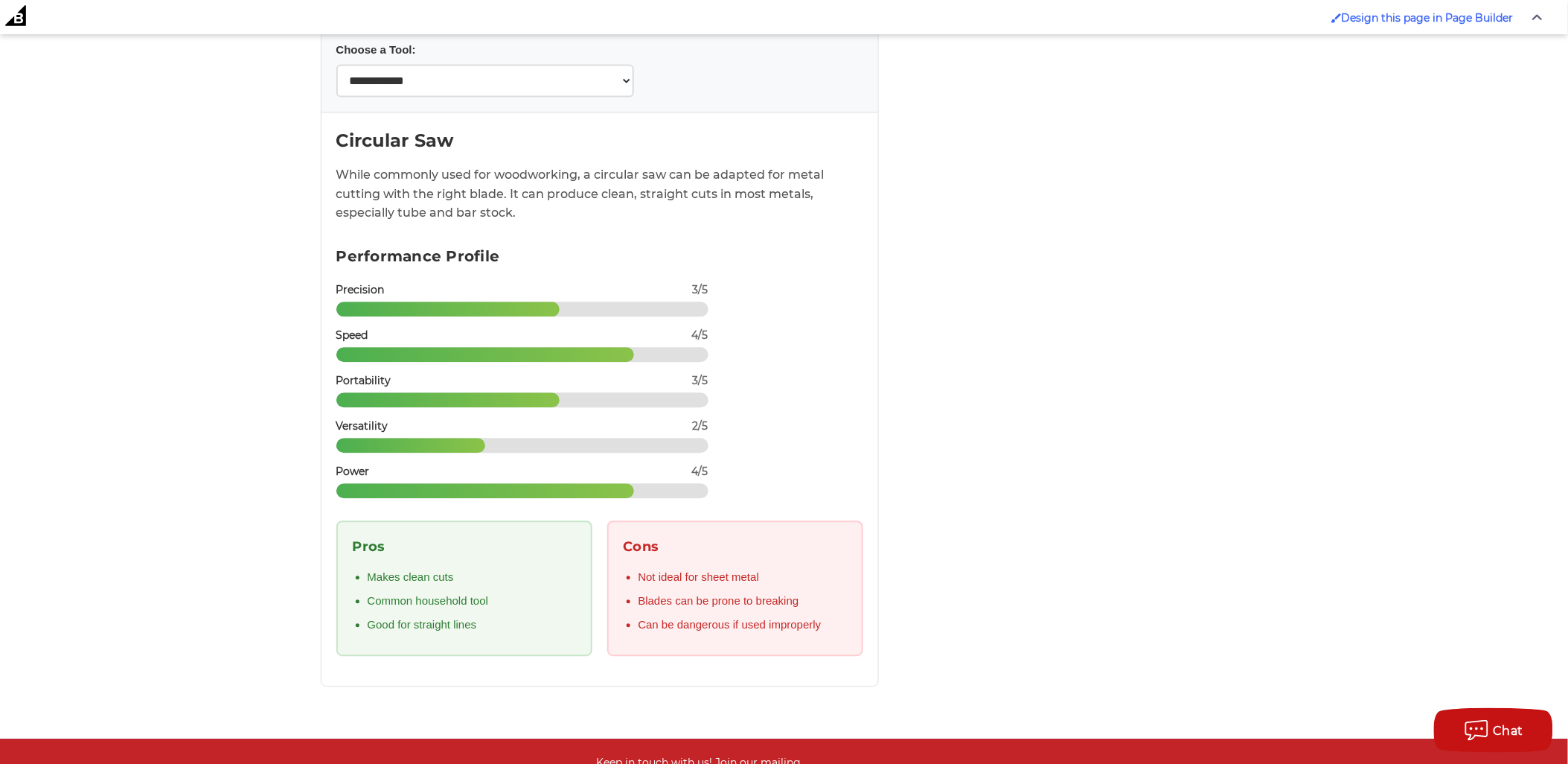
scroll to position [7037, 0]
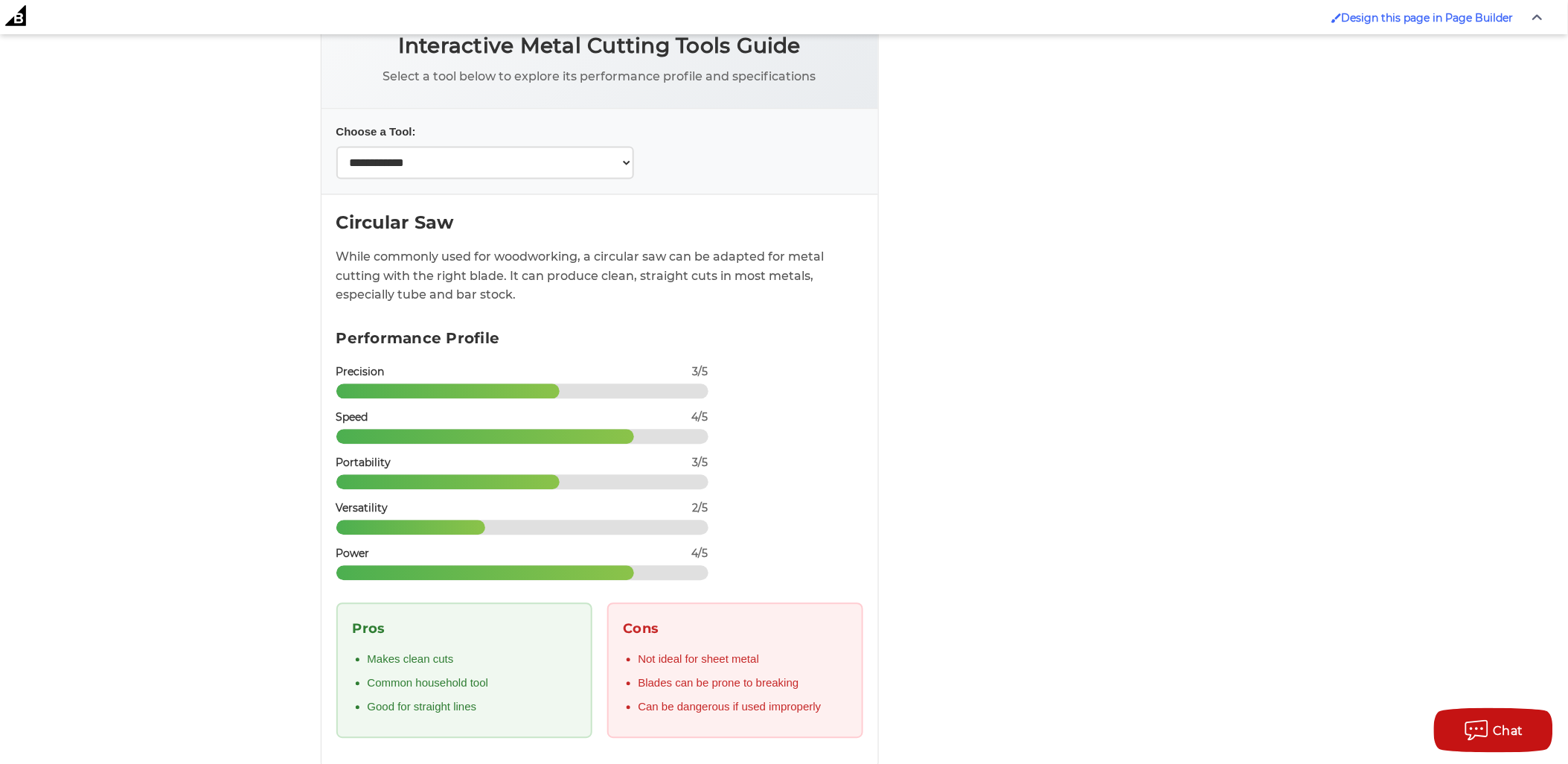
click at [584, 147] on select "**********" at bounding box center [485, 163] width 298 height 33
select select "**********"
click at [336, 147] on select "**********" at bounding box center [485, 163] width 298 height 33
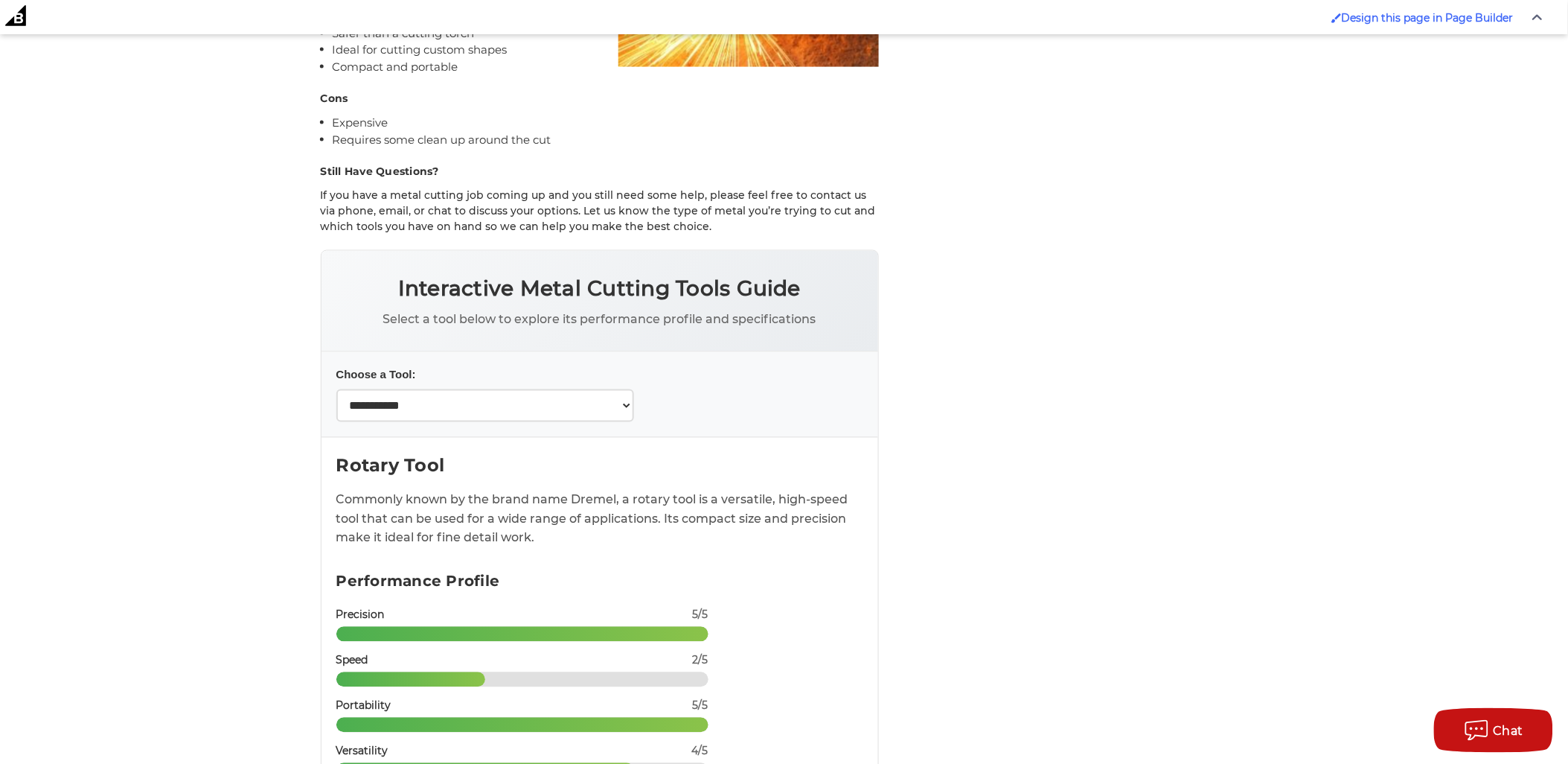
scroll to position [6788, 0]
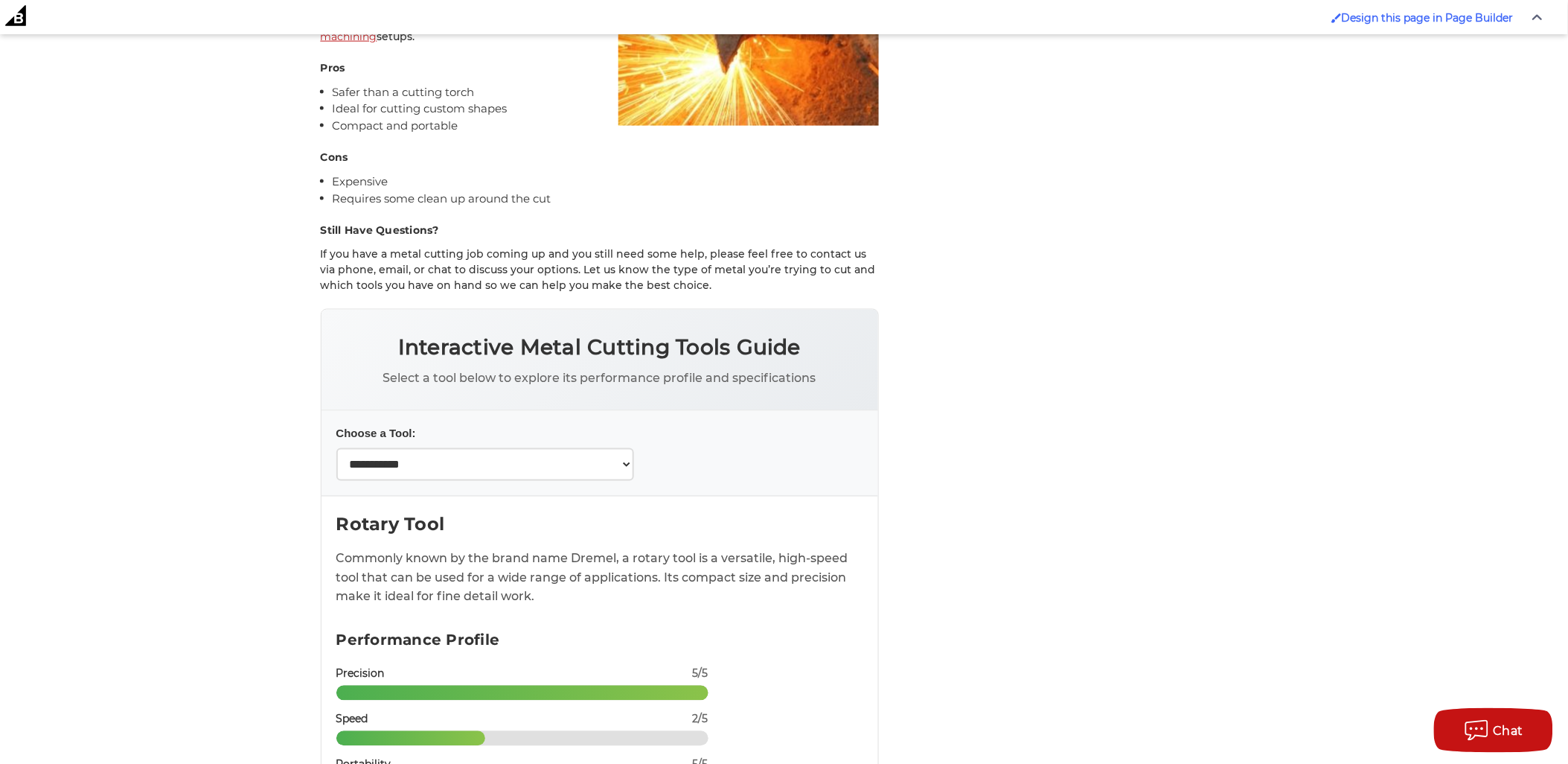
scroll to position [6706, 0]
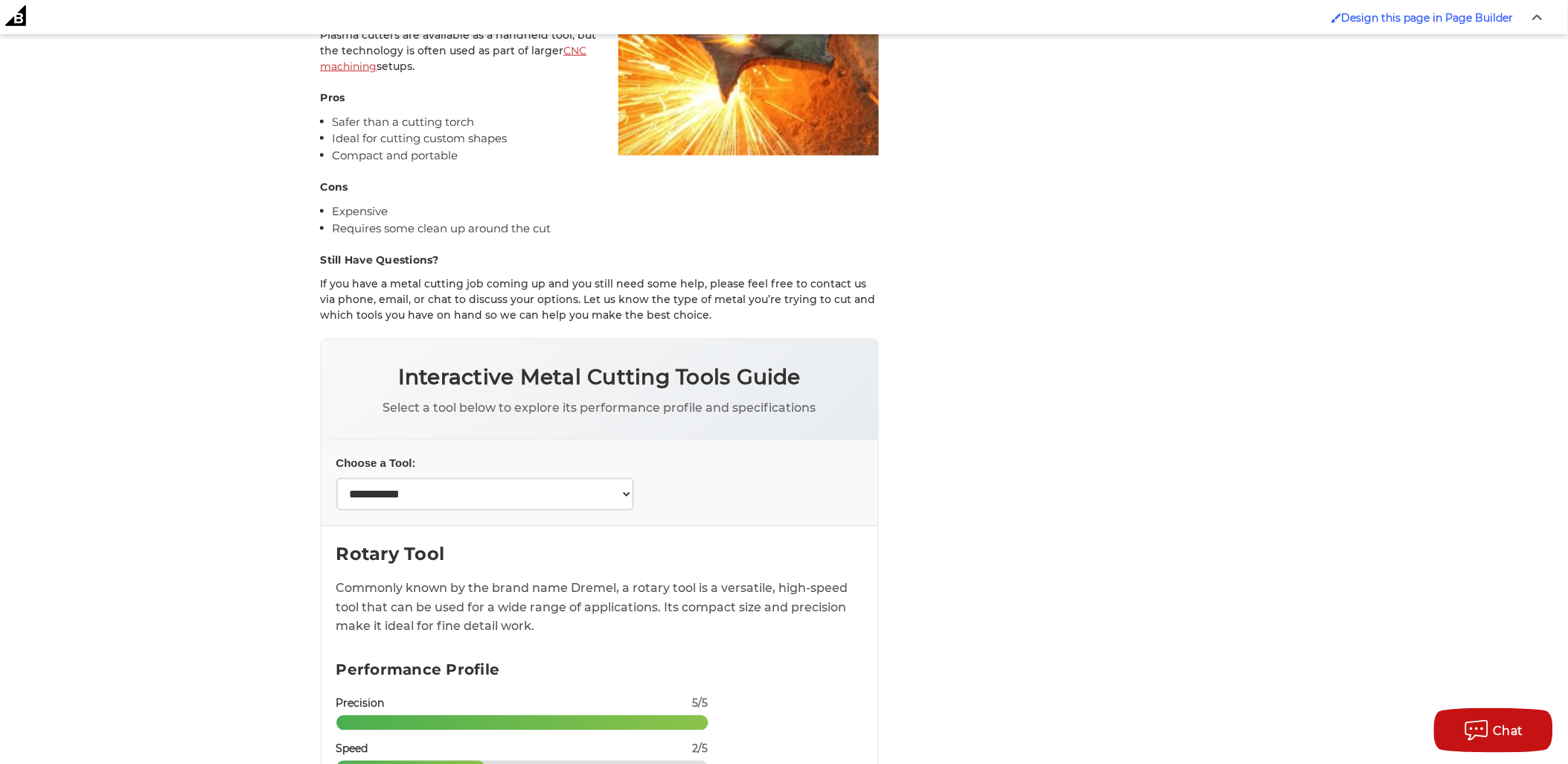
click at [581, 362] on h2 "Interactive Metal Cutting Tools Guide" at bounding box center [599, 377] width 527 height 31
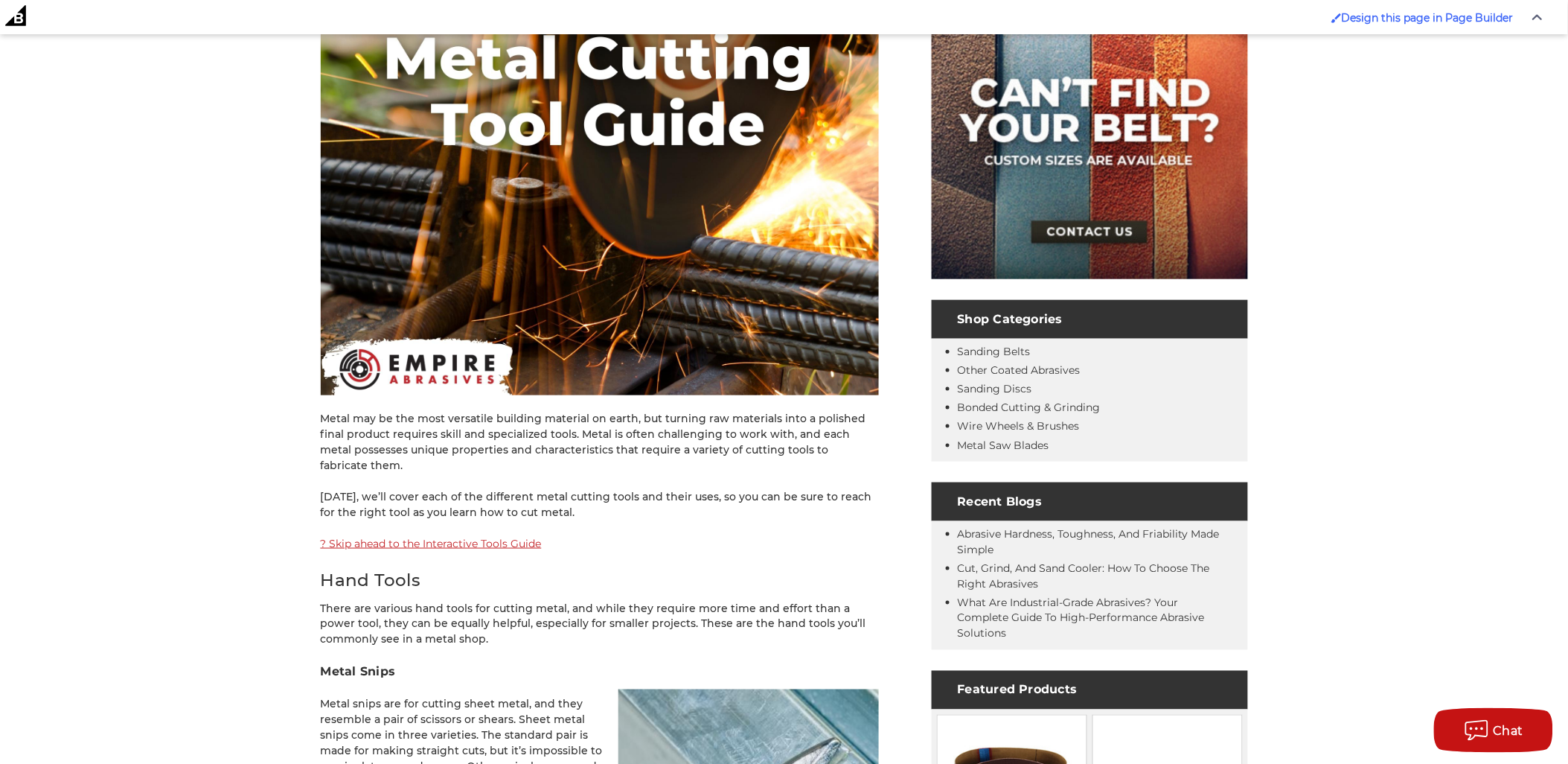
scroll to position [413, 0]
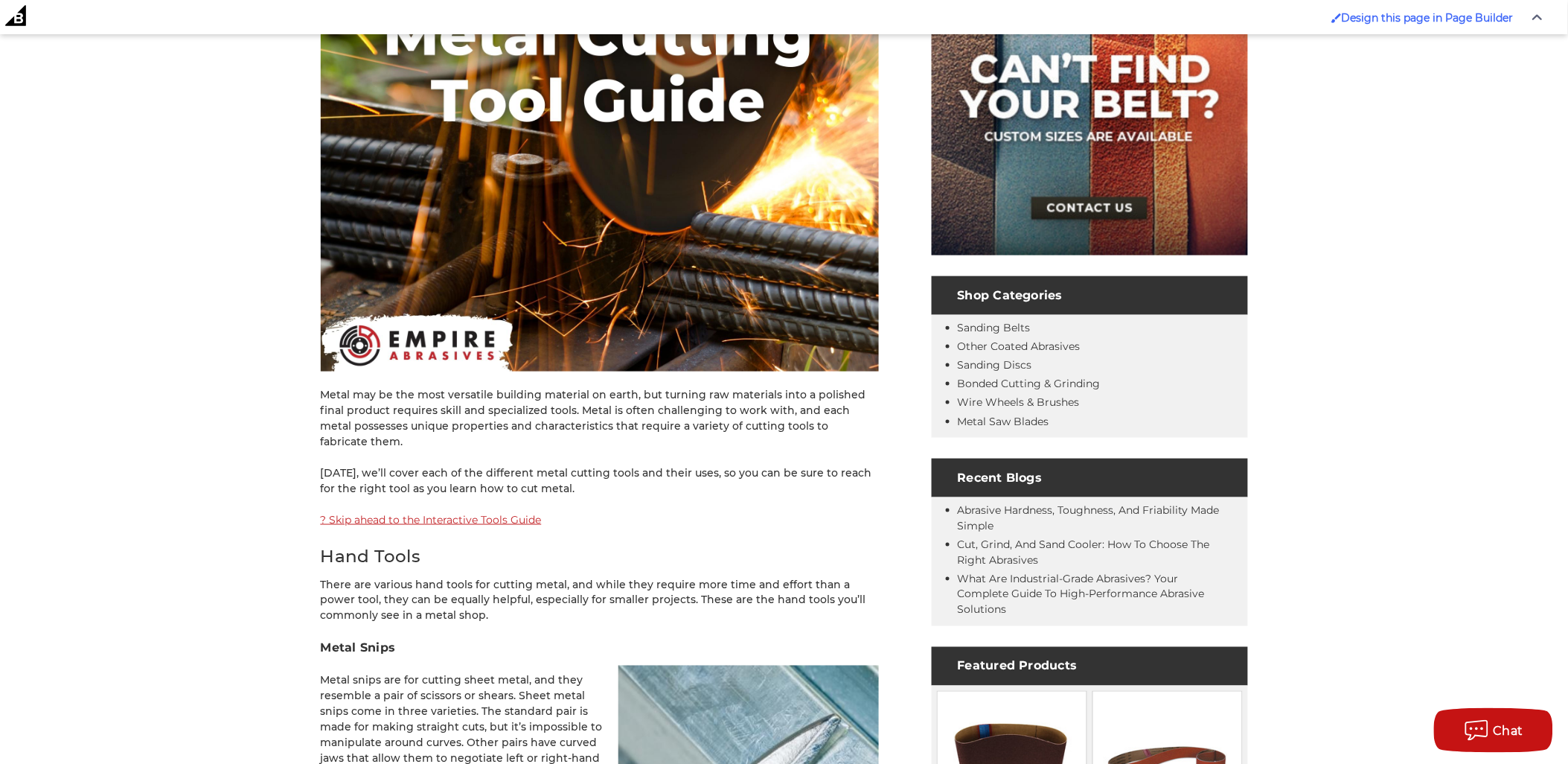
click at [476, 513] on link "? Skip ahead to the Interactive Tools Guide" at bounding box center [432, 519] width 221 height 13
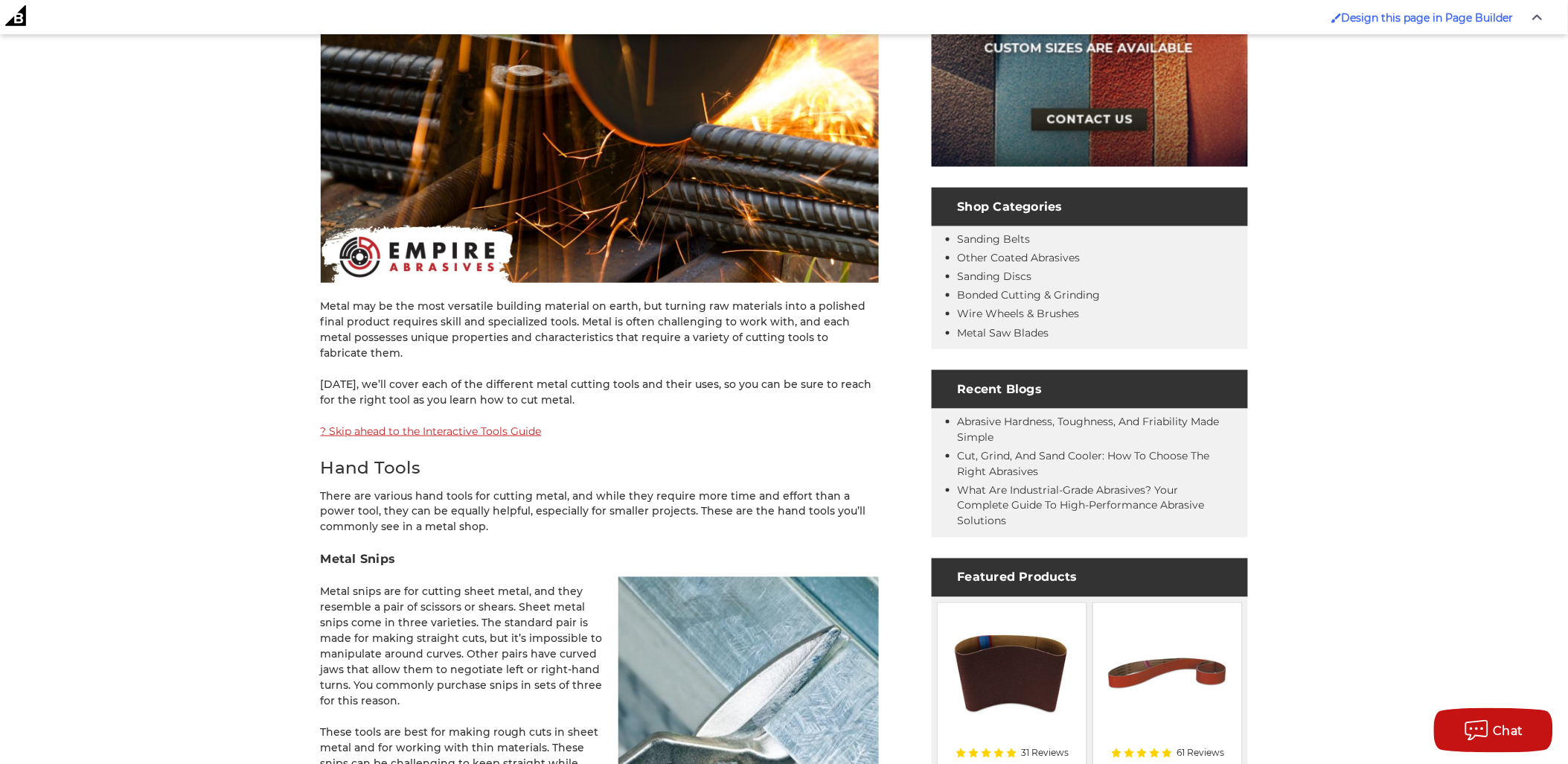
scroll to position [578, 0]
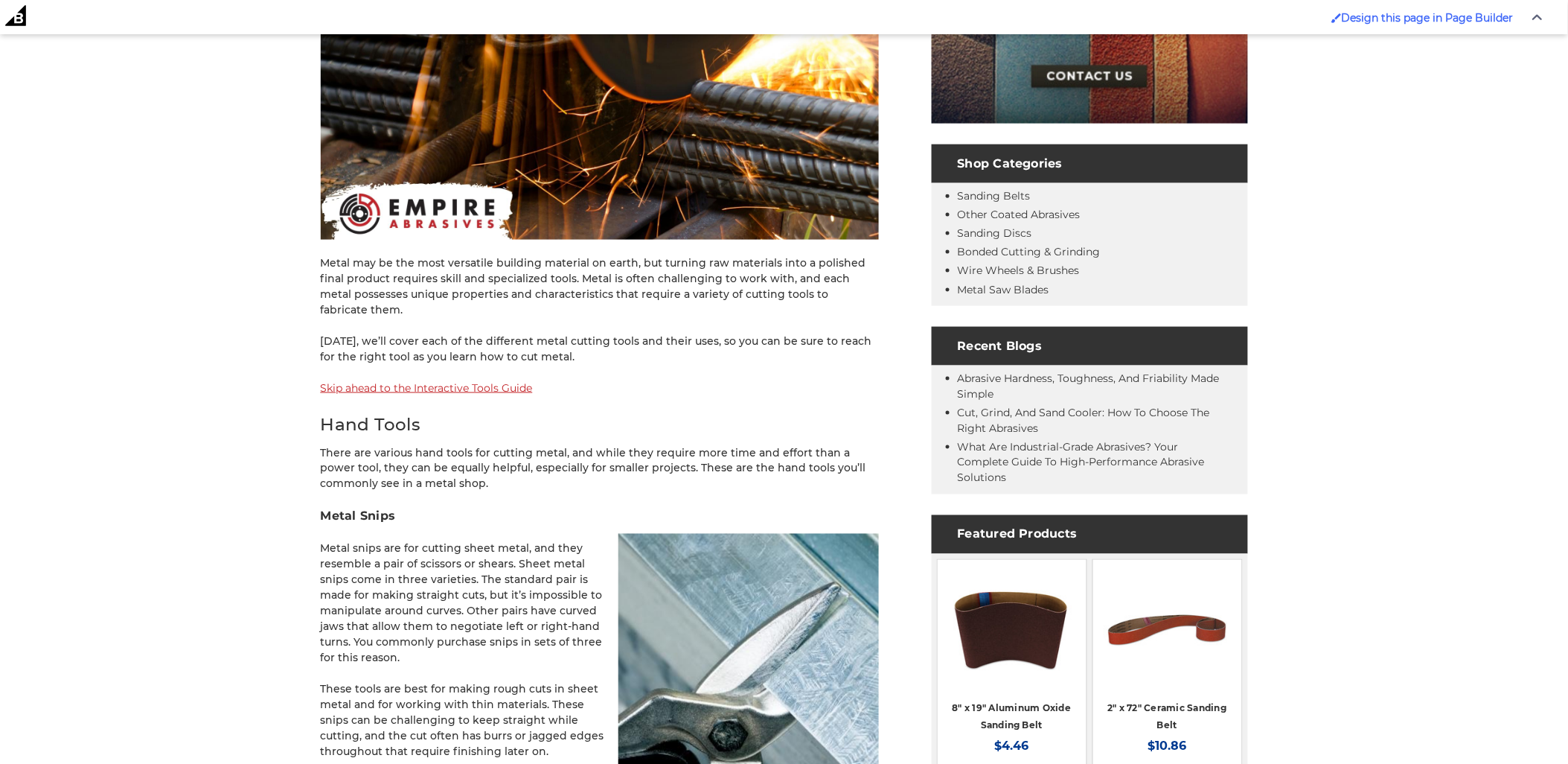
scroll to position [578, 0]
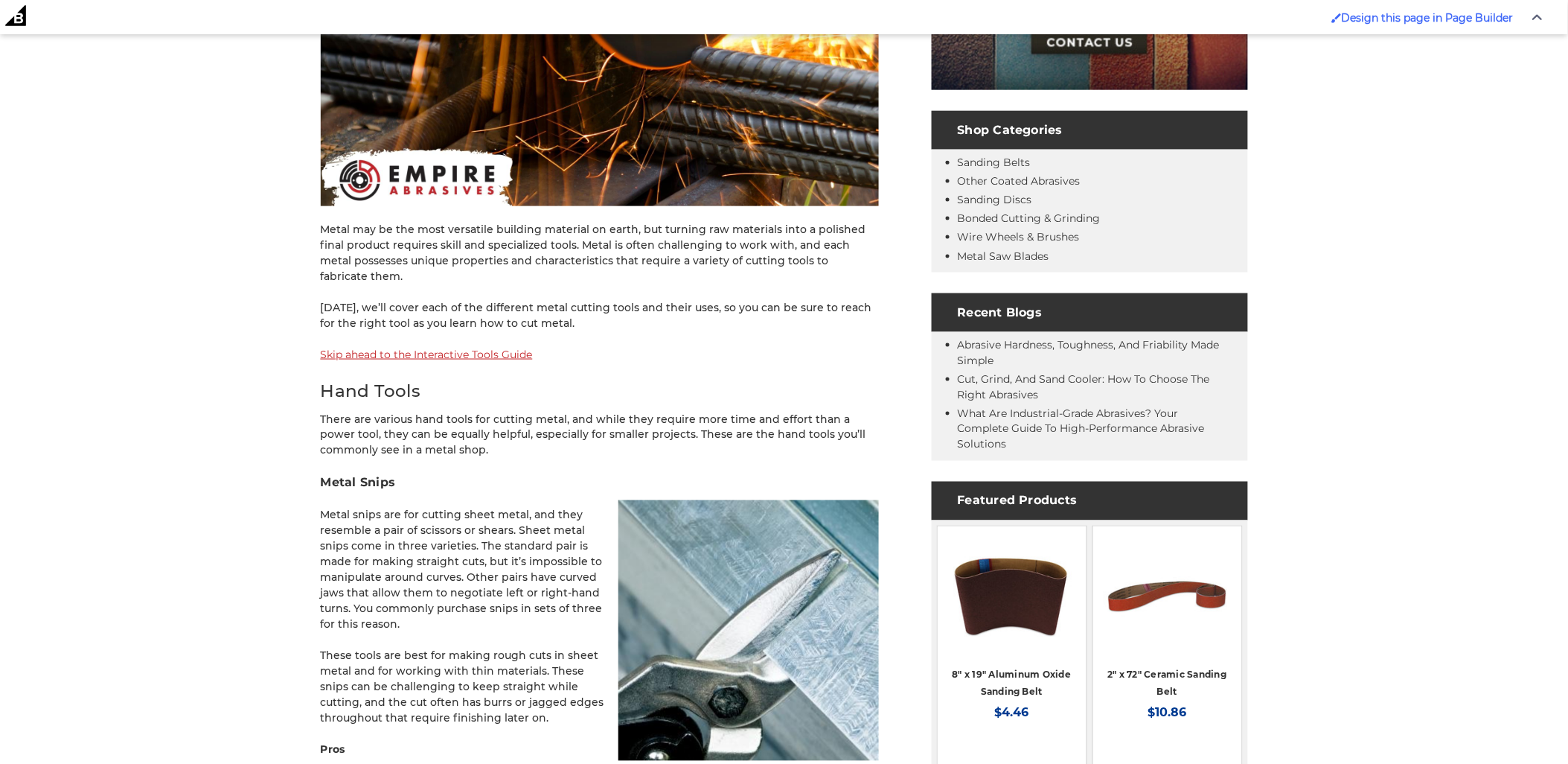
click at [479, 378] on h2 "Hand Tools" at bounding box center [600, 390] width 558 height 26
click at [482, 347] on link "Skip ahead to the Interactive Tools Guide" at bounding box center [427, 354] width 212 height 13
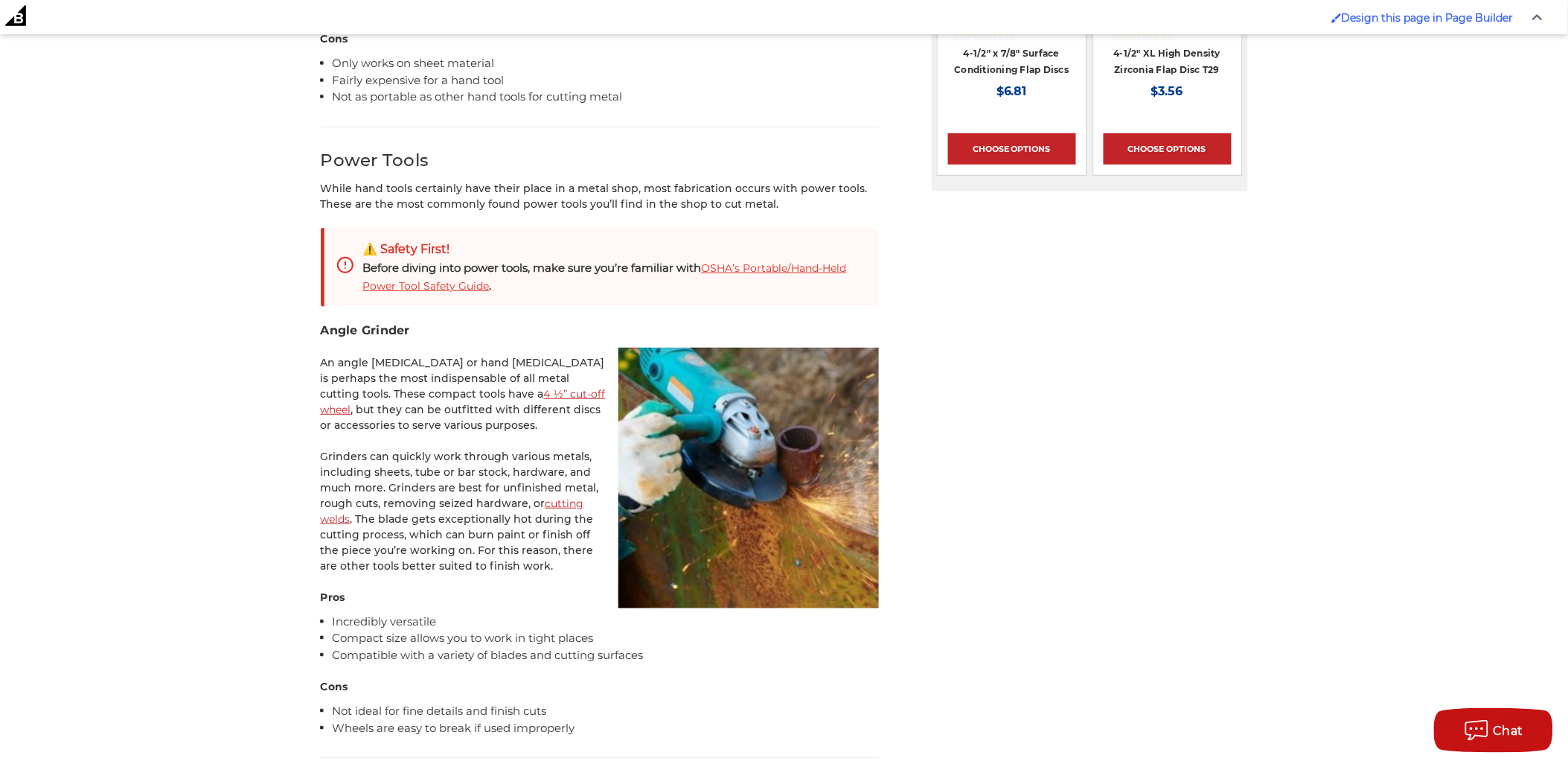
scroll to position [2150, 0]
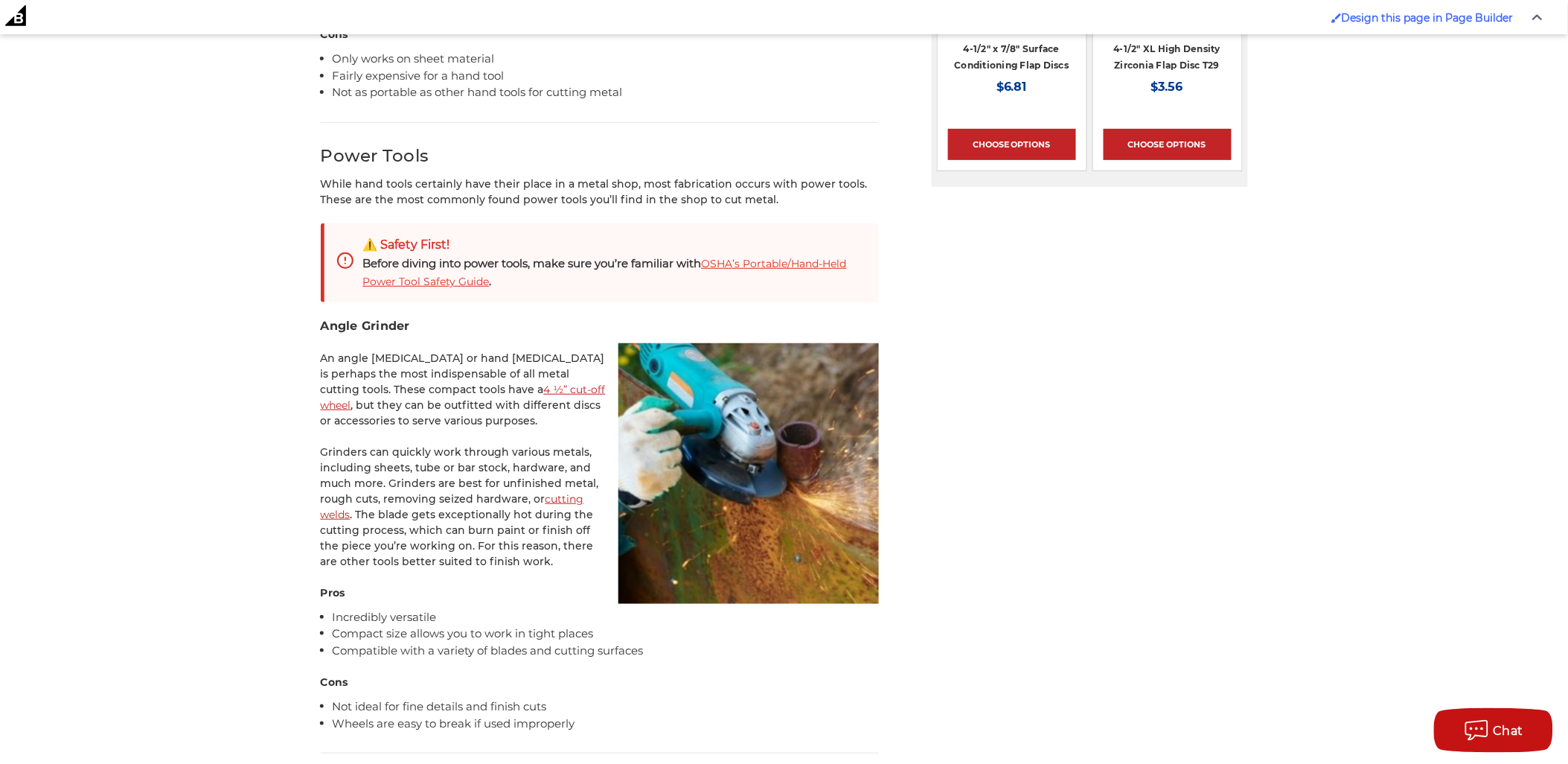
click at [400, 261] on link "OSHA’s Portable/Hand-Held Power Tool Safety Guide" at bounding box center [605, 272] width 484 height 31
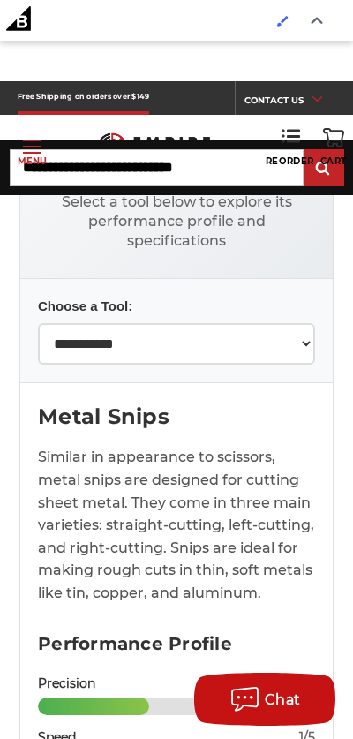
scroll to position [12532, 0]
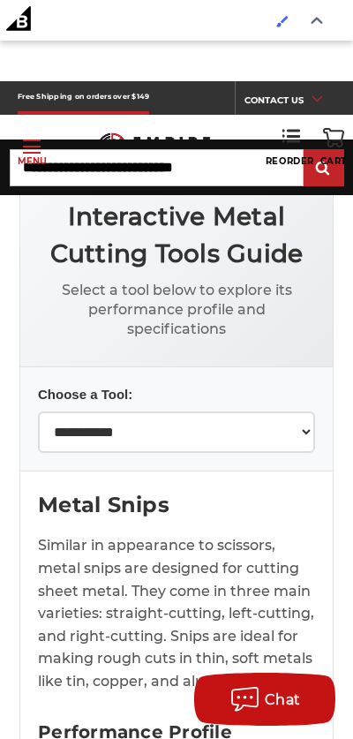
click at [255, 411] on select "**********" at bounding box center [176, 431] width 277 height 41
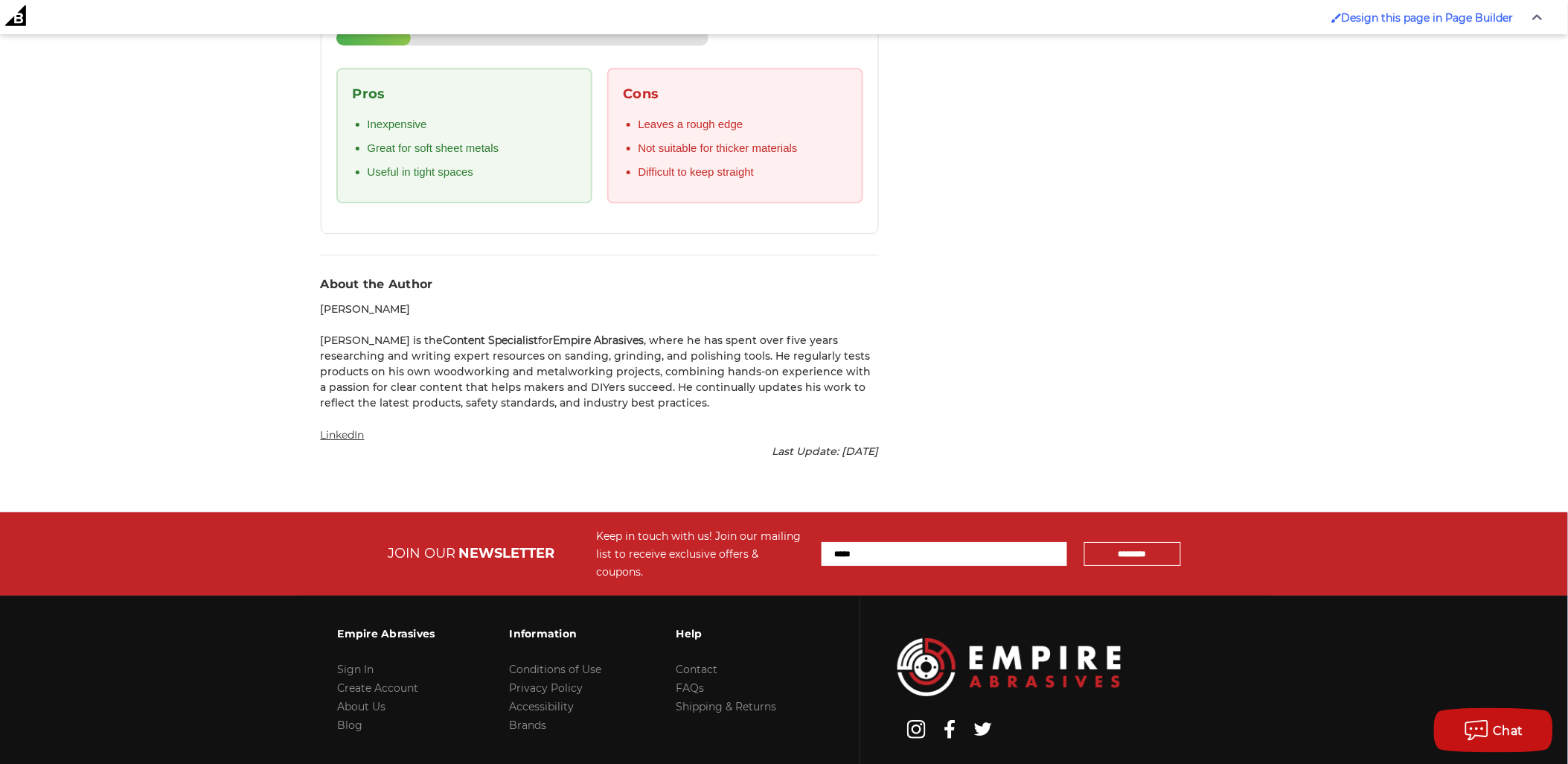
scroll to position [0, 0]
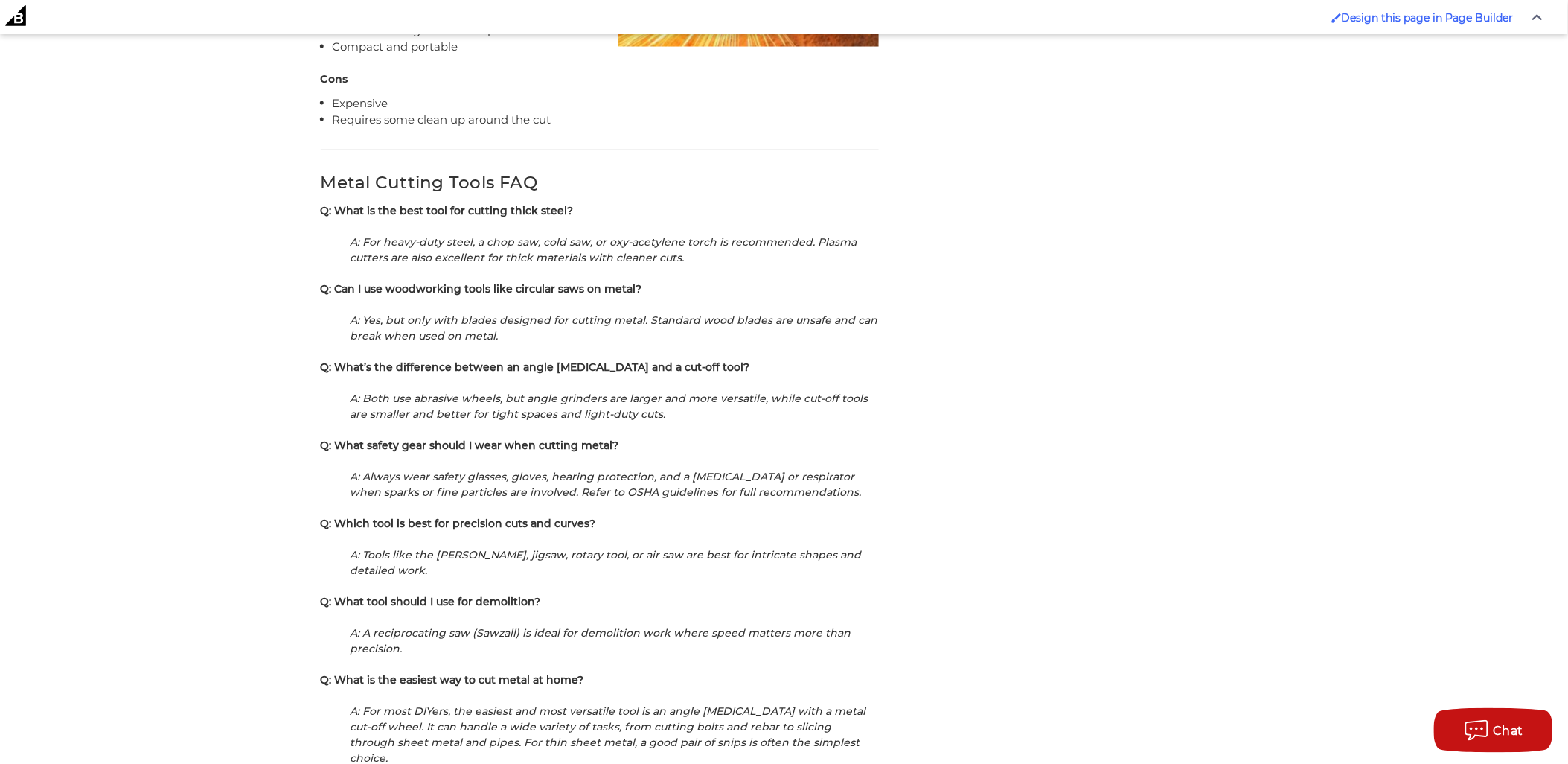
scroll to position [6806, 0]
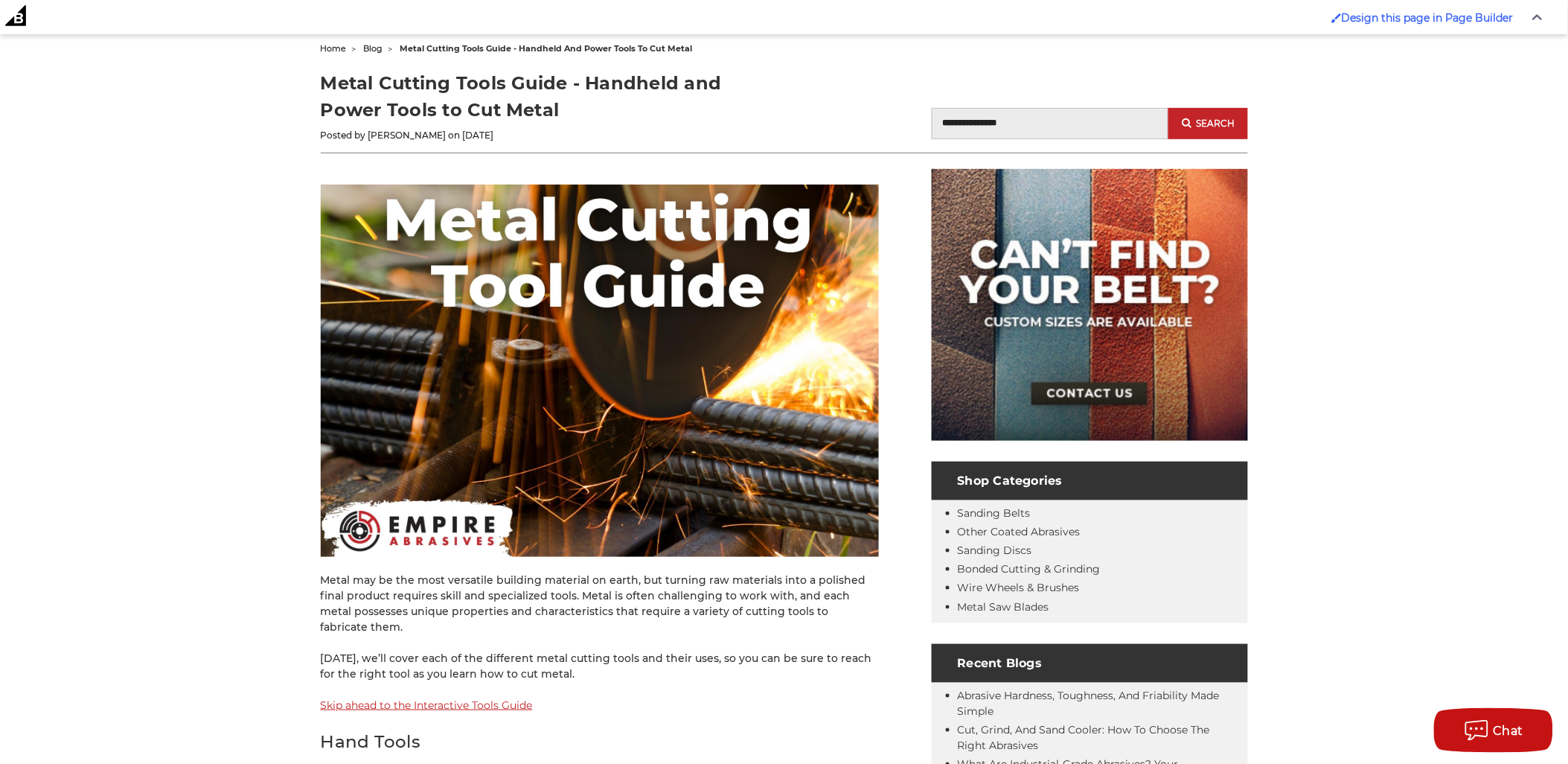
scroll to position [331, 0]
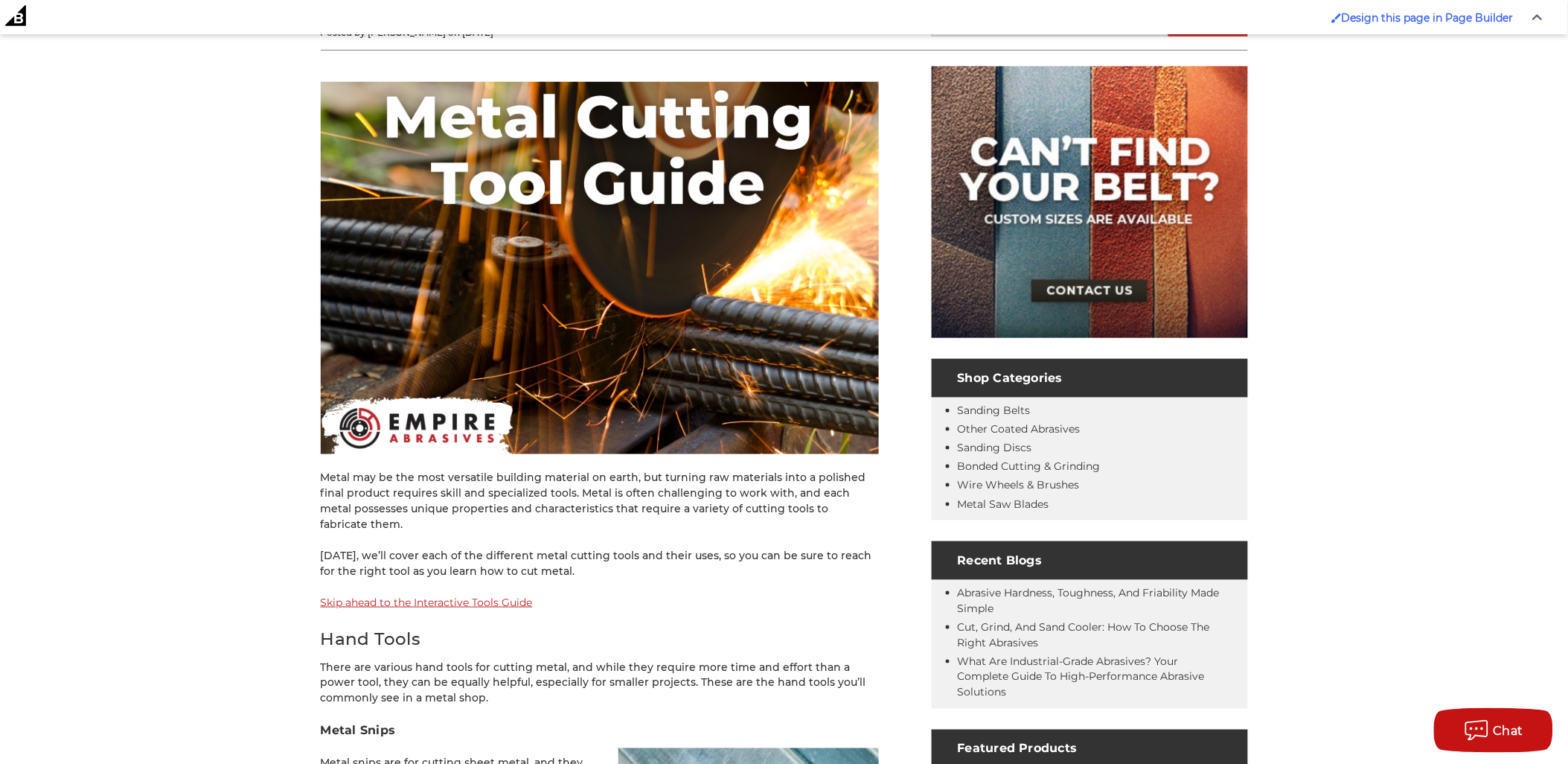
click at [462, 595] on link "Skip ahead to the Interactive Tools Guide" at bounding box center [427, 602] width 212 height 13
